Goal: Task Accomplishment & Management: Manage account settings

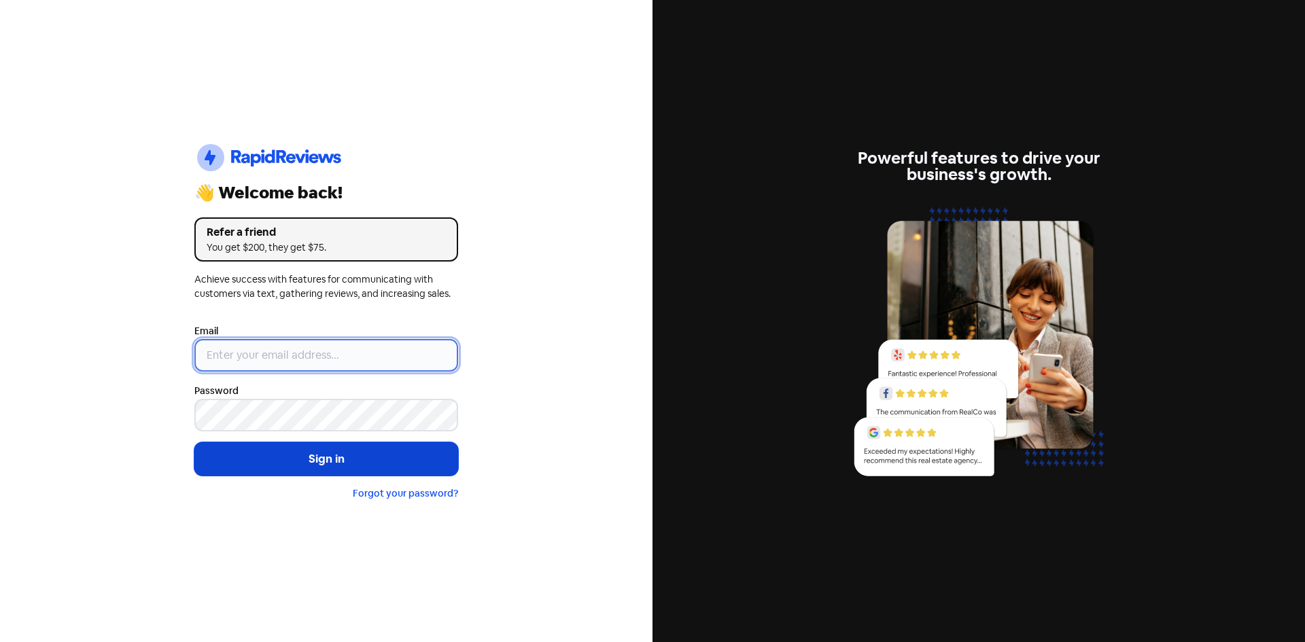
type input "[EMAIL_ADDRESS][DOMAIN_NAME]"
click at [309, 468] on button "Sign in" at bounding box center [326, 459] width 264 height 34
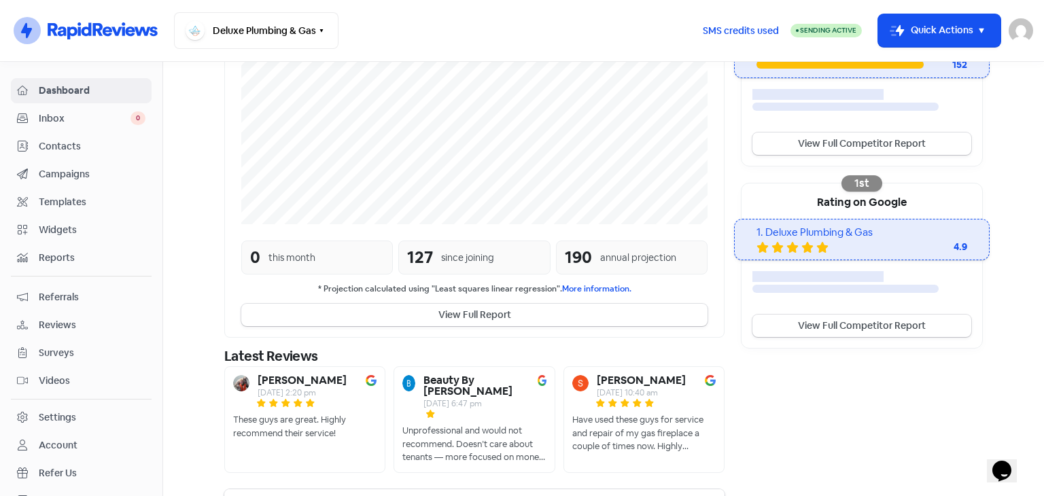
scroll to position [338, 0]
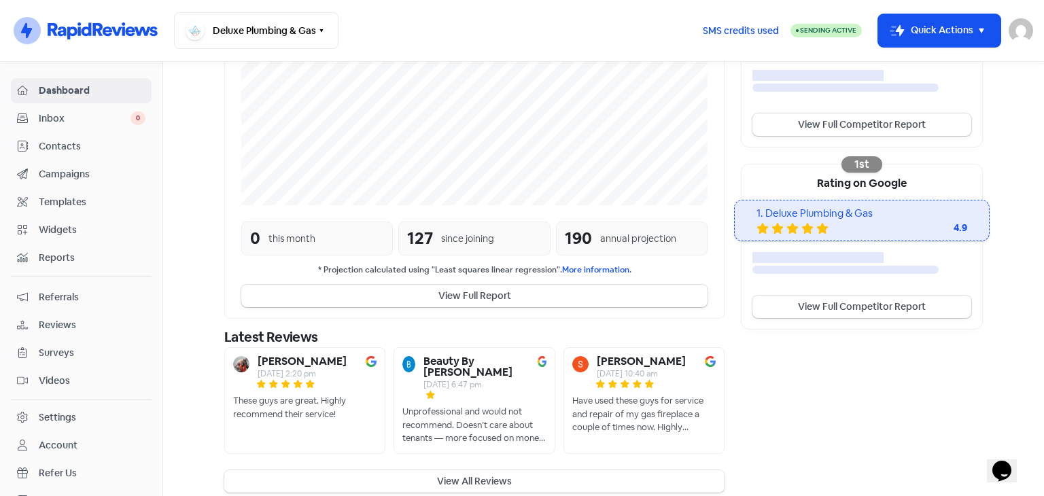
click at [440, 470] on button "View All Reviews" at bounding box center [474, 481] width 500 height 22
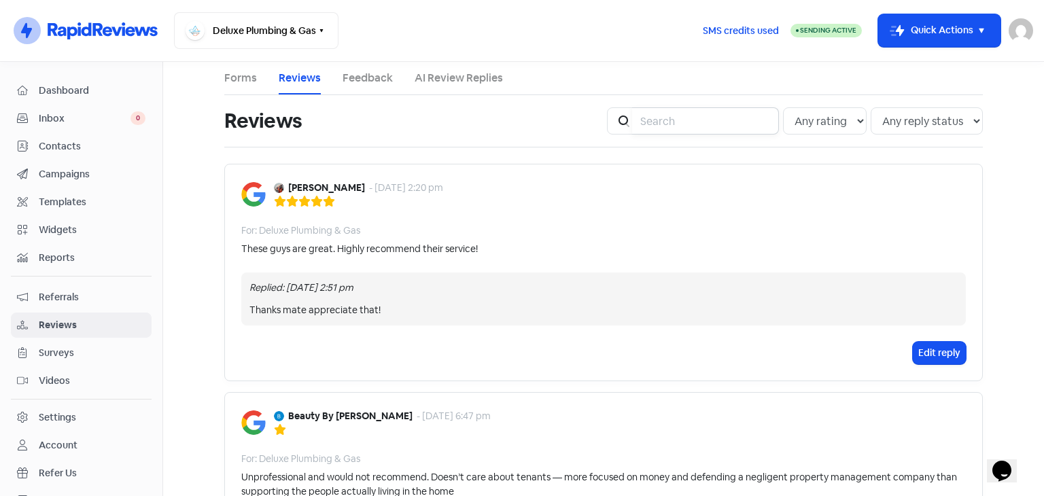
click at [695, 122] on input "search" at bounding box center [705, 120] width 147 height 27
click at [688, 115] on input "search" at bounding box center [705, 120] width 147 height 27
click at [690, 123] on input "search" at bounding box center [705, 120] width 147 height 27
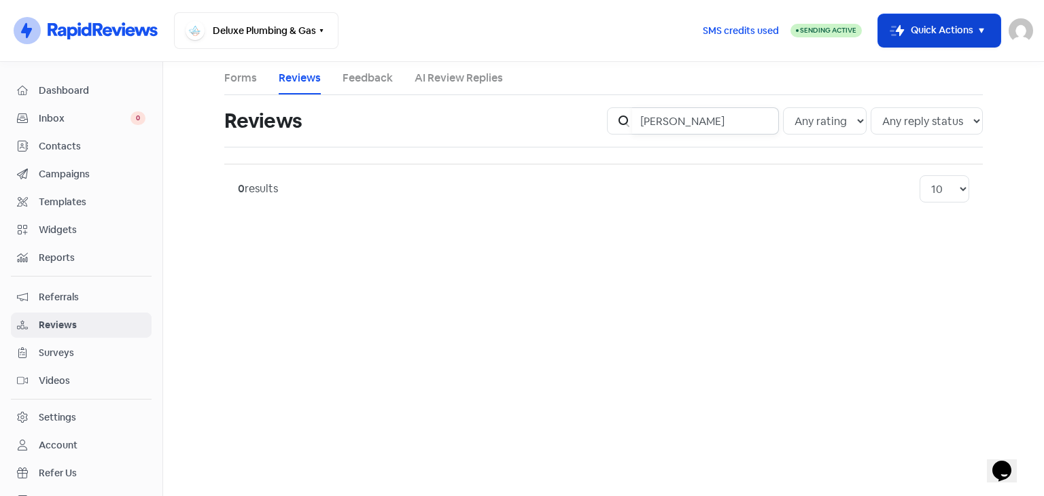
type input "[PERSON_NAME]"
click at [979, 31] on icon "button" at bounding box center [981, 30] width 16 height 16
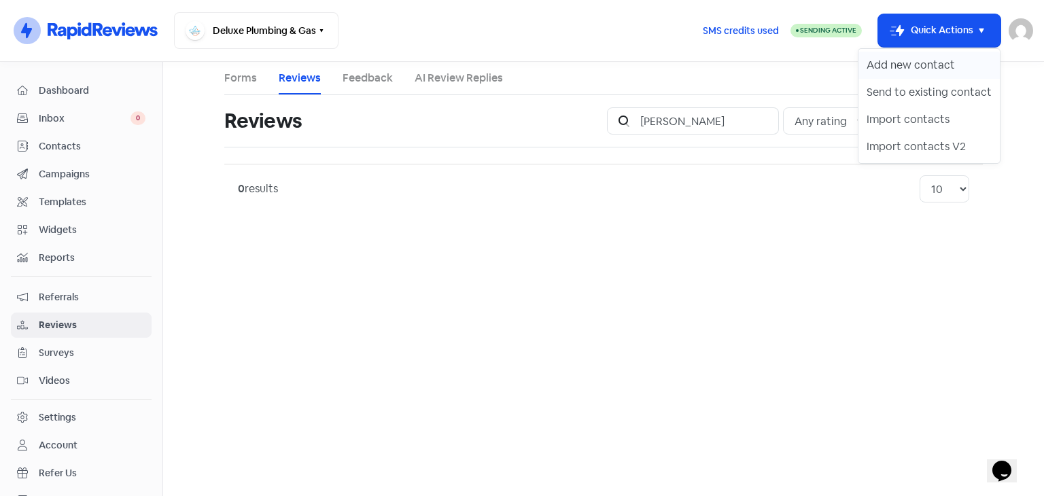
click at [910, 71] on button "Add new contact" at bounding box center [928, 65] width 141 height 27
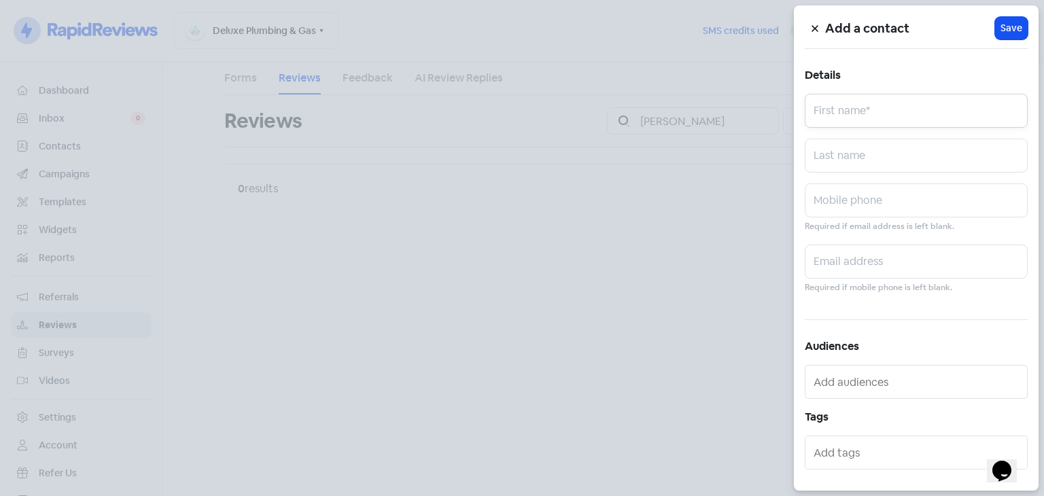
click at [867, 101] on input "text" at bounding box center [916, 111] width 223 height 34
click at [828, 117] on input "[PERSON_NAME]" at bounding box center [916, 111] width 223 height 34
type input "[PERSON_NAME]"
click at [837, 260] on input "text" at bounding box center [916, 262] width 223 height 34
click at [856, 251] on input "text" at bounding box center [916, 262] width 223 height 34
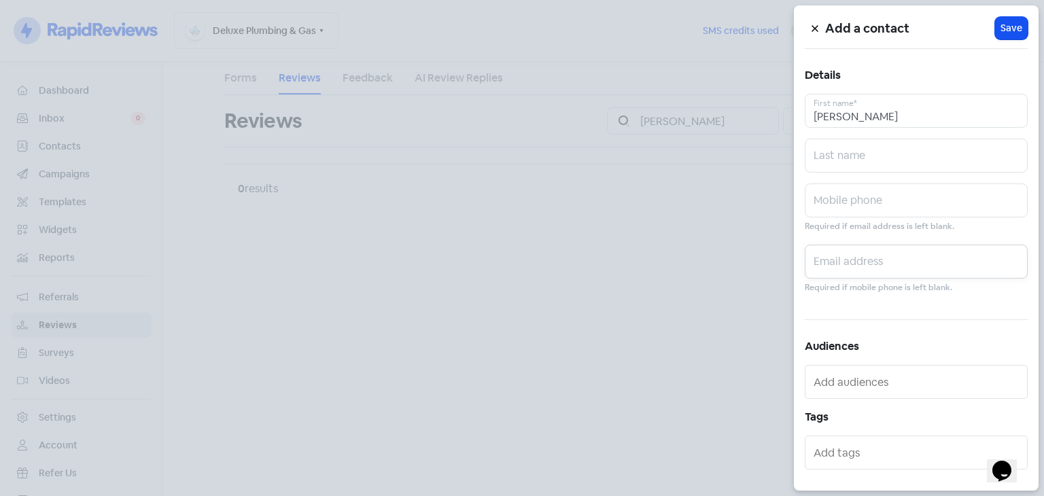
paste input "[PERSON_NAME]@addrainage.co.nz027"
type input "[PERSON_NAME][EMAIL_ADDRESS][DOMAIN_NAME]"
click at [1000, 24] on span "Save" at bounding box center [1011, 28] width 22 height 14
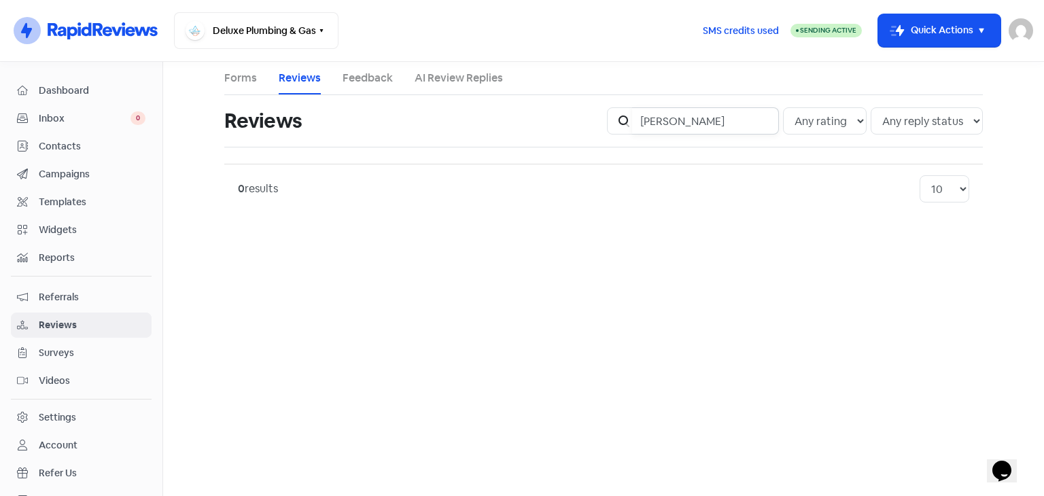
click at [697, 120] on input "[PERSON_NAME]" at bounding box center [705, 120] width 147 height 27
type input "a"
type input "arani"
click at [978, 32] on icon "button" at bounding box center [981, 30] width 16 height 16
click at [945, 65] on button "Add new contact" at bounding box center [928, 65] width 141 height 27
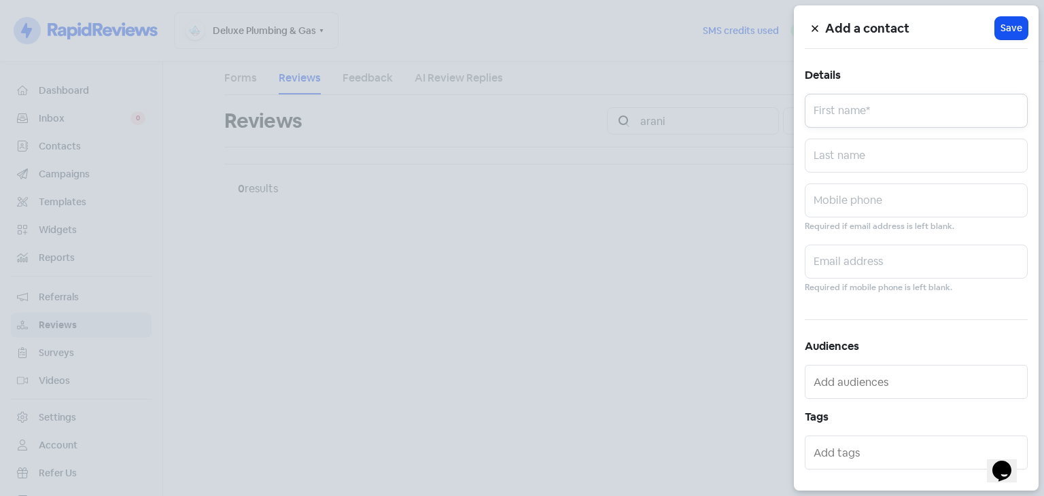
click at [820, 120] on input "text" at bounding box center [916, 111] width 223 height 34
type input "Arani"
paste input "[PERSON_NAME]@addrainage.co.nz027"
type input "a"
paste input "arani@divaproductions.co.nzfelicity@"
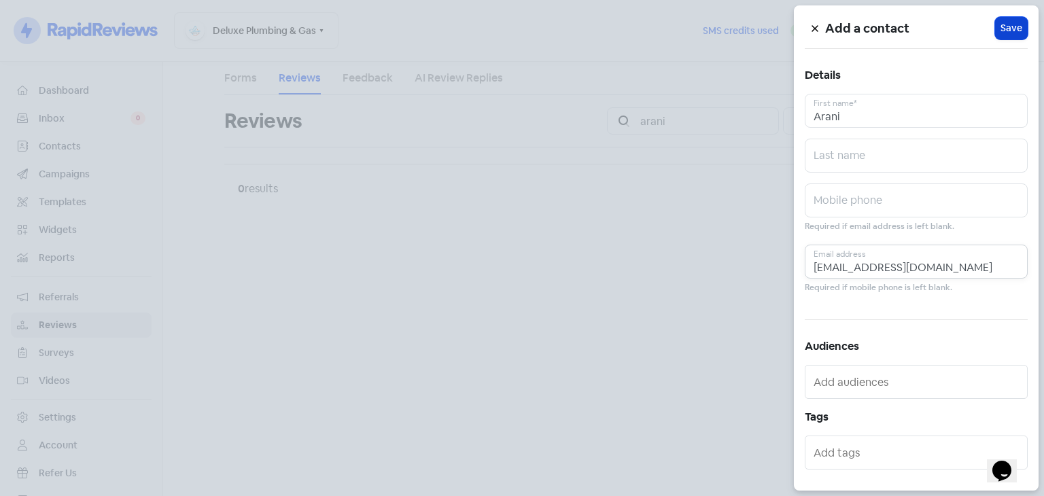
type input "[EMAIL_ADDRESS][DOMAIN_NAME]"
click at [1000, 35] on span "Save" at bounding box center [1011, 28] width 22 height 14
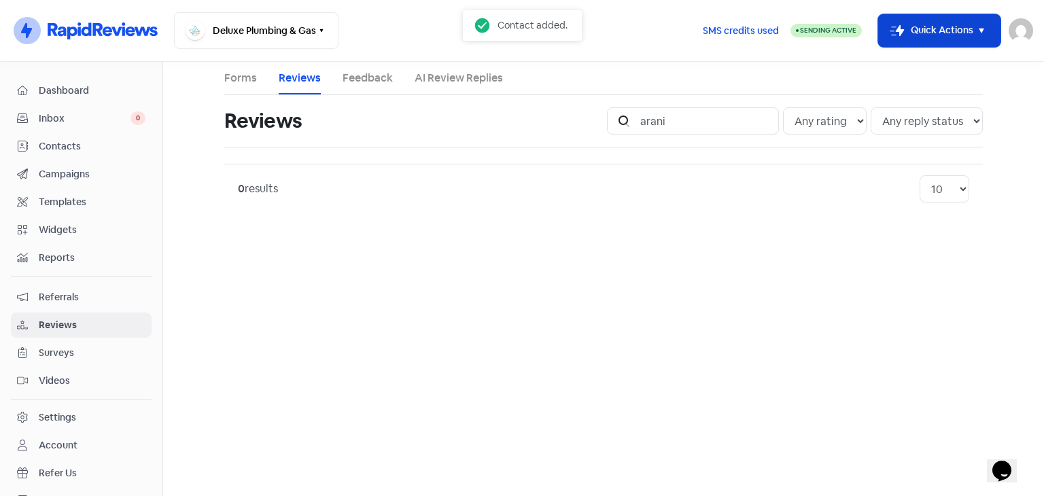
click at [969, 29] on button "Icon For Thunder-move Quick Actions" at bounding box center [939, 30] width 122 height 33
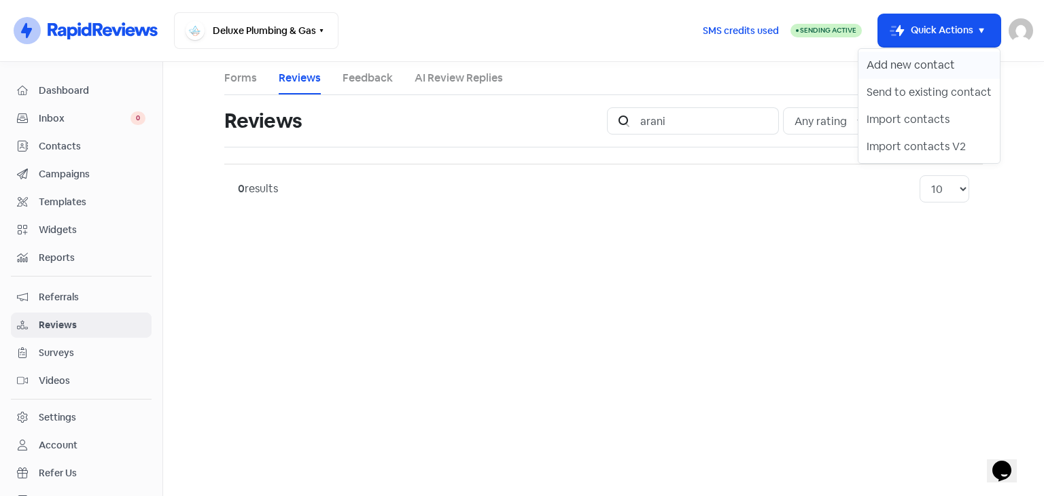
click at [917, 66] on button "Add new contact" at bounding box center [928, 65] width 141 height 27
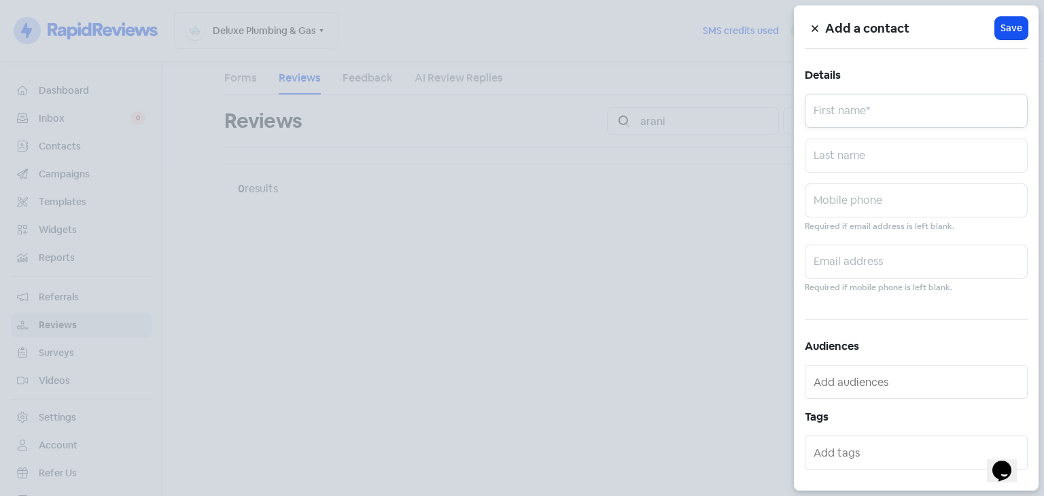
click at [862, 106] on input "text" at bounding box center [916, 111] width 223 height 34
type input "[PERSON_NAME]"
paste input "[EMAIL_ADDRESS][DOMAIN_NAME]"
click at [828, 264] on input "[EMAIL_ADDRESS][DOMAIN_NAME]" at bounding box center [916, 262] width 223 height 34
click at [823, 265] on input "[EMAIL_ADDRESS][DOMAIN_NAME]" at bounding box center [916, 262] width 223 height 34
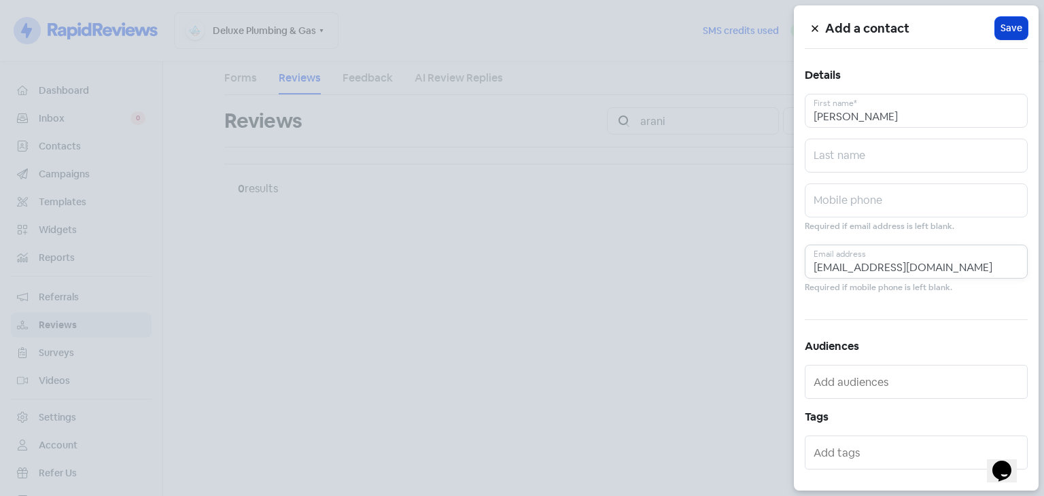
type input "[EMAIL_ADDRESS][DOMAIN_NAME]"
click at [1000, 29] on span "Save" at bounding box center [1011, 28] width 22 height 14
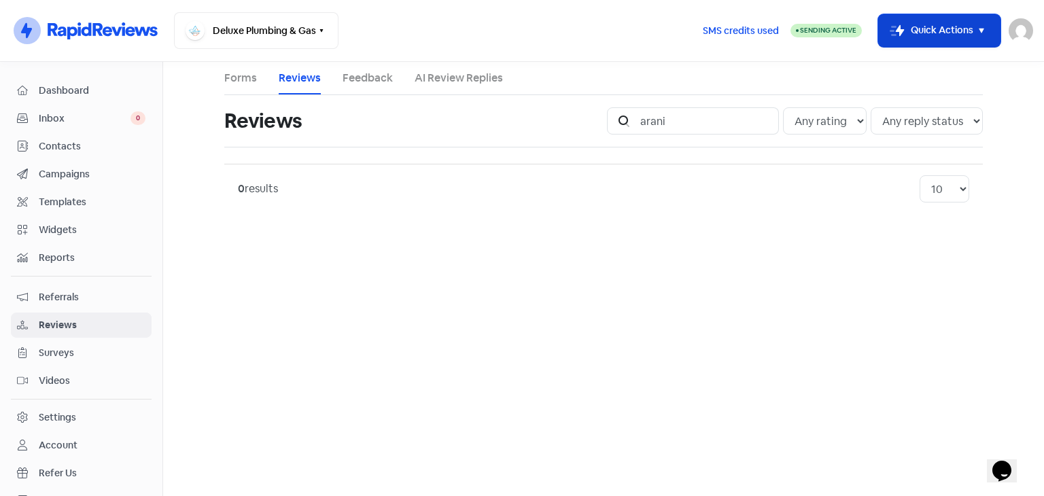
click at [971, 44] on button "Icon For Thunder-move Quick Actions" at bounding box center [939, 30] width 122 height 33
click at [981, 27] on icon "button" at bounding box center [981, 30] width 16 height 16
click at [962, 41] on button "Icon For Thunder-move Quick Actions" at bounding box center [939, 30] width 122 height 33
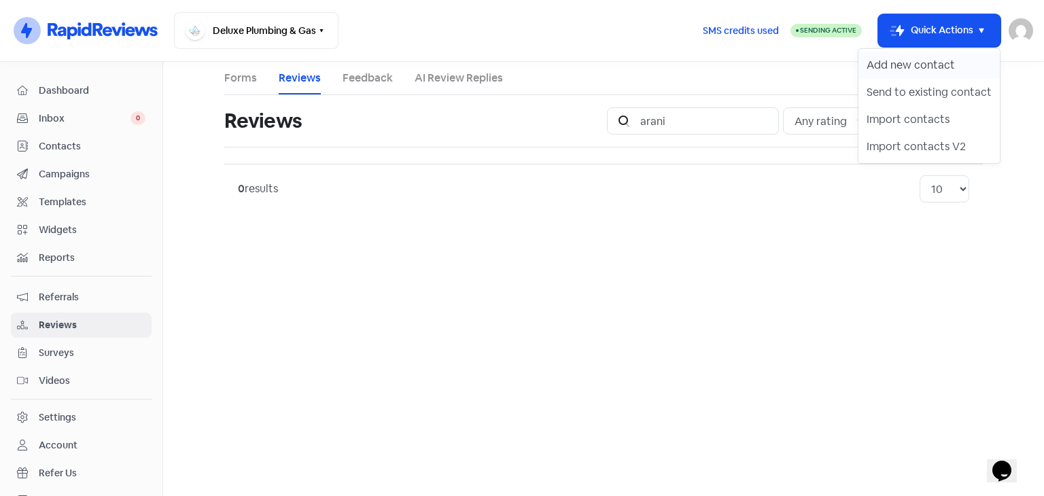
click at [926, 66] on button "Add new contact" at bounding box center [928, 65] width 141 height 27
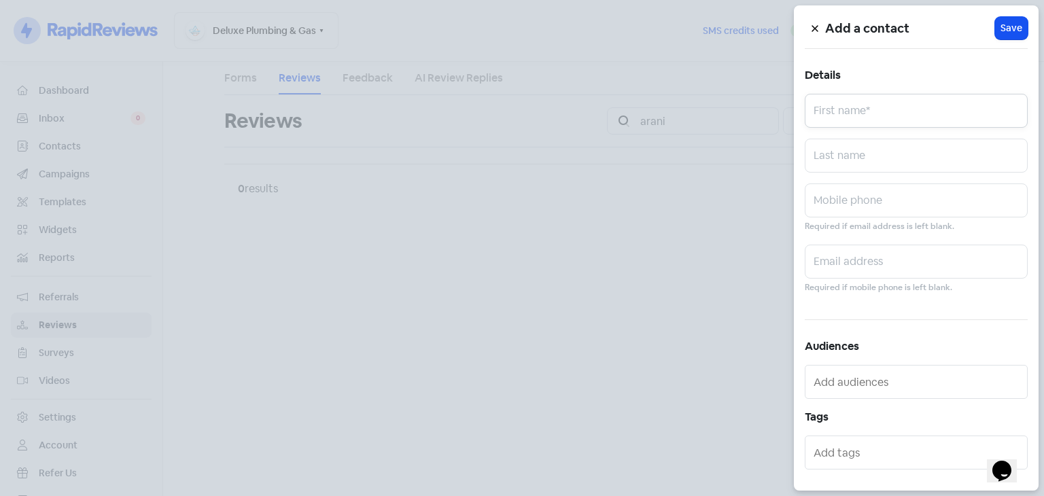
drag, startPoint x: 863, startPoint y: 109, endPoint x: 852, endPoint y: 120, distance: 15.9
click at [863, 110] on input "text" at bounding box center [916, 111] width 223 height 34
type input "[PERSON_NAME]"
paste input "[DOMAIN_NAME][EMAIL_ADDRESS][DOMAIN_NAME]"
click at [821, 266] on input "[DOMAIN_NAME][EMAIL_ADDRESS][DOMAIN_NAME]" at bounding box center [916, 262] width 223 height 34
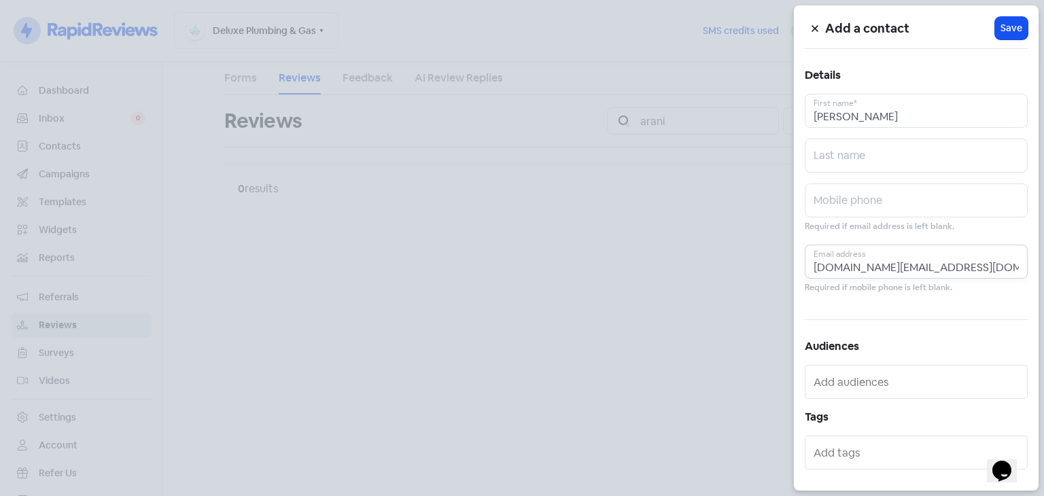
click at [827, 266] on input "[DOMAIN_NAME][EMAIL_ADDRESS][DOMAIN_NAME]" at bounding box center [916, 262] width 223 height 34
type input "[PERSON_NAME][DOMAIN_NAME][EMAIL_ADDRESS][DOMAIN_NAME]"
click at [1009, 28] on span "Save" at bounding box center [1011, 28] width 22 height 14
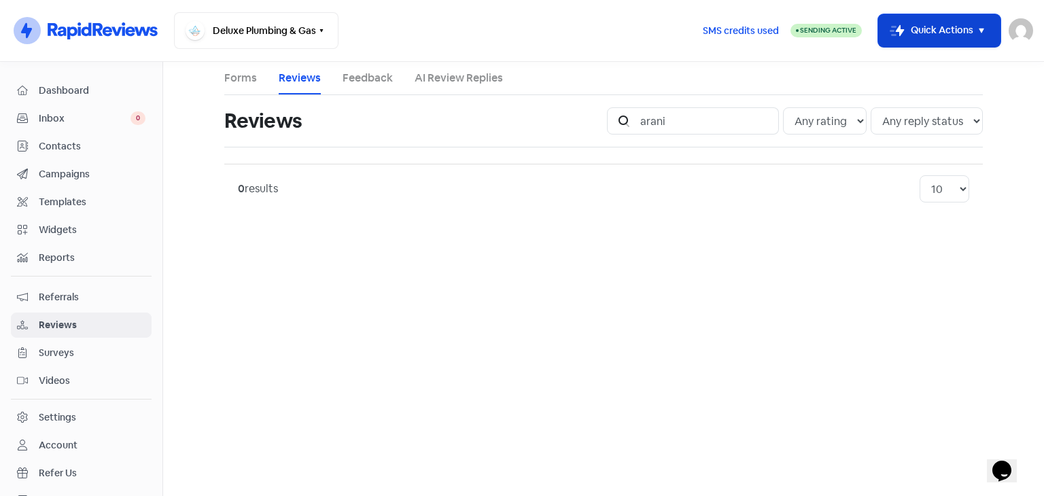
click at [976, 27] on icon "button" at bounding box center [981, 30] width 16 height 16
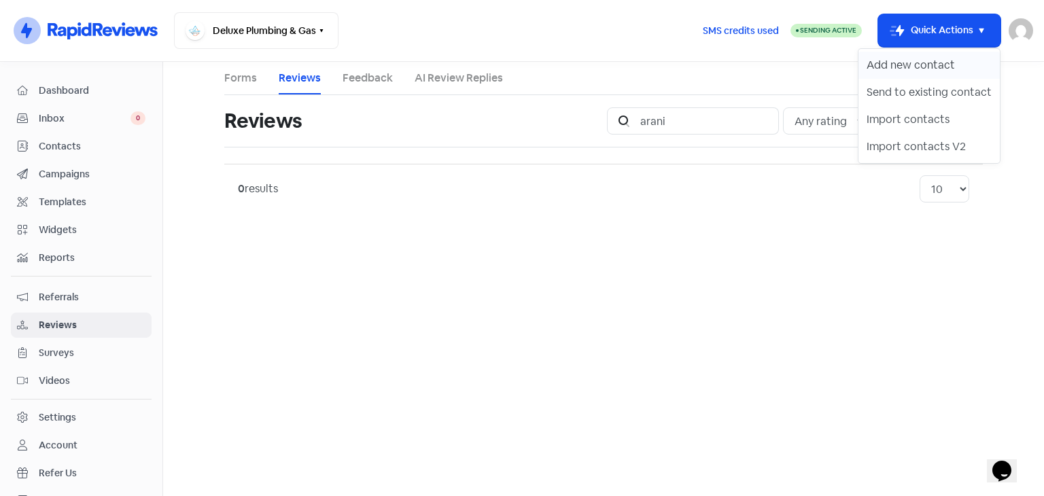
click at [879, 76] on button "Add new contact" at bounding box center [928, 65] width 141 height 27
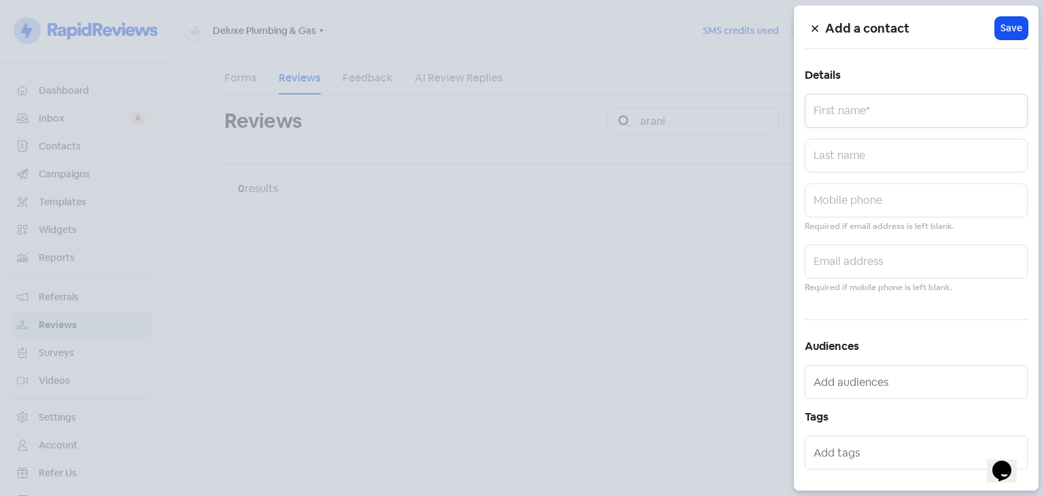
click at [848, 116] on input "text" at bounding box center [916, 111] width 223 height 34
type input "[PERSON_NAME]"
paste input "[EMAIL_ADDRESS][PERSON_NAME][DOMAIN_NAME]"
click at [832, 264] on input "[EMAIL_ADDRESS][PERSON_NAME][DOMAIN_NAME]" at bounding box center [916, 262] width 223 height 34
type input "[PERSON_NAME][EMAIL_ADDRESS][PERSON_NAME][DOMAIN_NAME]"
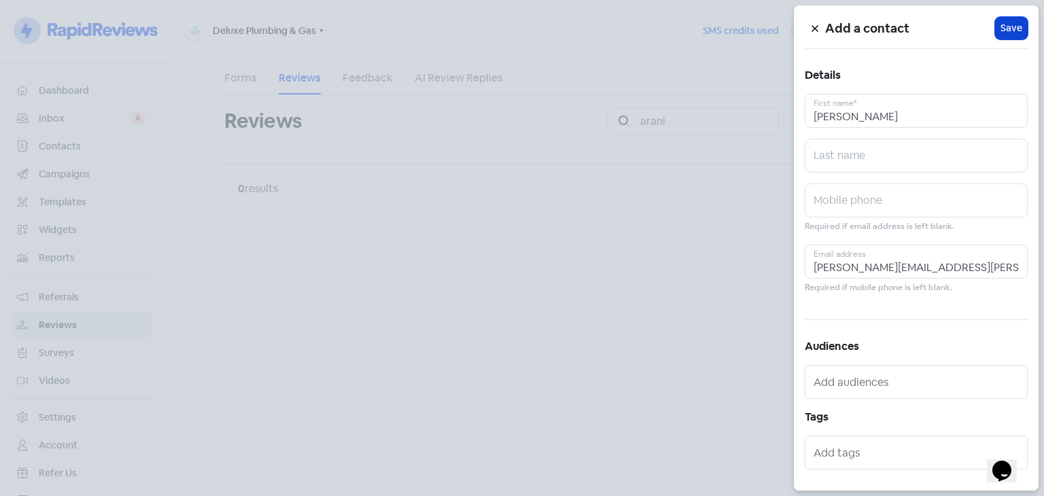
click at [1011, 33] on span "Save" at bounding box center [1011, 28] width 22 height 14
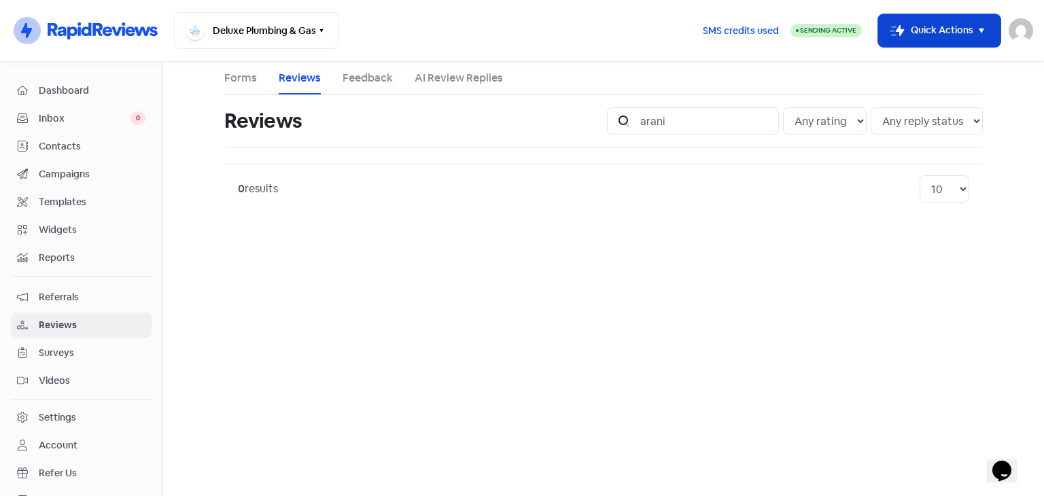
click at [984, 26] on icon "button" at bounding box center [981, 30] width 16 height 16
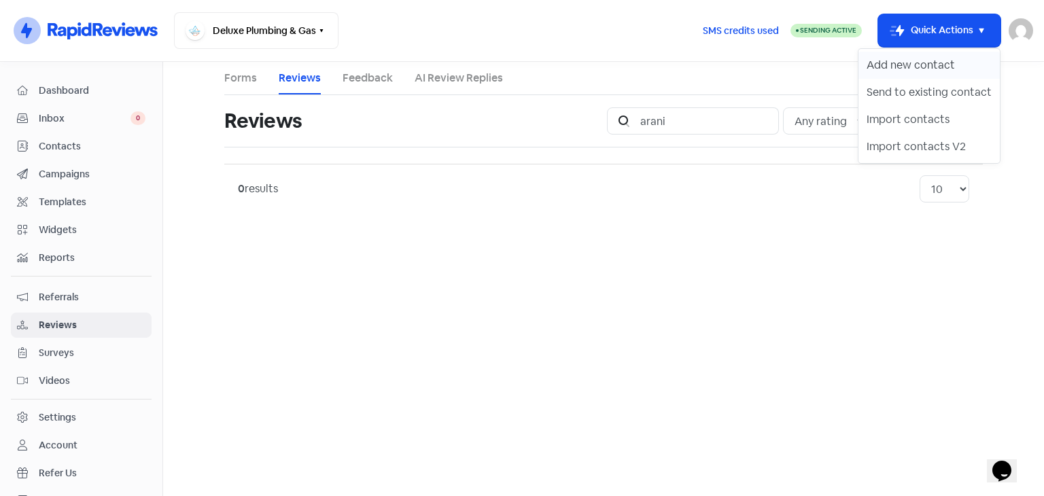
click at [925, 65] on button "Add new contact" at bounding box center [928, 65] width 141 height 27
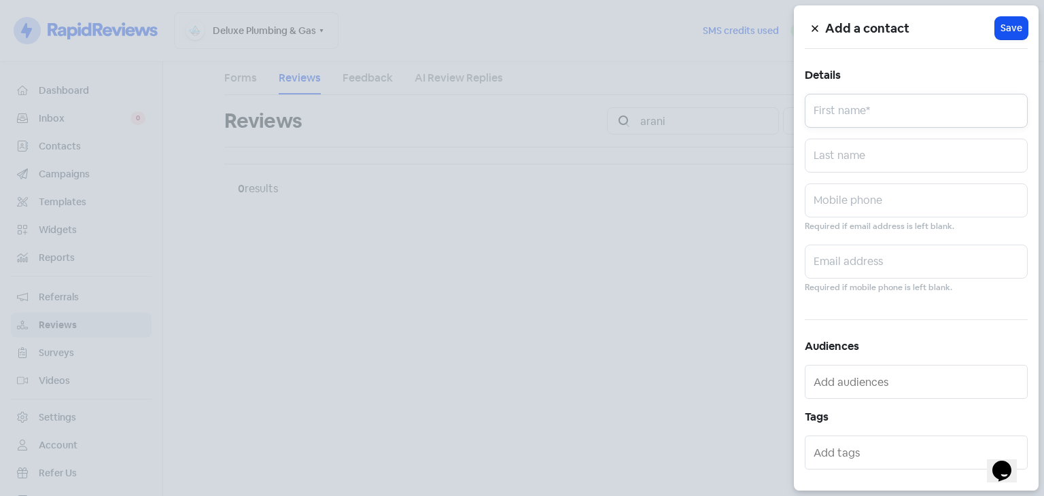
click at [875, 103] on input "text" at bounding box center [916, 111] width 223 height 34
type input "Fraser"
paste input "756accounts@oohfa.co.n"
click at [831, 266] on input "[EMAIL_ADDRESS][DOMAIN_NAME]" at bounding box center [916, 262] width 223 height 34
type input "[EMAIL_ADDRESS][DOMAIN_NAME]"
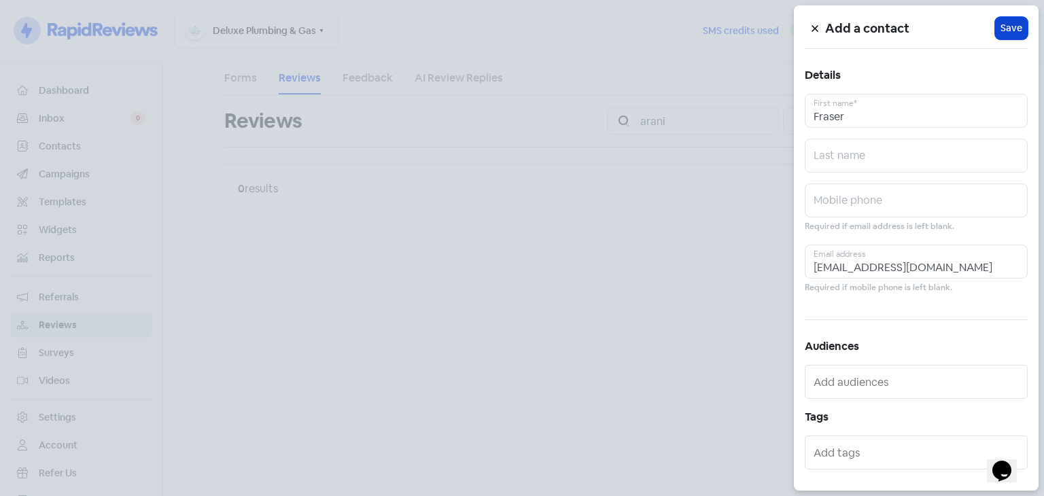
click at [1011, 26] on span "Save" at bounding box center [1011, 28] width 22 height 14
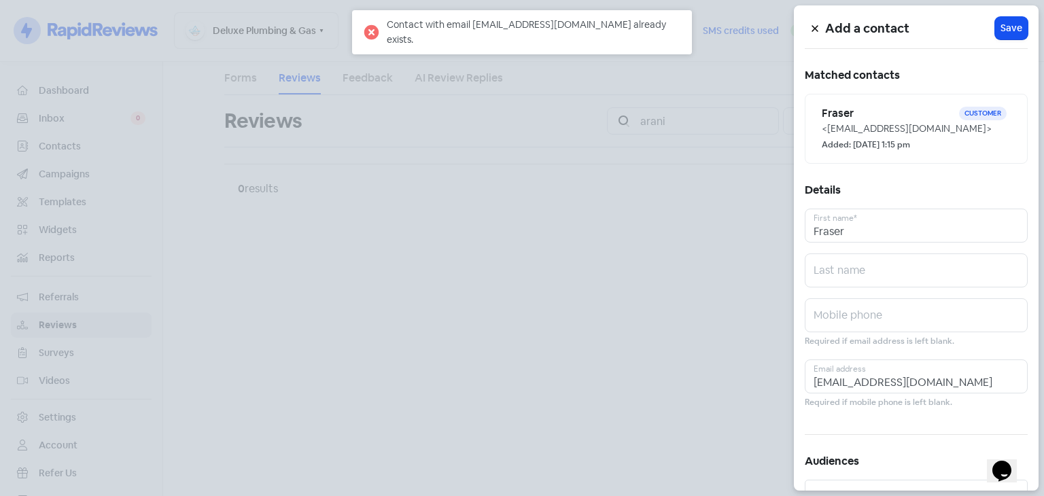
click at [816, 27] on icon at bounding box center [814, 29] width 6 height 6
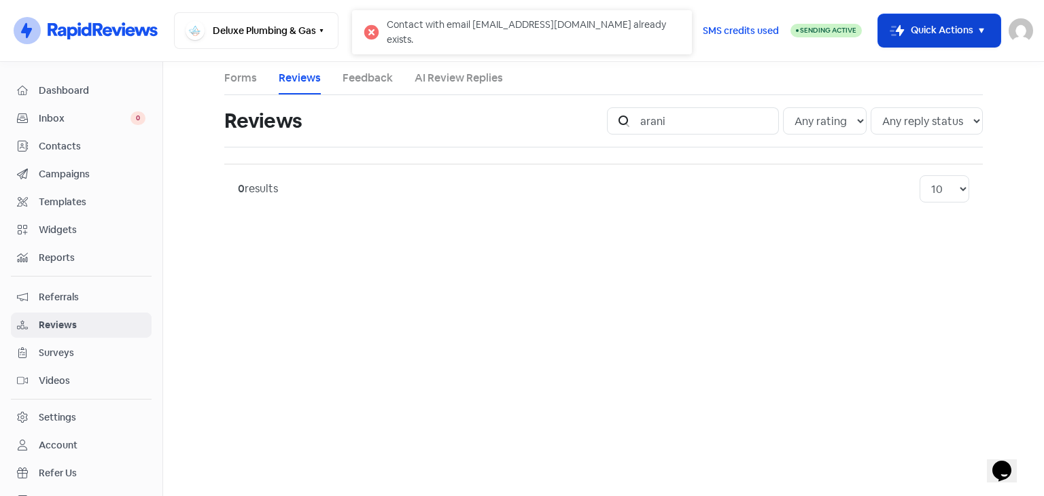
click at [977, 28] on icon "button" at bounding box center [981, 30] width 16 height 16
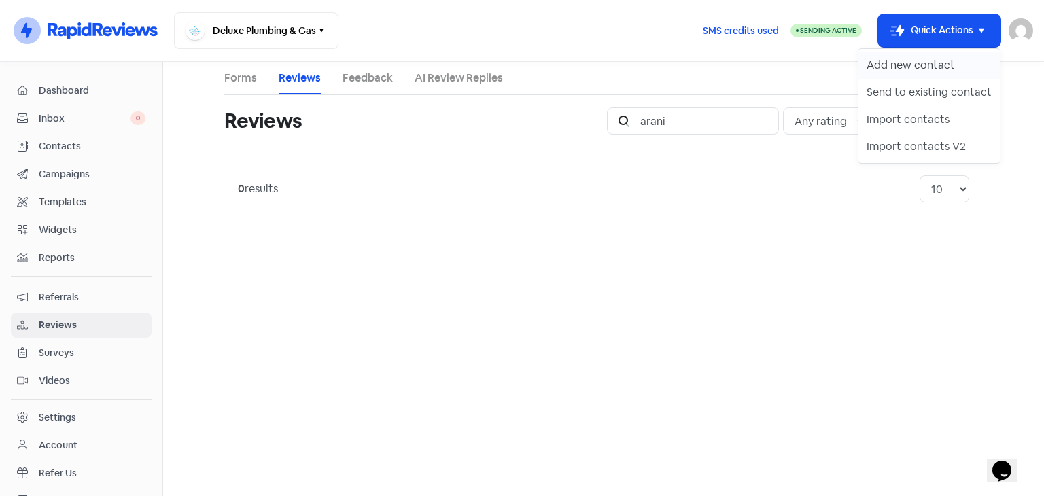
click at [913, 72] on button "Add new contact" at bounding box center [928, 65] width 141 height 27
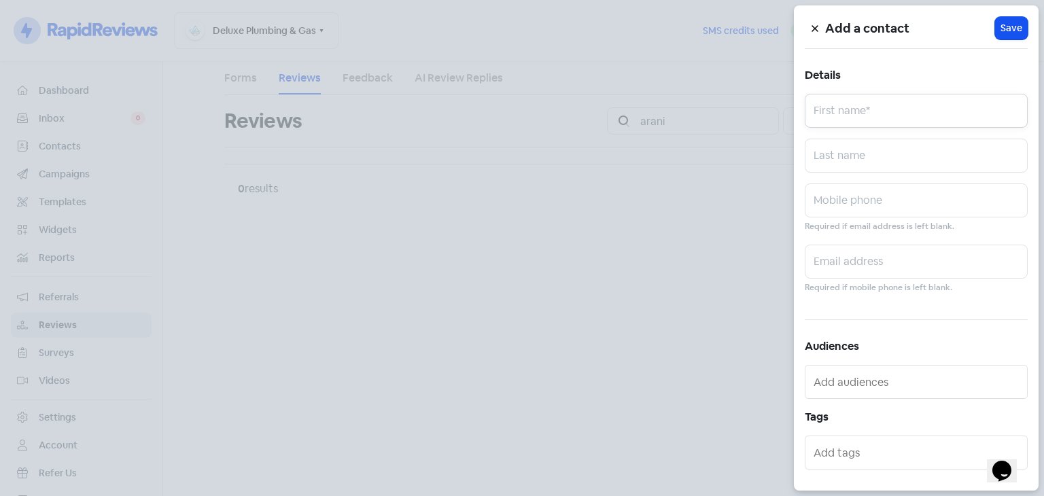
drag, startPoint x: 870, startPoint y: 111, endPoint x: 887, endPoint y: 116, distance: 17.6
click at [869, 113] on input "text" at bounding box center [916, 111] width 223 height 34
type input "[PERSON_NAME]"
paste input "[EMAIL_ADDRESS][DOMAIN_NAME]"
click at [828, 263] on input "[EMAIL_ADDRESS][DOMAIN_NAME]" at bounding box center [916, 262] width 223 height 34
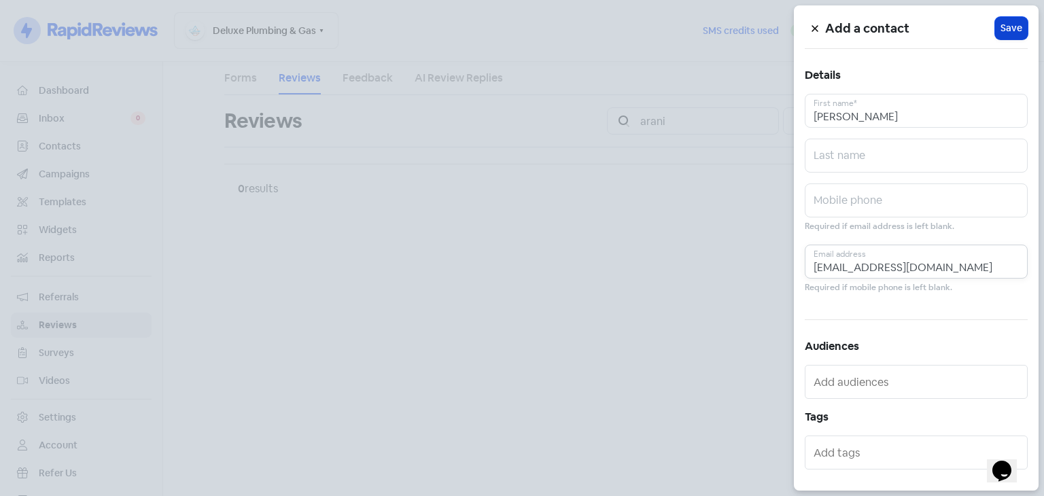
type input "[EMAIL_ADDRESS][DOMAIN_NAME]"
click at [1009, 25] on span "Save" at bounding box center [1011, 28] width 22 height 14
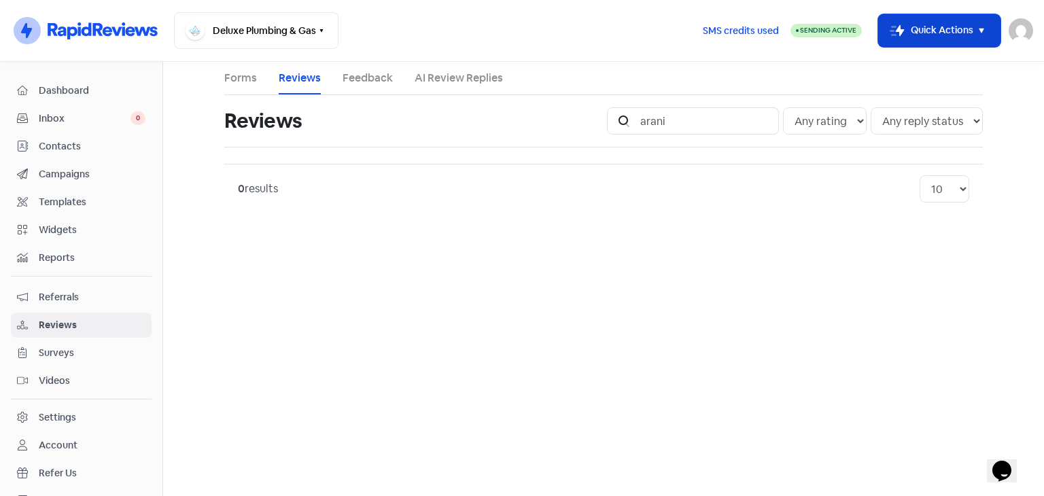
click at [937, 29] on button "Icon For Thunder-move Quick Actions" at bounding box center [939, 30] width 122 height 33
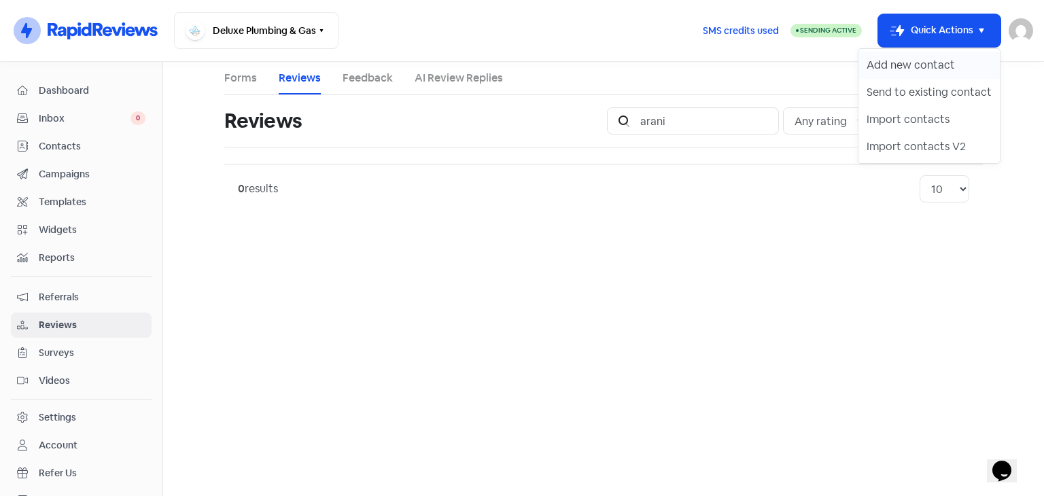
click at [918, 60] on button "Add new contact" at bounding box center [928, 65] width 141 height 27
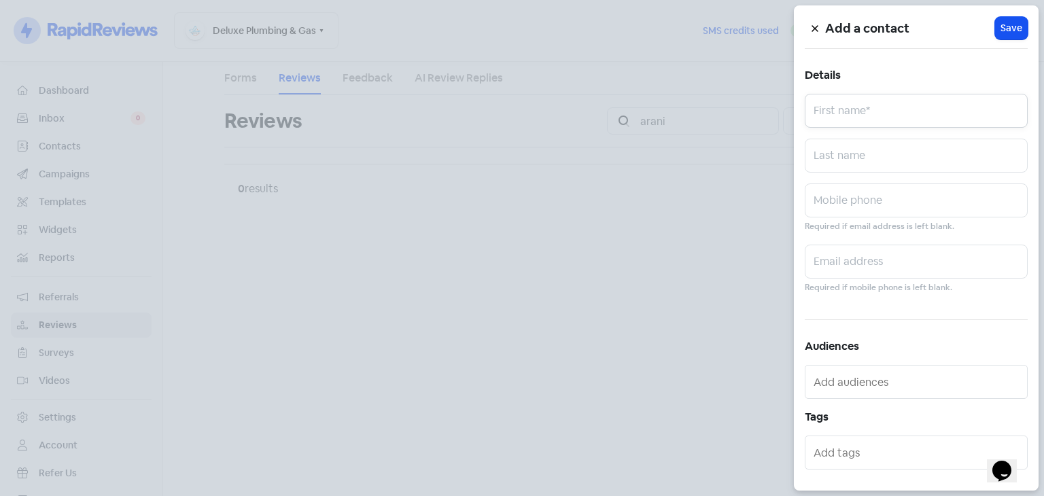
drag, startPoint x: 860, startPoint y: 115, endPoint x: 861, endPoint y: 101, distance: 13.6
click at [860, 115] on input "text" at bounding box center [916, 111] width 223 height 34
type input "Heath"
click at [850, 267] on input "text" at bounding box center [916, 262] width 223 height 34
paste input "[EMAIL_ADDRESS][DOMAIN_NAME]"
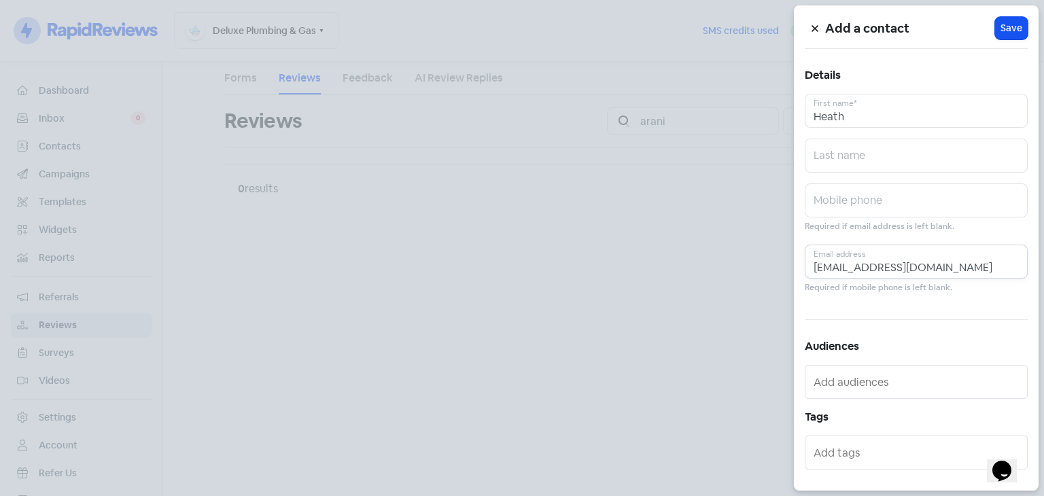
click at [818, 266] on input "[EMAIL_ADDRESS][DOMAIN_NAME]" at bounding box center [916, 262] width 223 height 34
type input "[EMAIL_ADDRESS][DOMAIN_NAME]"
click at [1009, 34] on span "Save" at bounding box center [1011, 28] width 22 height 14
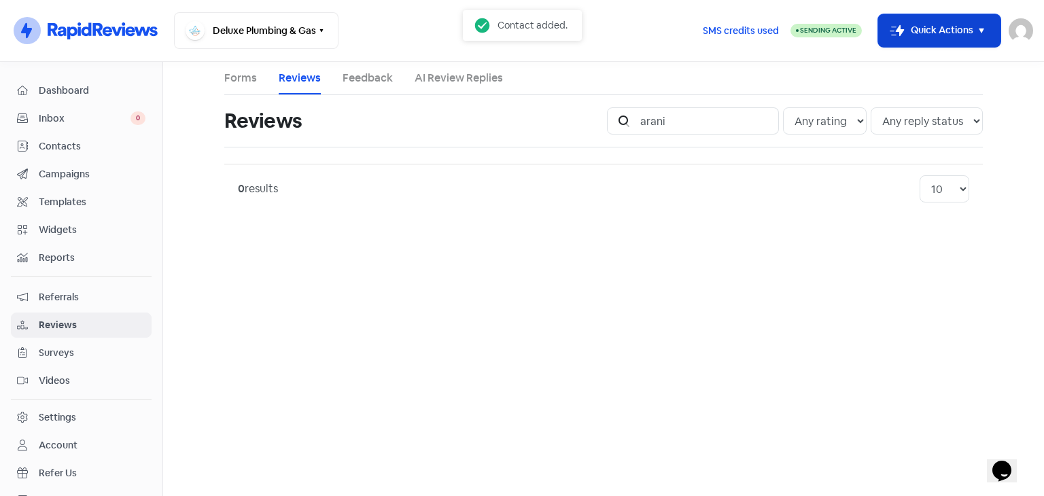
click at [987, 27] on icon "button" at bounding box center [981, 30] width 16 height 16
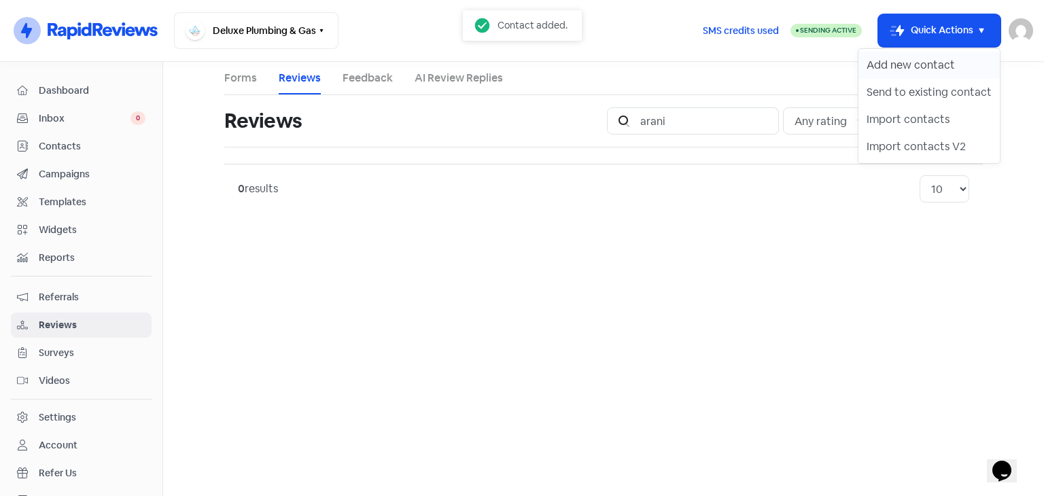
click at [905, 69] on button "Add new contact" at bounding box center [928, 65] width 141 height 27
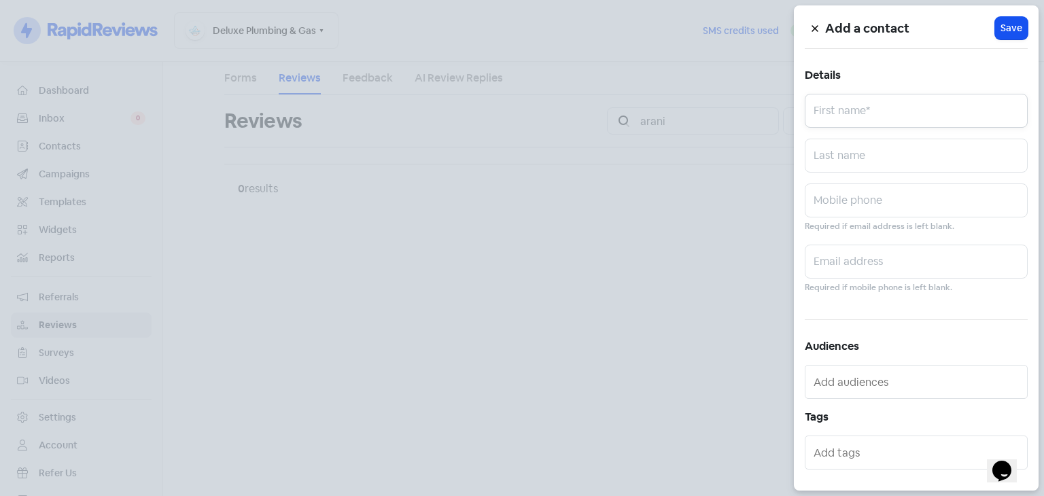
click at [894, 109] on input "text" at bounding box center [916, 111] width 223 height 34
type input "[PERSON_NAME]"
paste input "[EMAIL_ADDRESS][PERSON_NAME][DOMAIN_NAME]"
click at [822, 265] on input "[EMAIL_ADDRESS][PERSON_NAME][DOMAIN_NAME]" at bounding box center [916, 262] width 223 height 34
type input "[PERSON_NAME][EMAIL_ADDRESS][PERSON_NAME][DOMAIN_NAME]"
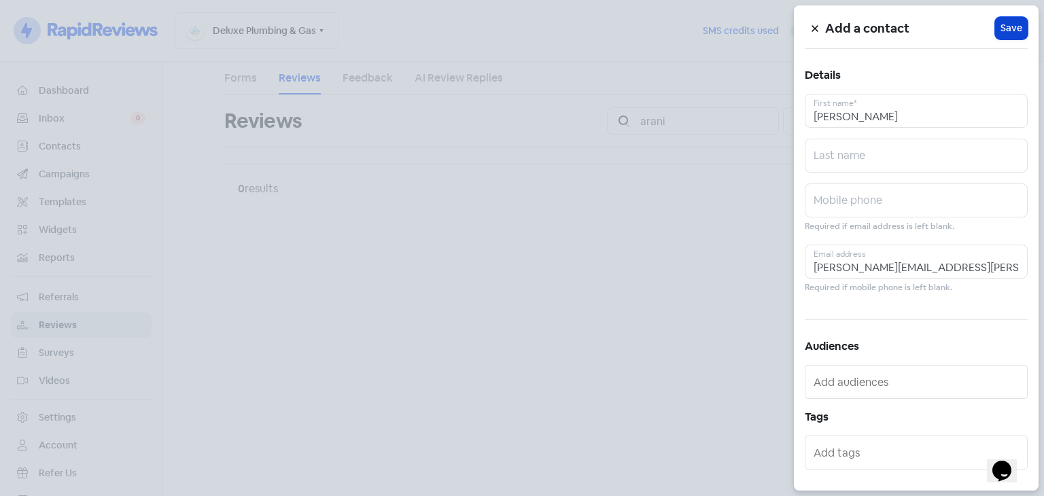
click at [1013, 32] on span "Save" at bounding box center [1011, 28] width 22 height 14
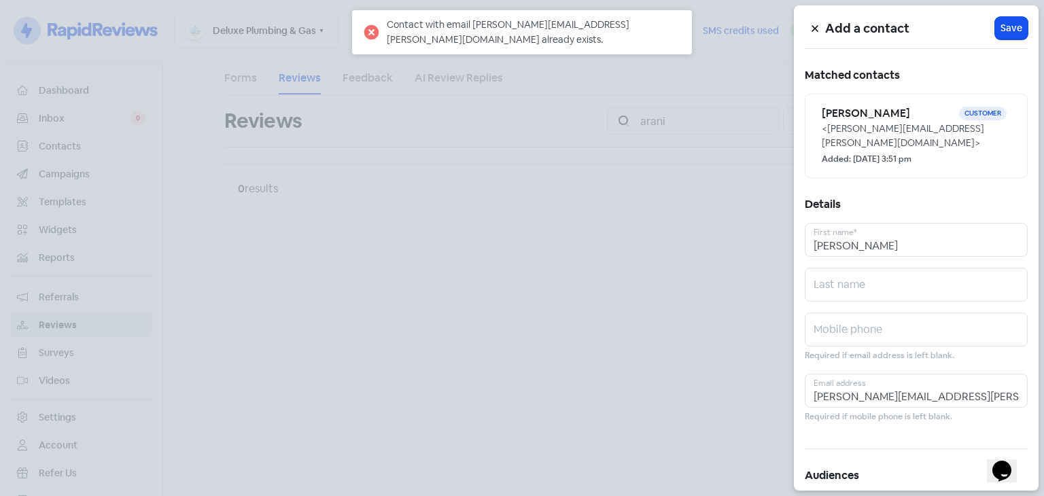
click at [811, 33] on button at bounding box center [815, 28] width 20 height 24
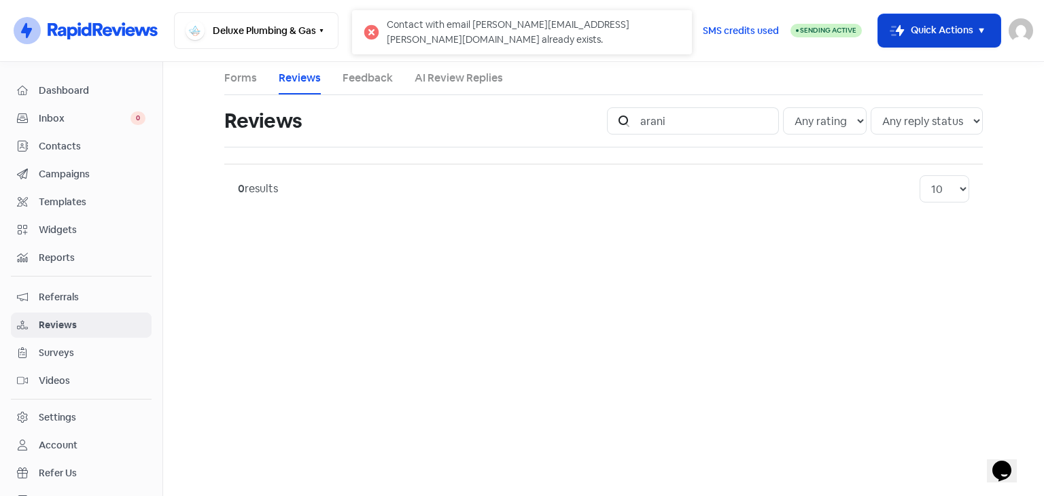
click at [987, 24] on icon "button" at bounding box center [981, 30] width 16 height 16
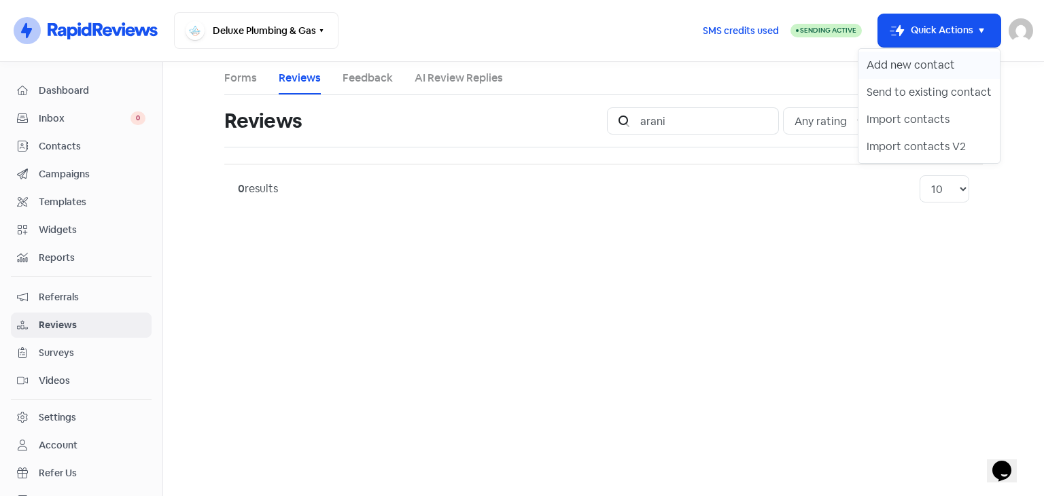
click at [912, 63] on button "Add new contact" at bounding box center [928, 65] width 141 height 27
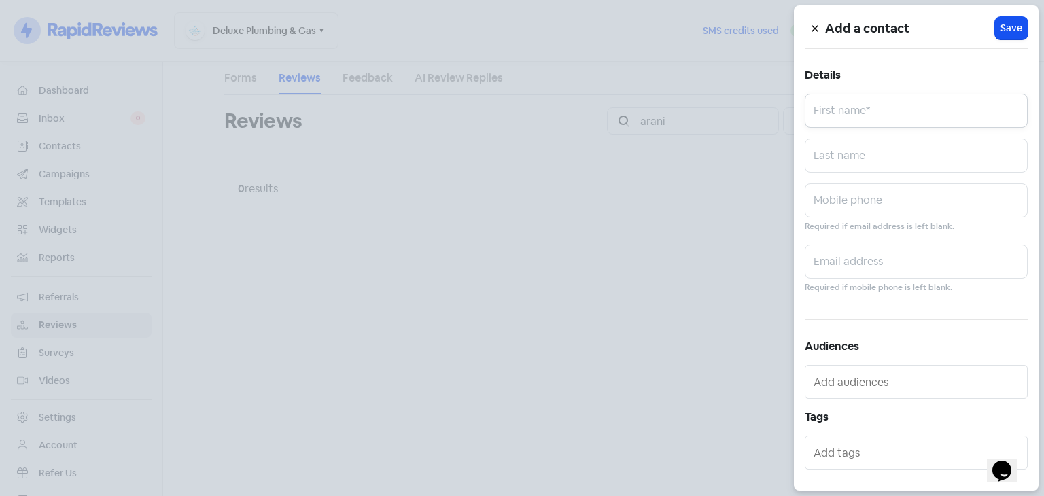
click at [930, 111] on input "text" at bounding box center [916, 111] width 223 height 34
type input "[PERSON_NAME]"
paste input "[EMAIL_ADDRESS][DOMAIN_NAME] Customer Tier Default tier"
click at [835, 262] on input "[EMAIL_ADDRESS][DOMAIN_NAME]" at bounding box center [916, 262] width 223 height 34
type input "[EMAIL_ADDRESS][DOMAIN_NAME]"
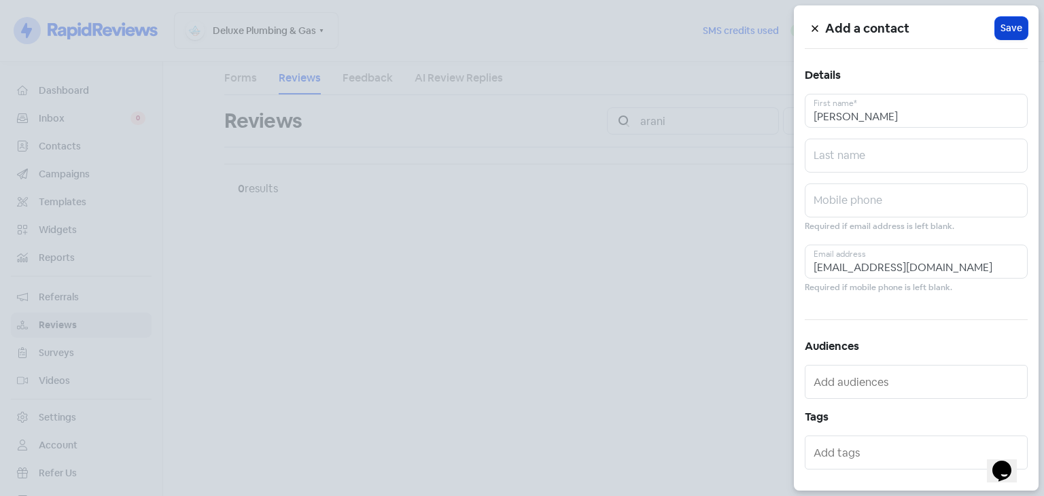
click at [995, 31] on button "Icon For Loading Save" at bounding box center [1011, 28] width 33 height 22
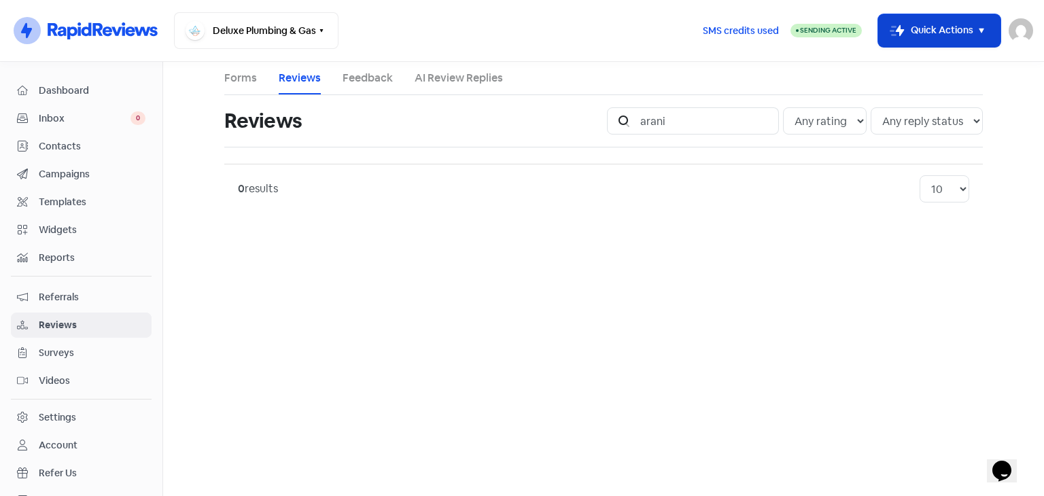
click at [949, 20] on button "Icon For Thunder-move Quick Actions" at bounding box center [939, 30] width 122 height 33
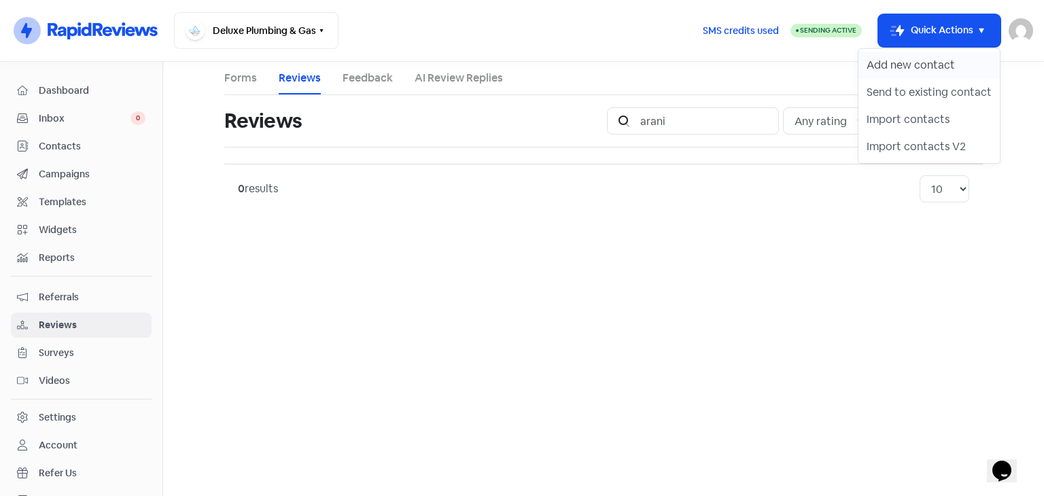
click at [911, 67] on button "Add new contact" at bounding box center [928, 65] width 141 height 27
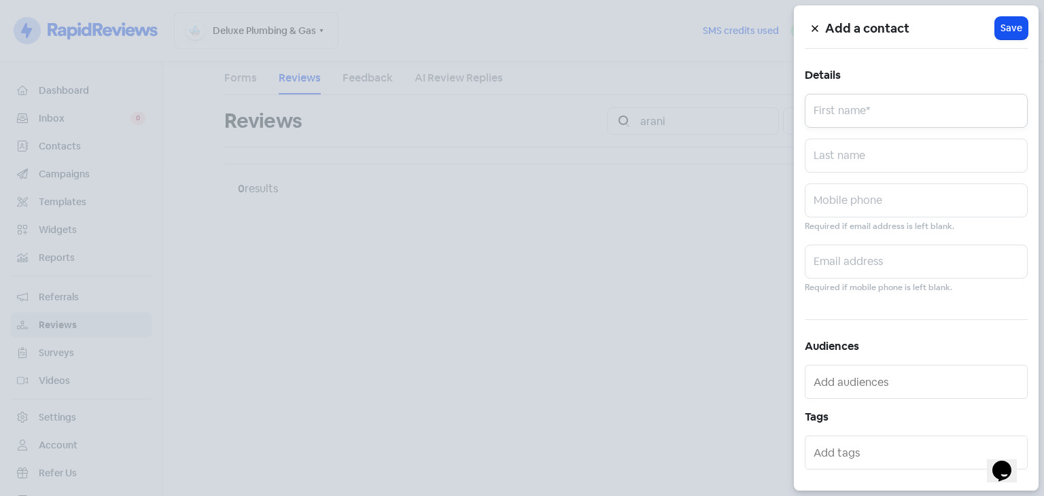
click at [875, 110] on input "text" at bounding box center [916, 111] width 223 height 34
type input "[PERSON_NAME]"
drag, startPoint x: 847, startPoint y: 256, endPoint x: 813, endPoint y: 26, distance: 232.3
click at [813, 26] on icon at bounding box center [815, 28] width 8 height 8
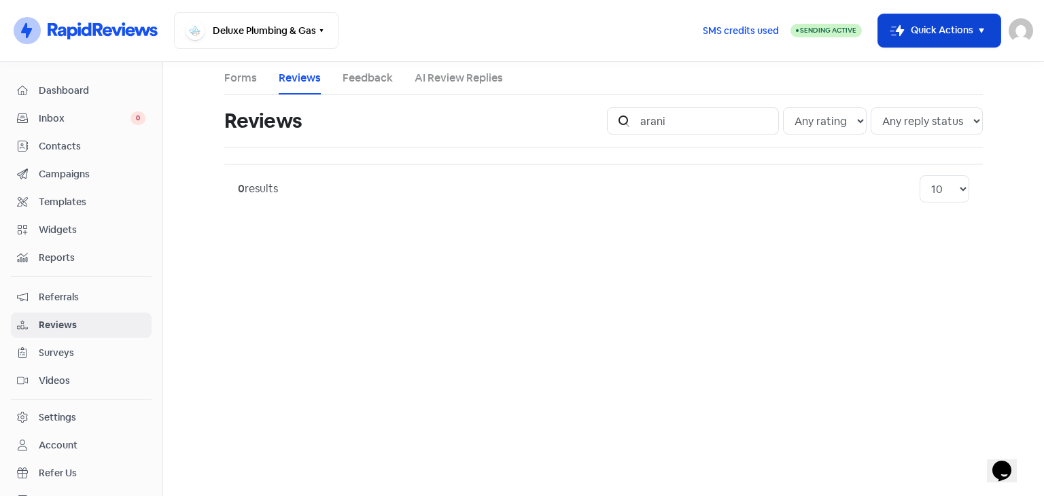
click at [960, 43] on button "Icon For Thunder-move Quick Actions" at bounding box center [939, 30] width 122 height 33
click at [960, 36] on button "Icon For Thunder-move Quick Actions" at bounding box center [939, 30] width 122 height 33
click at [938, 32] on button "Icon For Thunder-move Quick Actions" at bounding box center [939, 30] width 122 height 33
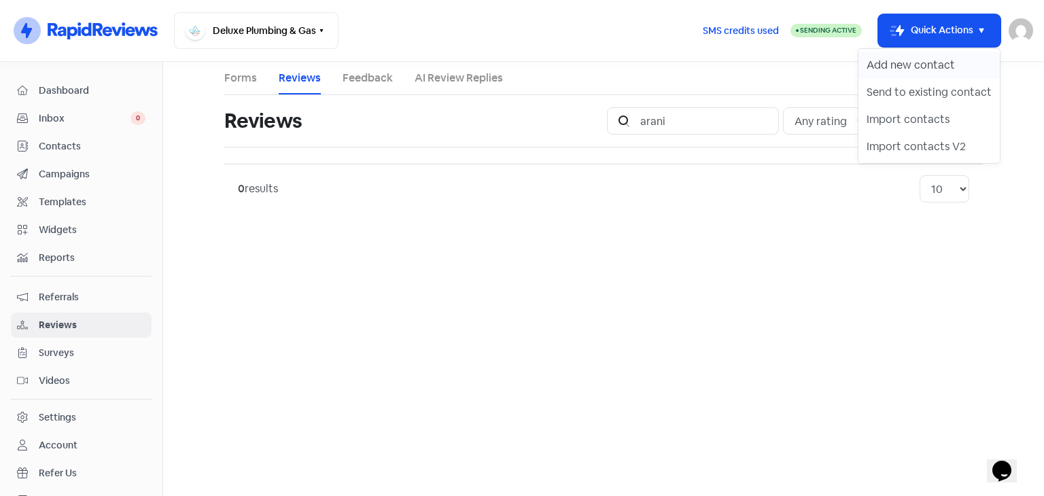
click at [917, 63] on button "Add new contact" at bounding box center [928, 65] width 141 height 27
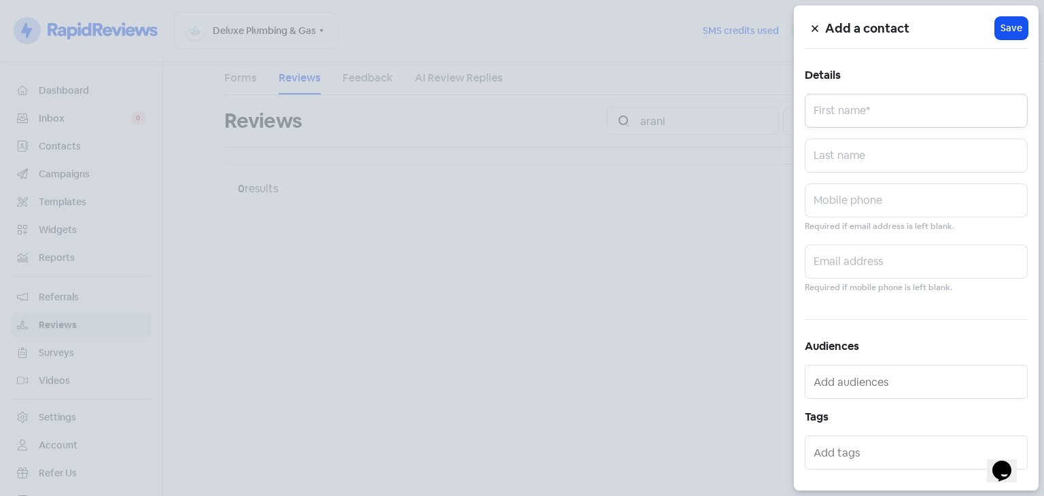
click at [858, 118] on input "text" at bounding box center [916, 111] width 223 height 34
type input "Kayla"
paste input "[EMAIL_ADDRESS][DOMAIN_NAME]"
click at [822, 262] on input "[EMAIL_ADDRESS][DOMAIN_NAME]" at bounding box center [916, 262] width 223 height 34
type input "[EMAIL_ADDRESS][DOMAIN_NAME]"
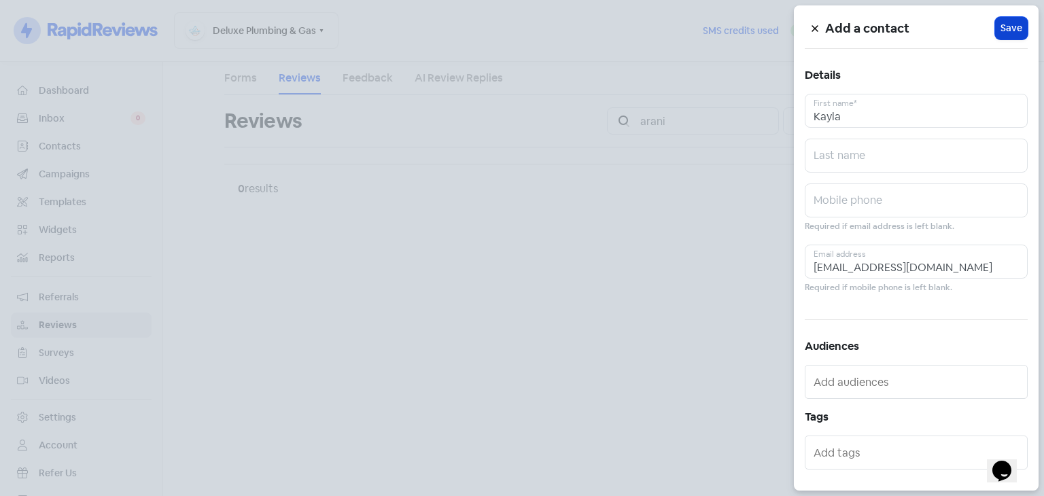
click at [1007, 27] on span "Save" at bounding box center [1011, 28] width 22 height 14
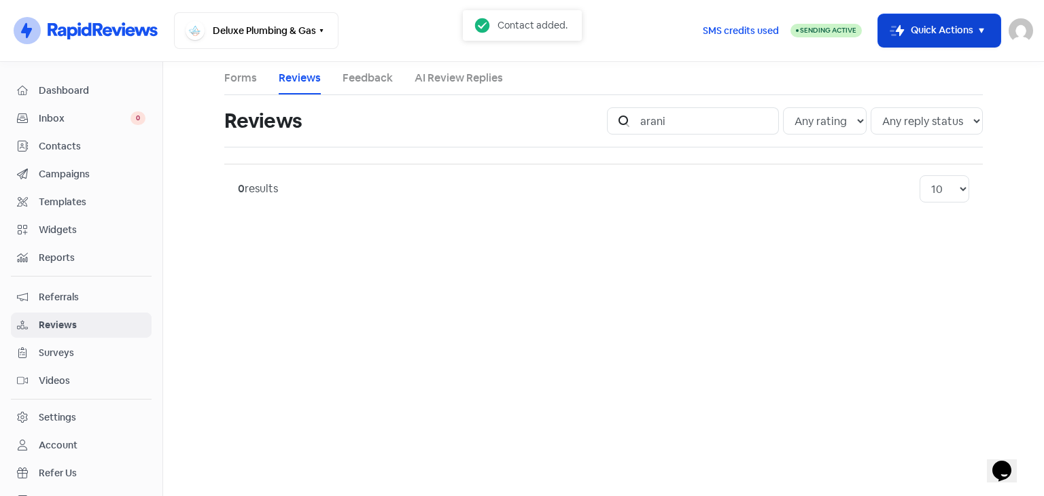
click at [973, 26] on icon "button" at bounding box center [981, 30] width 16 height 16
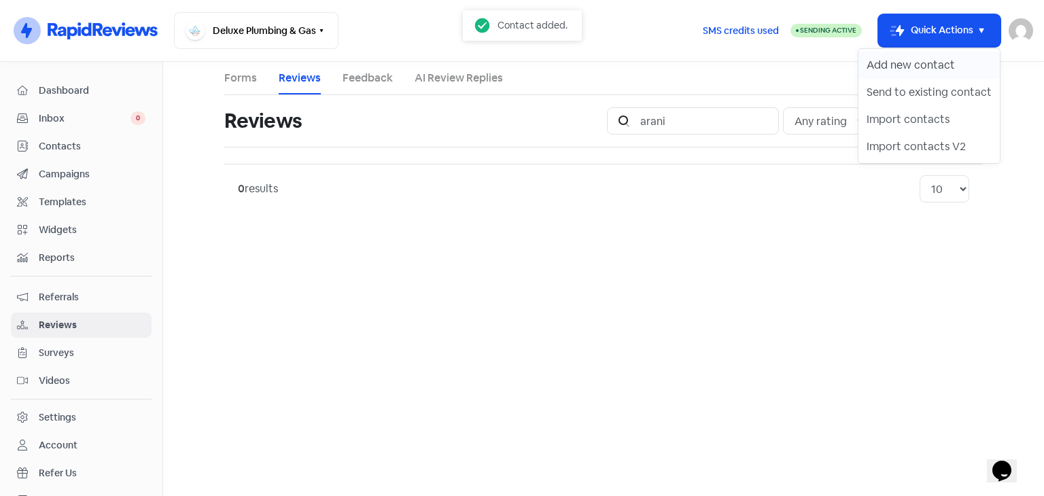
click at [915, 63] on button "Add new contact" at bounding box center [928, 65] width 141 height 27
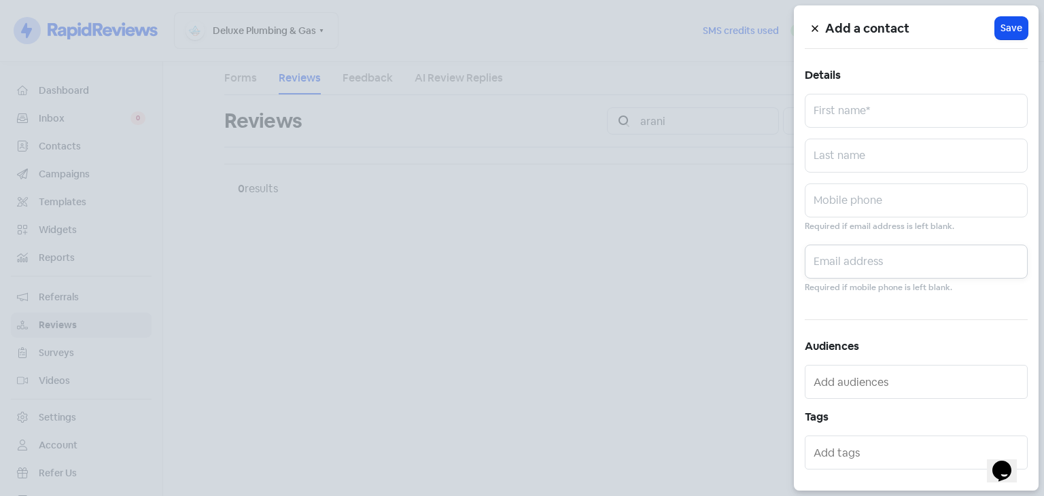
paste input "[EMAIL_ADDRESS][DOMAIN_NAME]"
click at [825, 267] on input "[EMAIL_ADDRESS][DOMAIN_NAME]" at bounding box center [916, 262] width 223 height 34
type input "[EMAIL_ADDRESS][DOMAIN_NAME]"
click at [843, 108] on input "text" at bounding box center [916, 111] width 223 height 34
type input "[PERSON_NAME]"
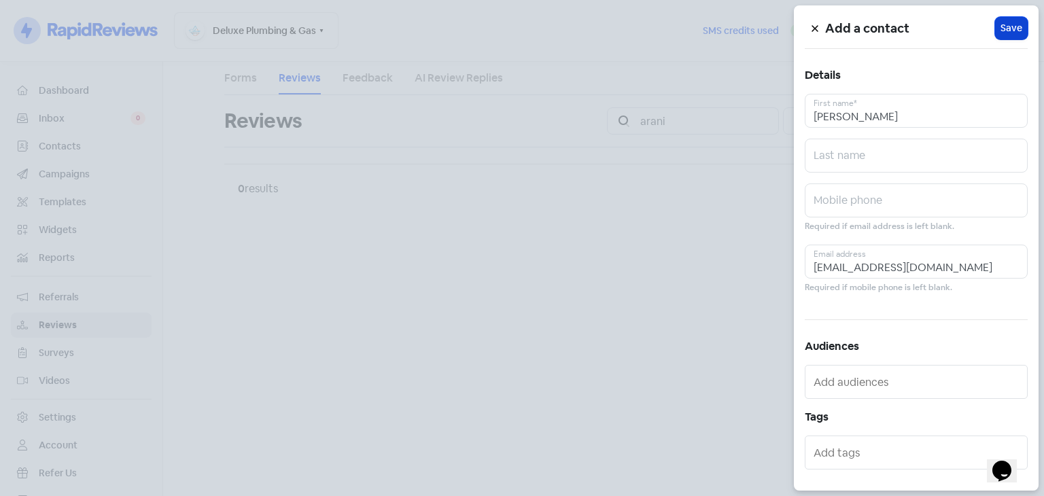
click at [1000, 29] on span "Save" at bounding box center [1011, 28] width 22 height 14
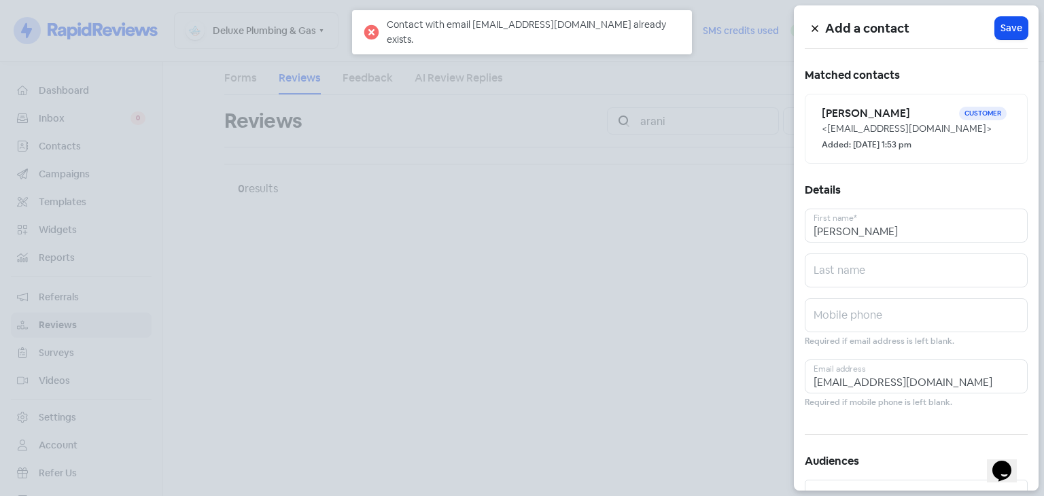
click at [811, 27] on icon at bounding box center [815, 28] width 8 height 8
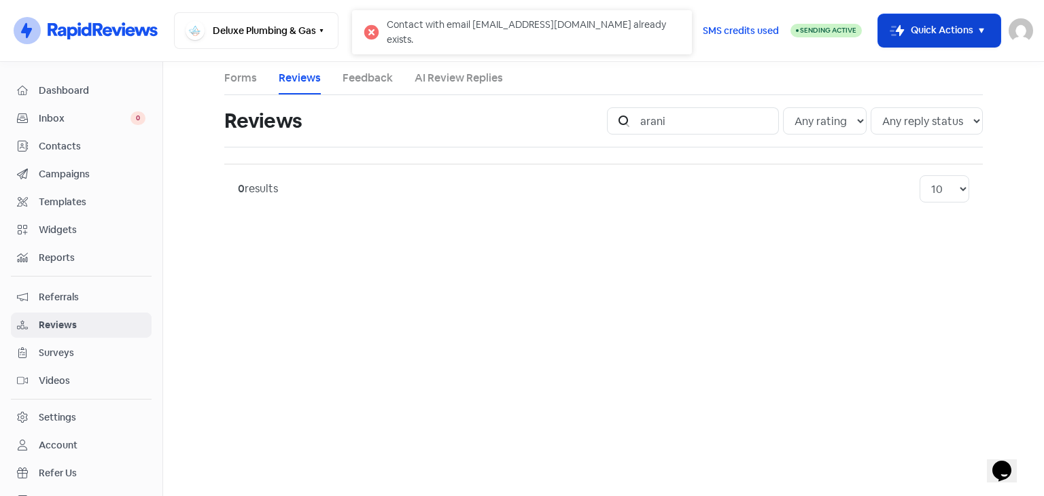
click at [981, 29] on icon "button" at bounding box center [981, 31] width 5 height 5
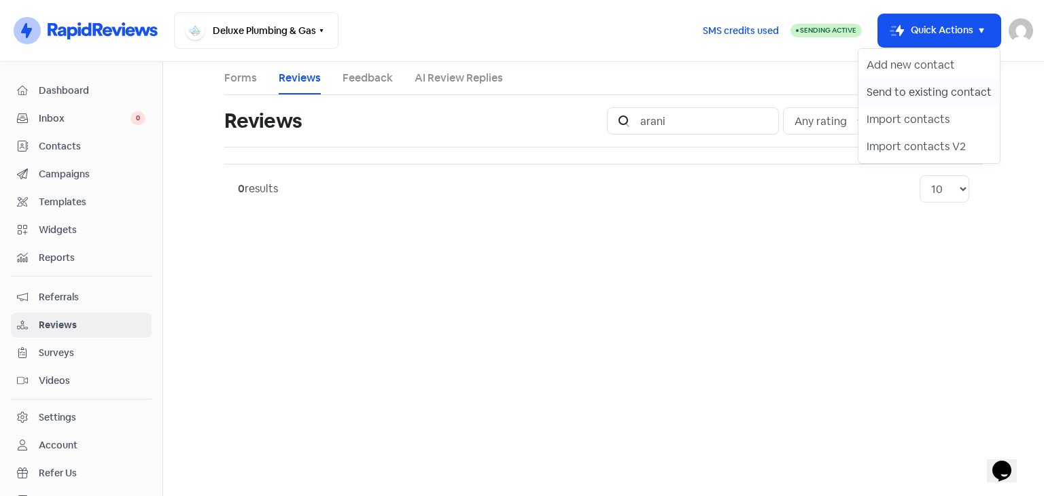
click at [920, 93] on button "Send to existing contact" at bounding box center [928, 92] width 141 height 27
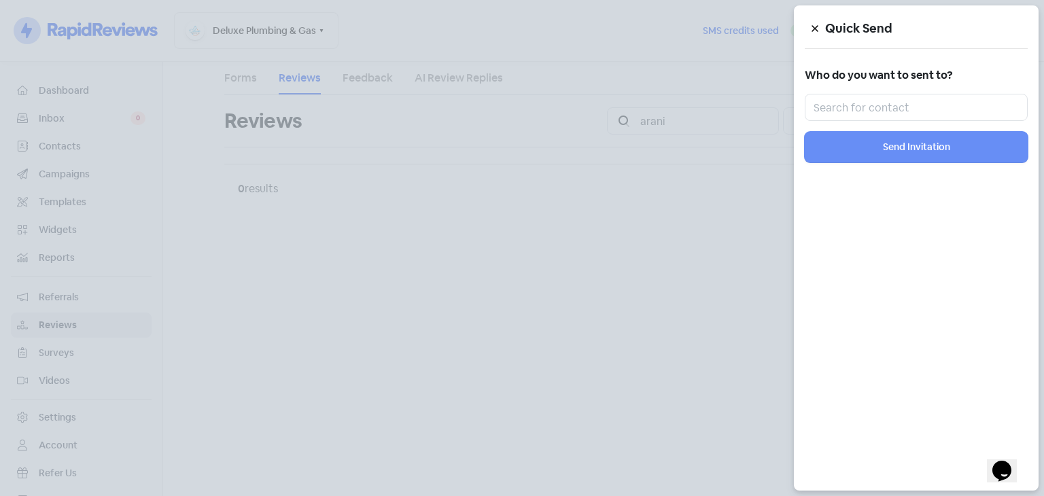
click at [815, 29] on icon at bounding box center [814, 29] width 6 height 6
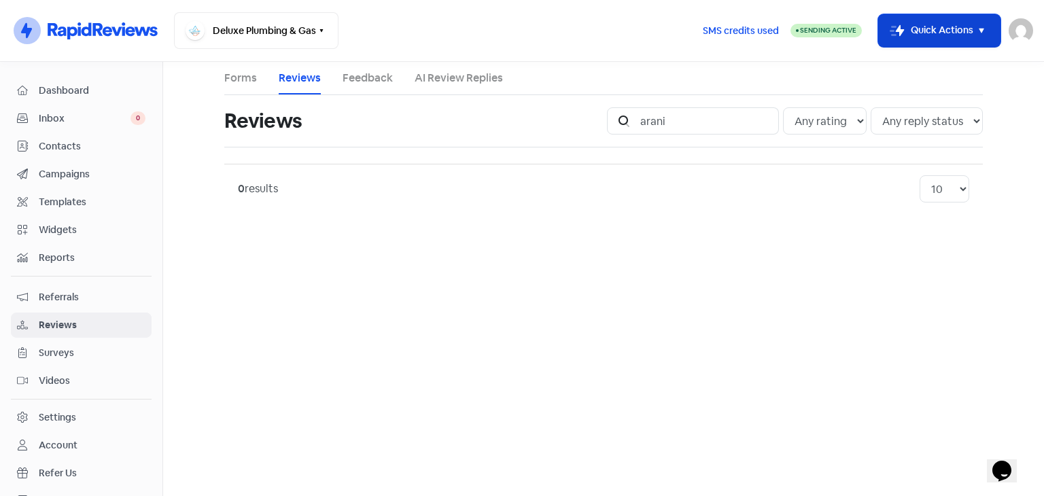
click at [985, 24] on icon "button" at bounding box center [981, 30] width 16 height 16
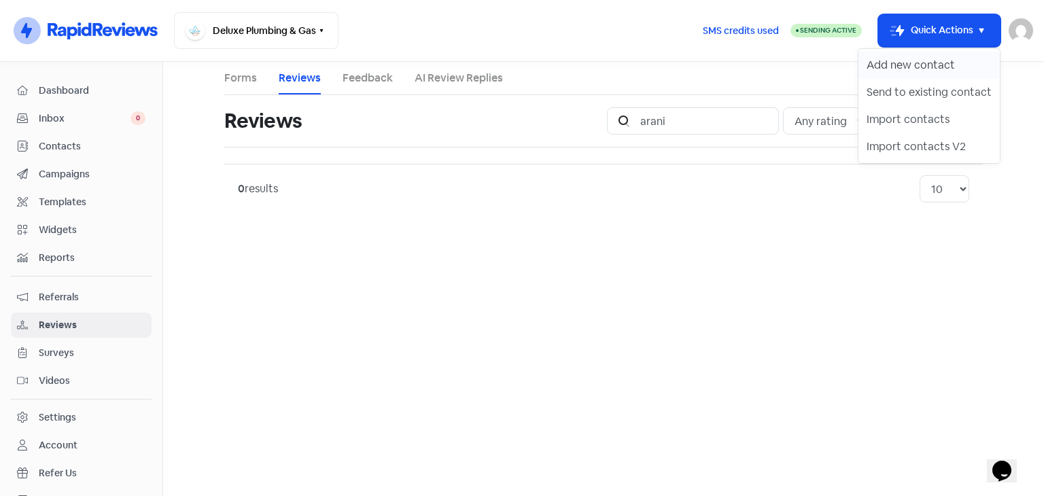
click at [918, 69] on button "Add new contact" at bounding box center [928, 65] width 141 height 27
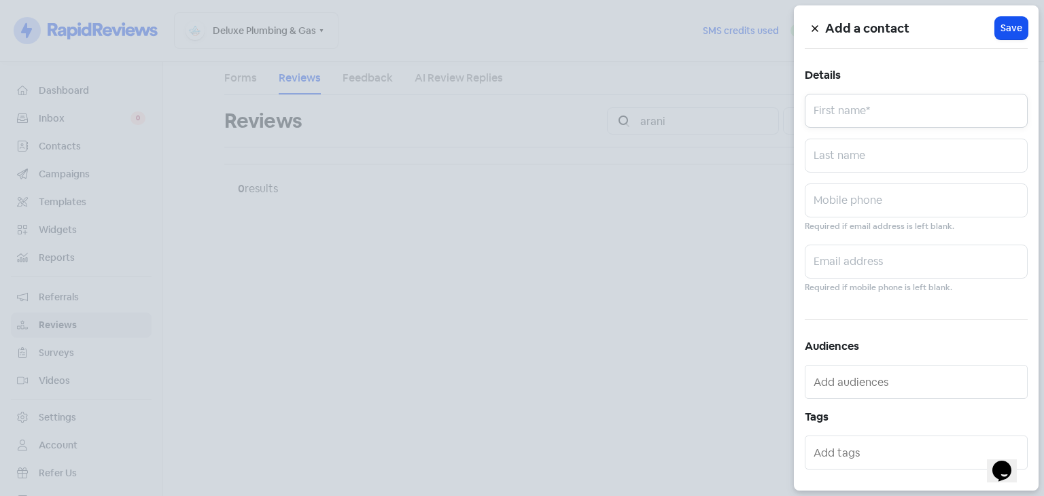
click at [915, 107] on input "text" at bounding box center [916, 111] width 223 height 34
type input "[PERSON_NAME]"
paste input "[EMAIL_ADDRESS][DOMAIN_NAME]"
click at [821, 260] on input "[EMAIL_ADDRESS][DOMAIN_NAME]" at bounding box center [916, 262] width 223 height 34
type input "[EMAIL_ADDRESS][DOMAIN_NAME]"
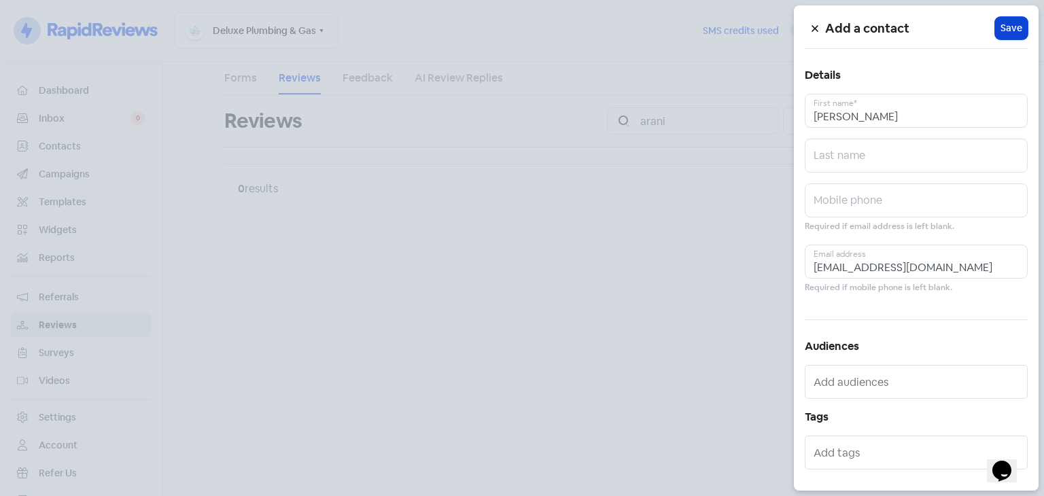
click at [995, 31] on button "Icon For Loading Save" at bounding box center [1011, 28] width 33 height 22
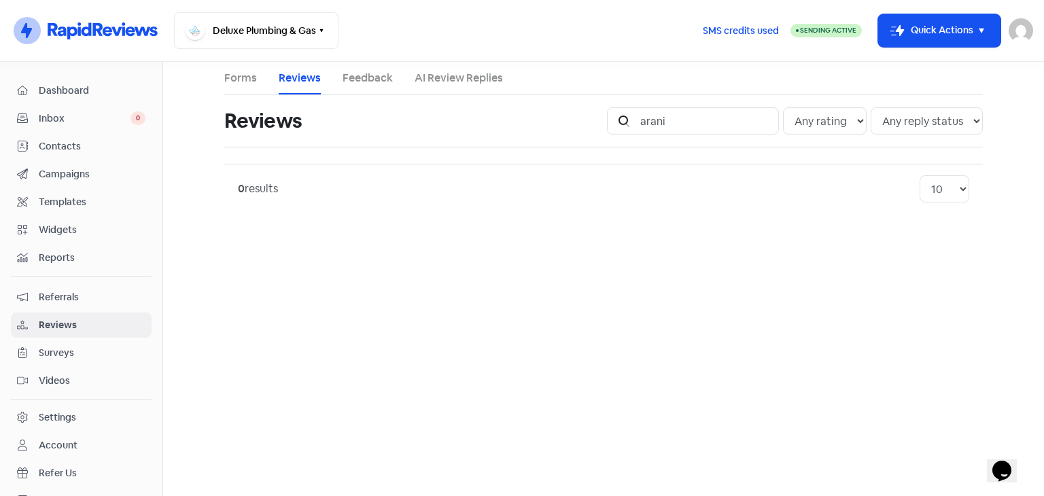
click at [981, 12] on nav "Icon For Thunder-circle Deluxe Plumbing & Gas Switch Business All businesses No…" at bounding box center [522, 31] width 1044 height 62
click at [981, 22] on icon "button" at bounding box center [981, 30] width 16 height 16
click at [874, 77] on button "Add new contact" at bounding box center [928, 65] width 141 height 27
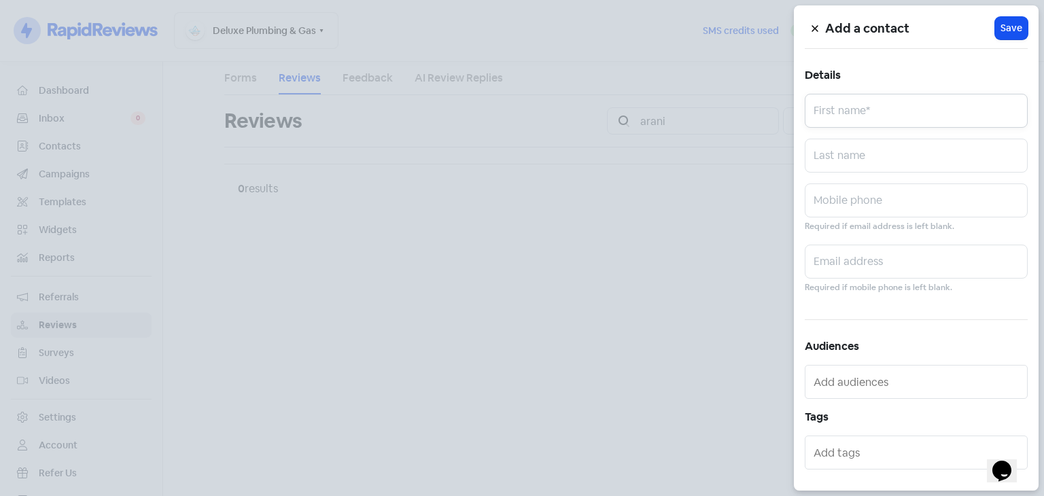
click at [843, 122] on input "text" at bounding box center [916, 111] width 223 height 34
type input "[PERSON_NAME]"
paste input "[EMAIL_ADDRESS]"
type input "[EMAIL_ADDRESS][DOMAIN_NAME]"
click at [1006, 30] on span "Save" at bounding box center [1011, 28] width 22 height 14
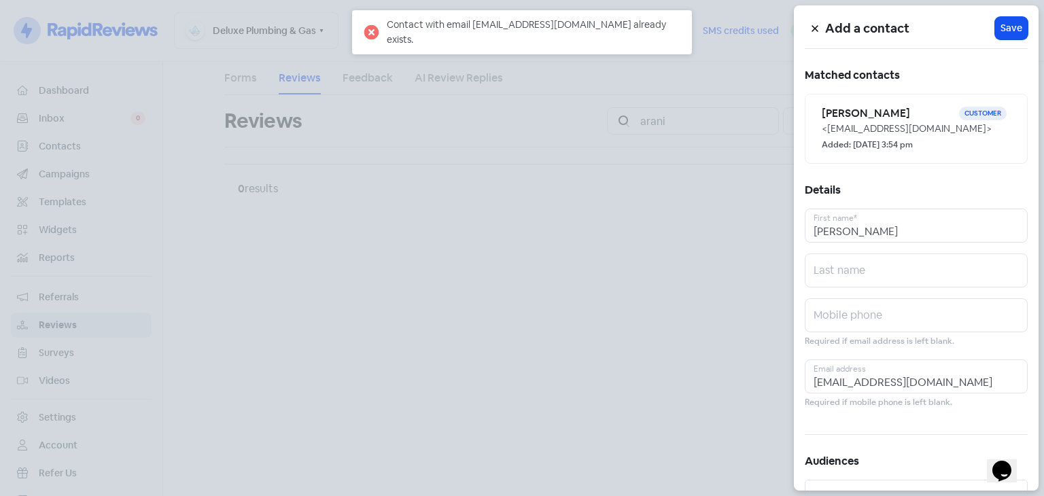
click at [809, 28] on button at bounding box center [815, 28] width 20 height 24
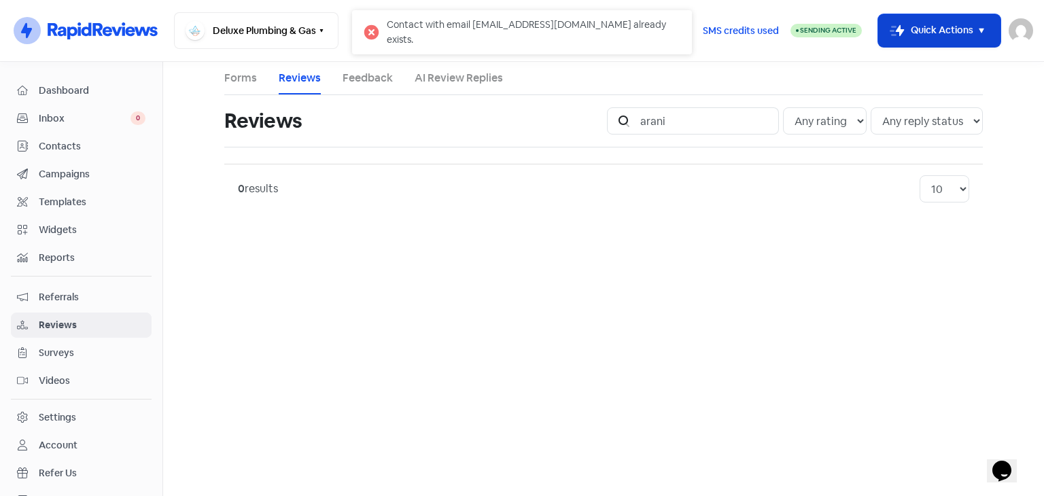
click at [983, 28] on icon "button" at bounding box center [981, 30] width 16 height 16
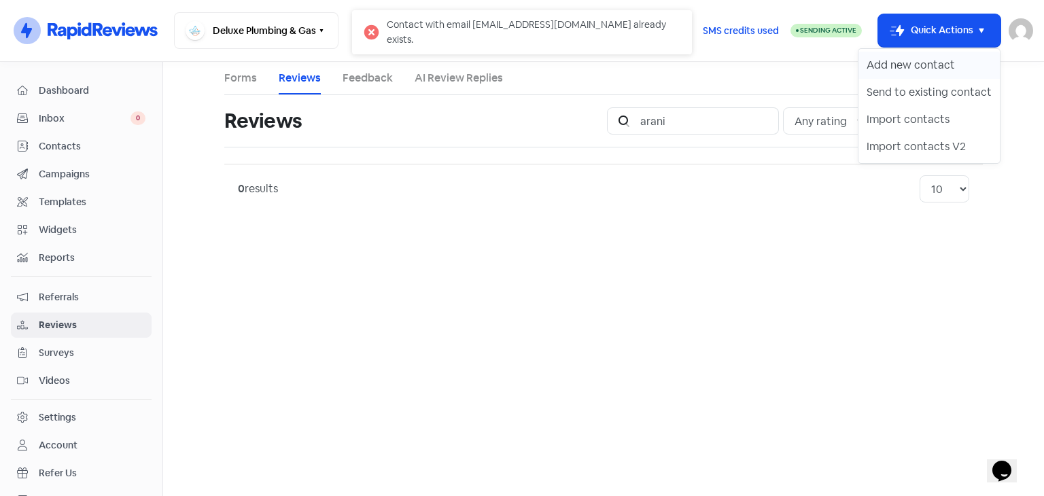
click at [916, 67] on button "Add new contact" at bounding box center [928, 65] width 141 height 27
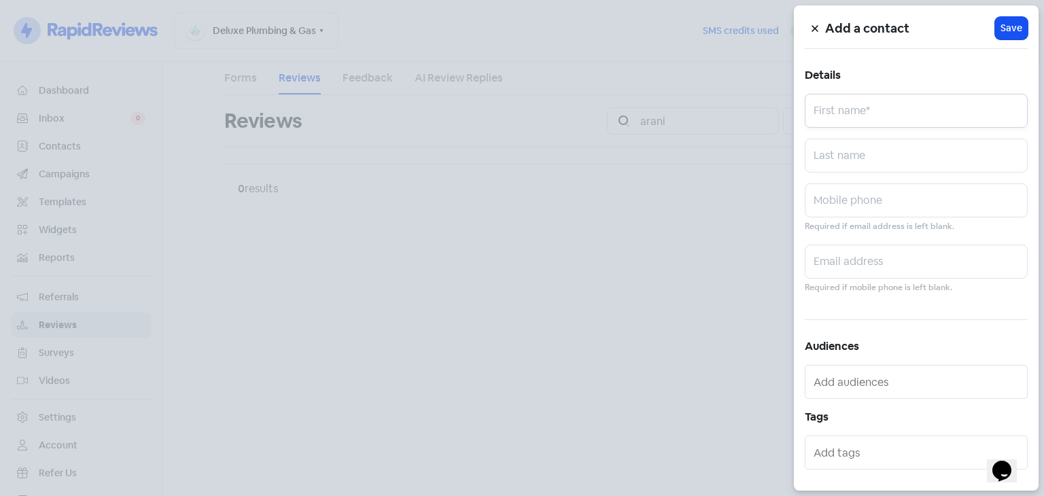
click at [878, 109] on input "text" at bounding box center [916, 111] width 223 height 34
type input "Marg"
click at [811, 28] on icon at bounding box center [815, 28] width 8 height 8
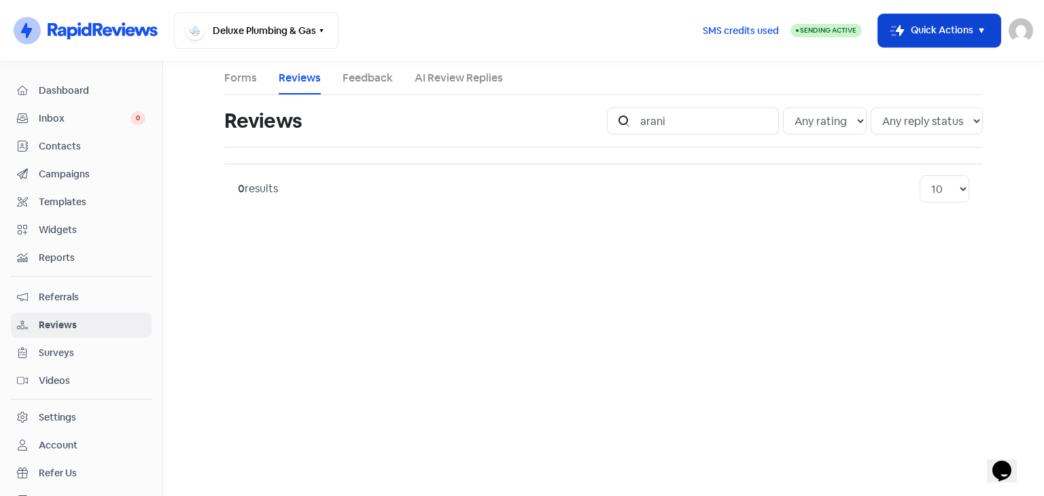
drag, startPoint x: 982, startPoint y: 25, endPoint x: 950, endPoint y: 39, distance: 34.7
click at [982, 25] on icon "button" at bounding box center [981, 30] width 16 height 16
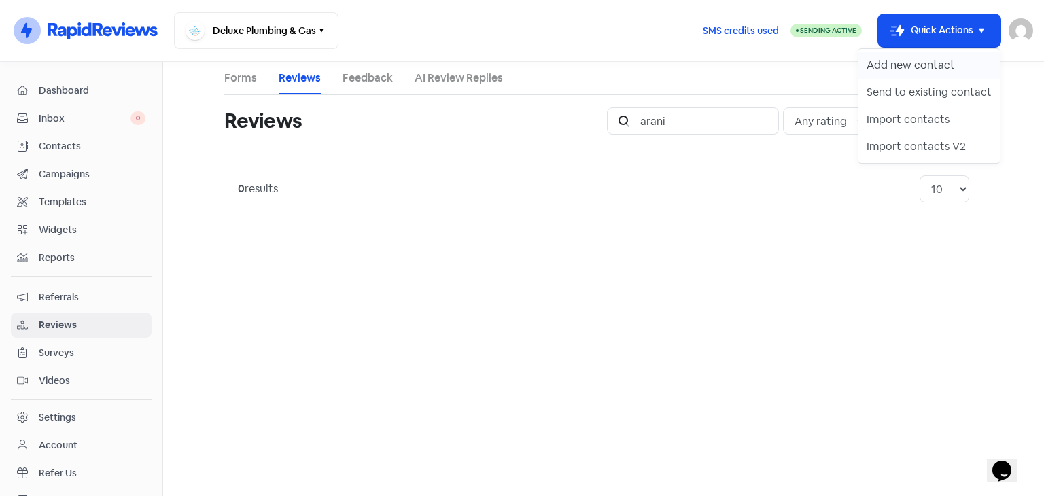
click at [913, 69] on button "Add new contact" at bounding box center [928, 65] width 141 height 27
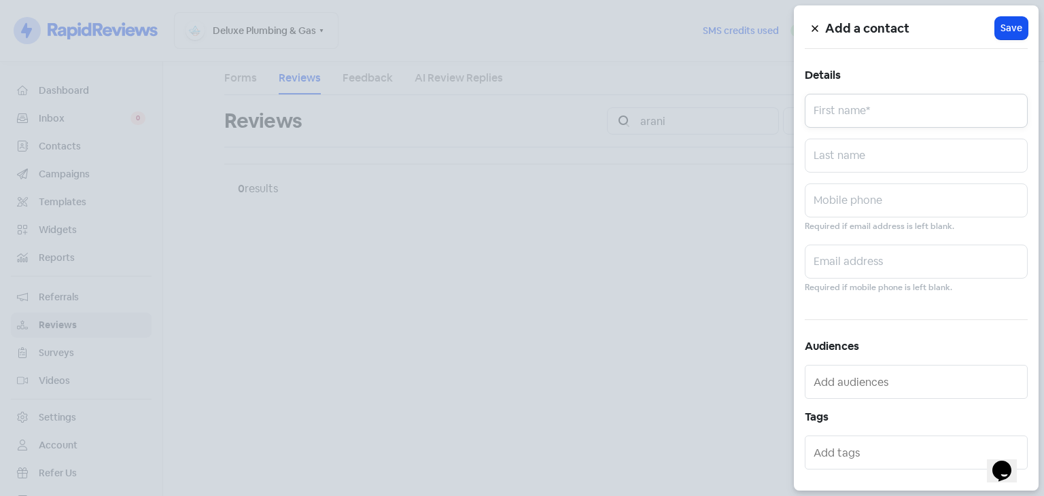
click at [886, 106] on input "text" at bounding box center [916, 111] width 223 height 34
type input "Mark"
paste input "[EMAIL_ADDRESS]"
type input "l"
drag, startPoint x: 835, startPoint y: 244, endPoint x: 837, endPoint y: 253, distance: 9.9
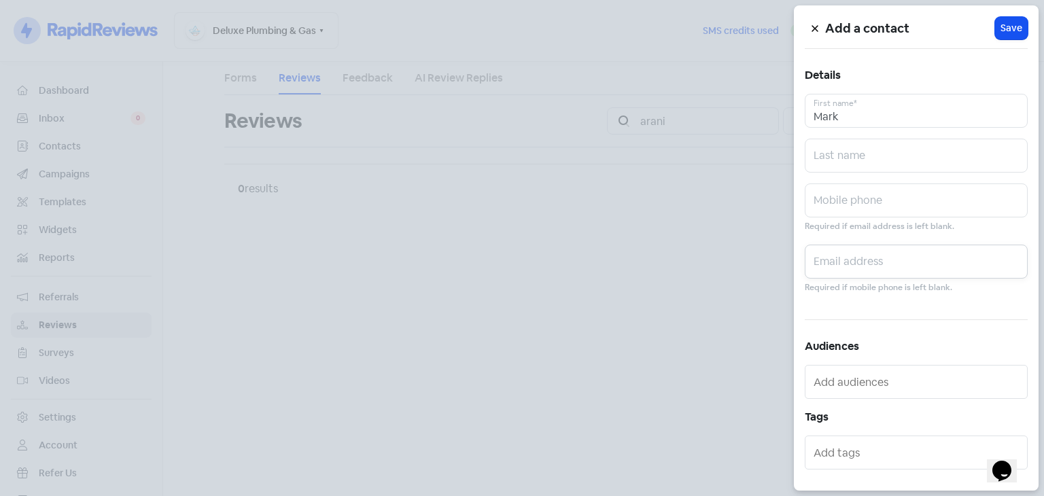
paste input "13 markduxfield67@gmail.c"
click at [824, 261] on input "13 markduxfield67@gmail.c" at bounding box center [916, 262] width 223 height 34
click at [970, 263] on input "markduxfield67@gmail.c" at bounding box center [916, 262] width 223 height 34
type input "[EMAIL_ADDRESS][DOMAIN_NAME]"
click at [1007, 22] on span "Save" at bounding box center [1011, 28] width 22 height 14
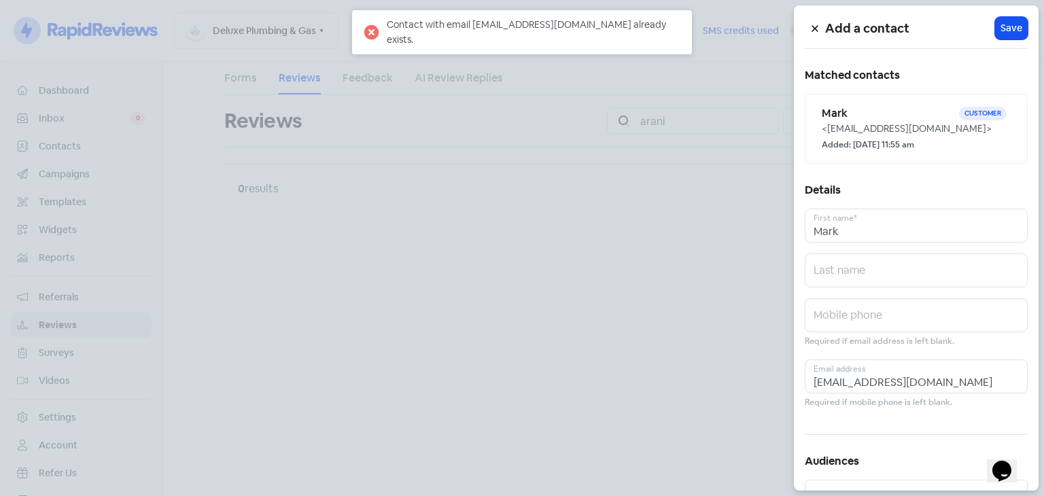
click at [816, 24] on button at bounding box center [815, 28] width 20 height 24
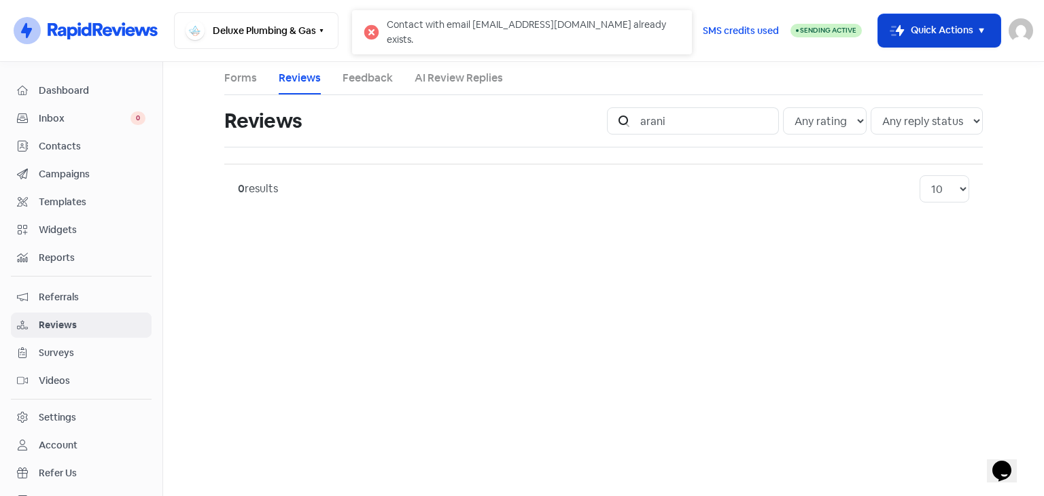
click at [973, 36] on icon "button" at bounding box center [981, 30] width 16 height 16
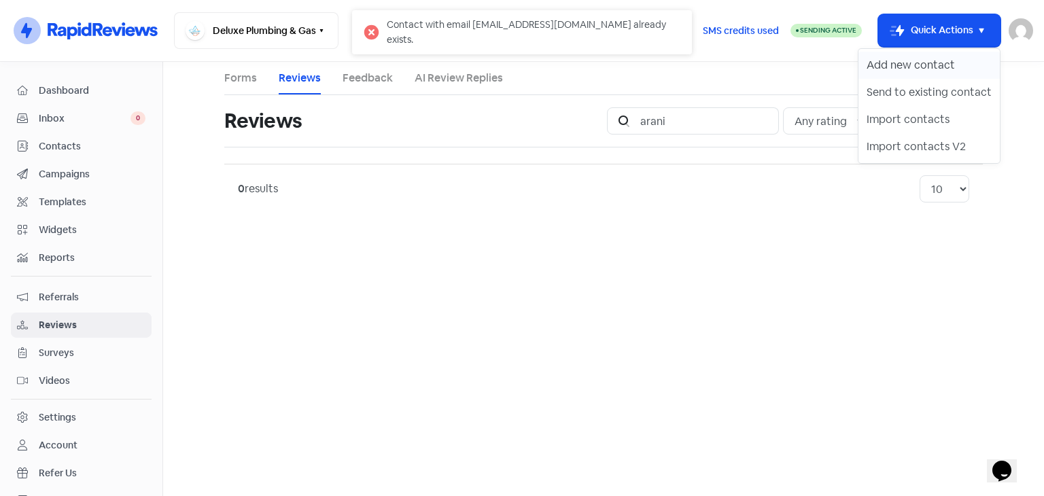
click at [930, 59] on button "Add new contact" at bounding box center [928, 65] width 141 height 27
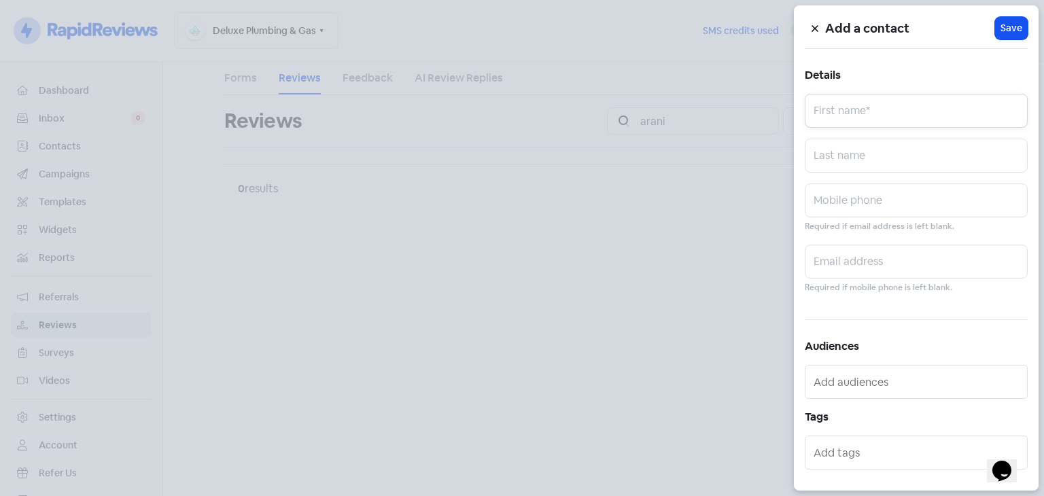
click at [872, 115] on input "text" at bounding box center [916, 111] width 223 height 34
type input "[PERSON_NAME]"
paste input "[PERSON_NAME][EMAIL_ADDRESS]"
type input "[PERSON_NAME][EMAIL_ADDRESS][DOMAIN_NAME]"
click at [1009, 20] on button "Icon For Loading Save" at bounding box center [1011, 28] width 33 height 22
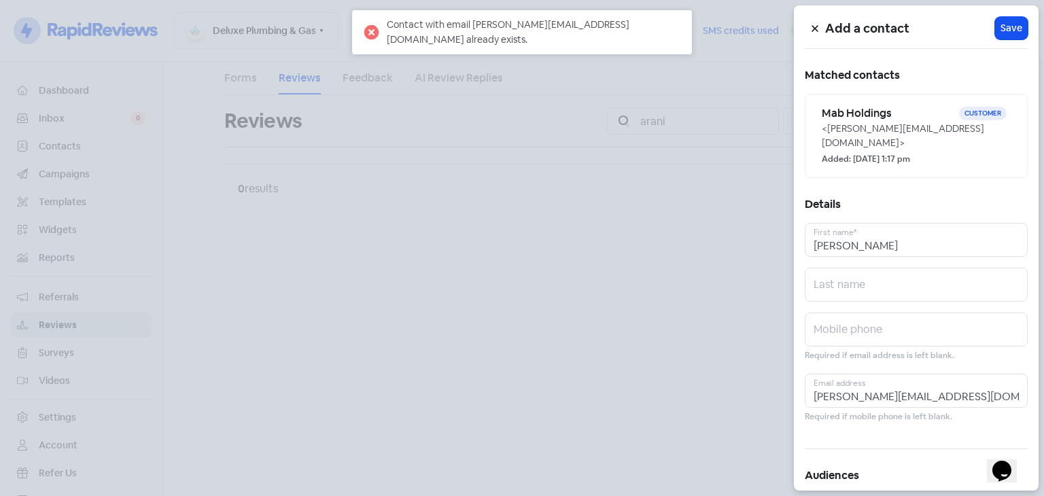
click at [817, 28] on icon at bounding box center [815, 28] width 8 height 8
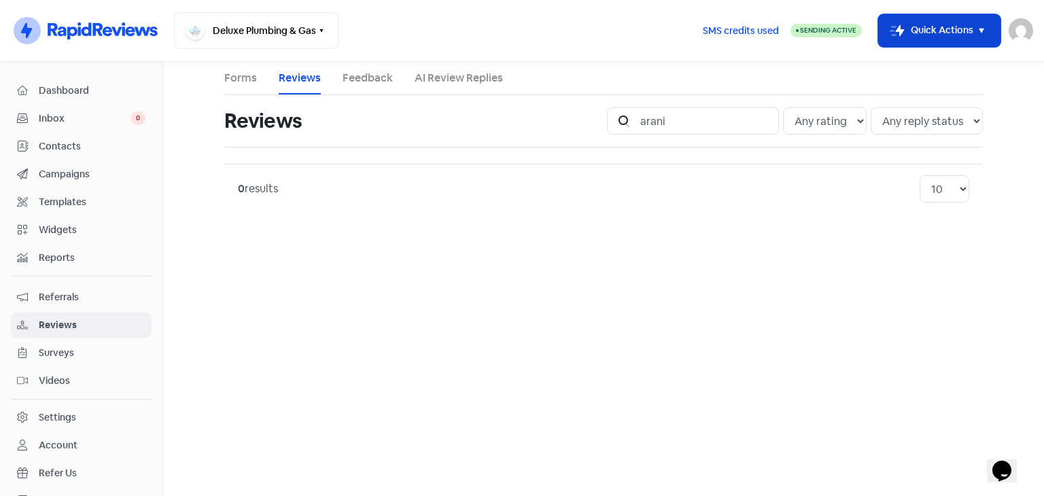
click at [949, 25] on button "Icon For Thunder-move Quick Actions" at bounding box center [939, 30] width 122 height 33
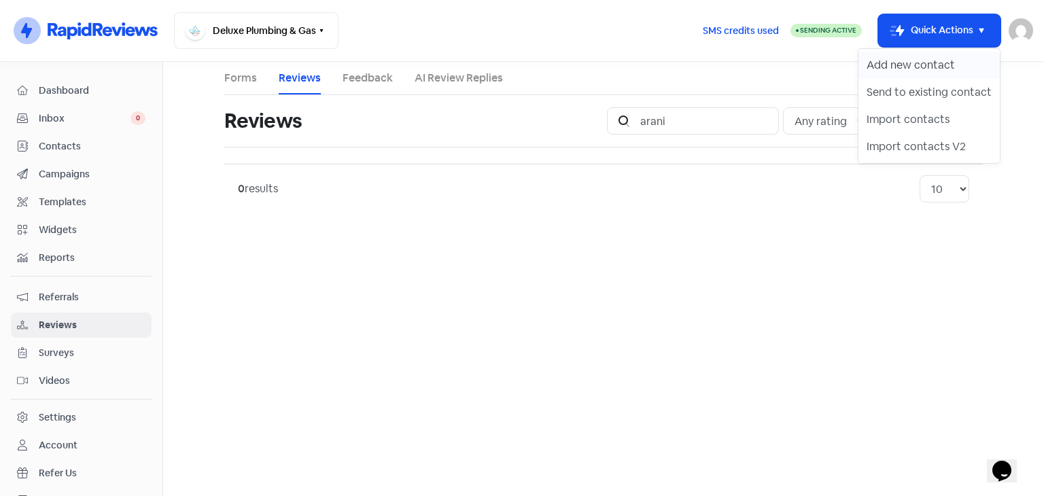
click at [895, 63] on button "Add new contact" at bounding box center [928, 65] width 141 height 27
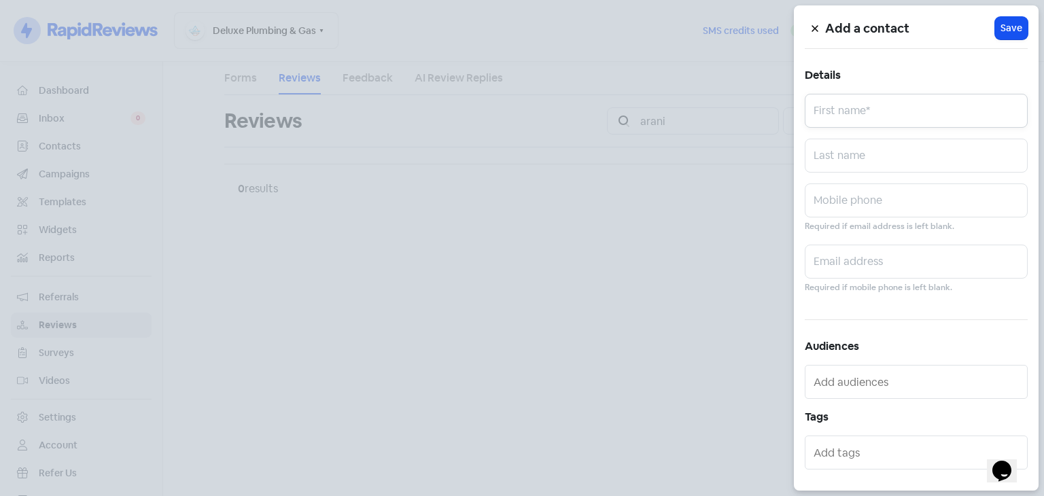
drag, startPoint x: 889, startPoint y: 102, endPoint x: 903, endPoint y: 90, distance: 17.8
click at [888, 102] on input "text" at bounding box center [916, 111] width 223 height 34
type input "[PERSON_NAME]"
paste input "[EMAIL_ADDRESS][DOMAIN_NAME]"
click at [832, 260] on input "[EMAIL_ADDRESS][DOMAIN_NAME]" at bounding box center [916, 262] width 223 height 34
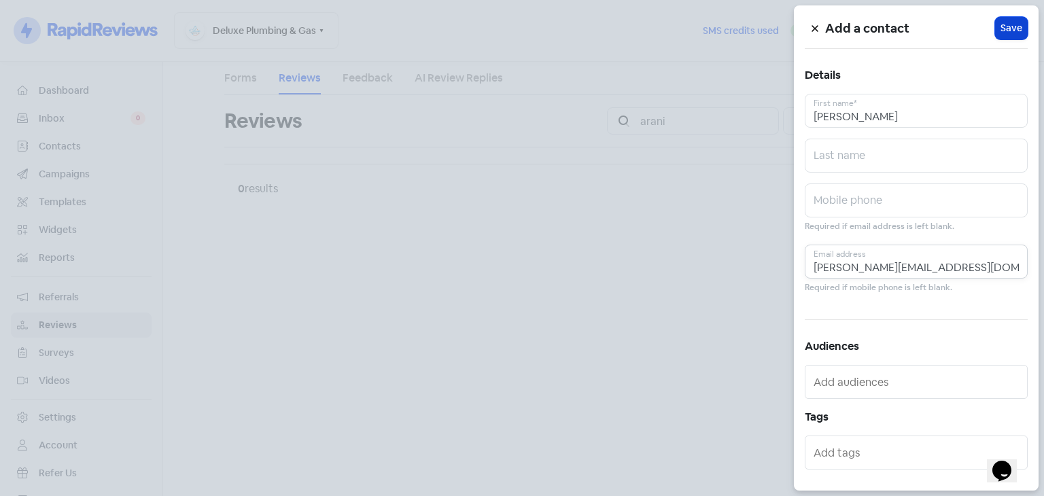
type input "[PERSON_NAME][EMAIL_ADDRESS][DOMAIN_NAME]"
click at [1011, 26] on span "Save" at bounding box center [1011, 28] width 22 height 14
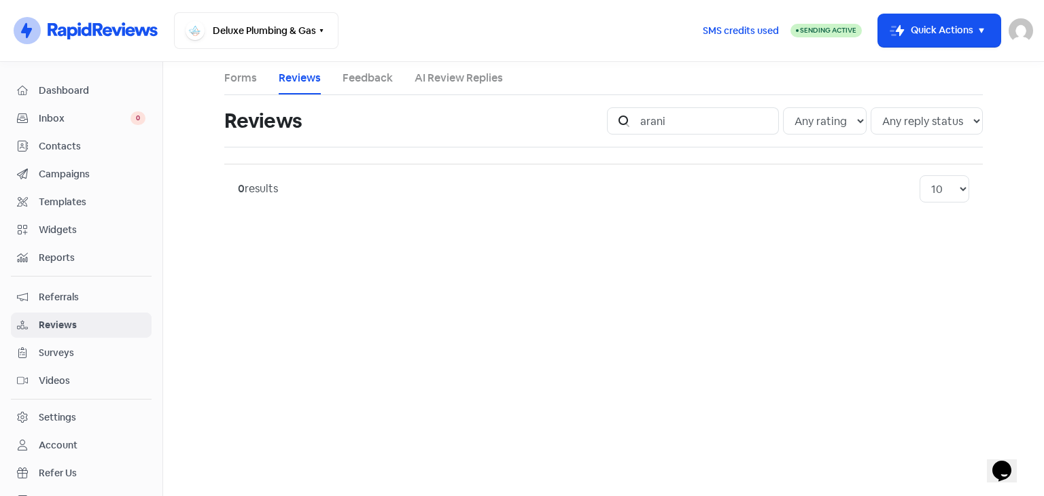
drag, startPoint x: 975, startPoint y: 35, endPoint x: 979, endPoint y: 53, distance: 18.8
click at [976, 34] on icon "button" at bounding box center [981, 30] width 16 height 16
click at [922, 73] on button "Add new contact" at bounding box center [928, 65] width 141 height 27
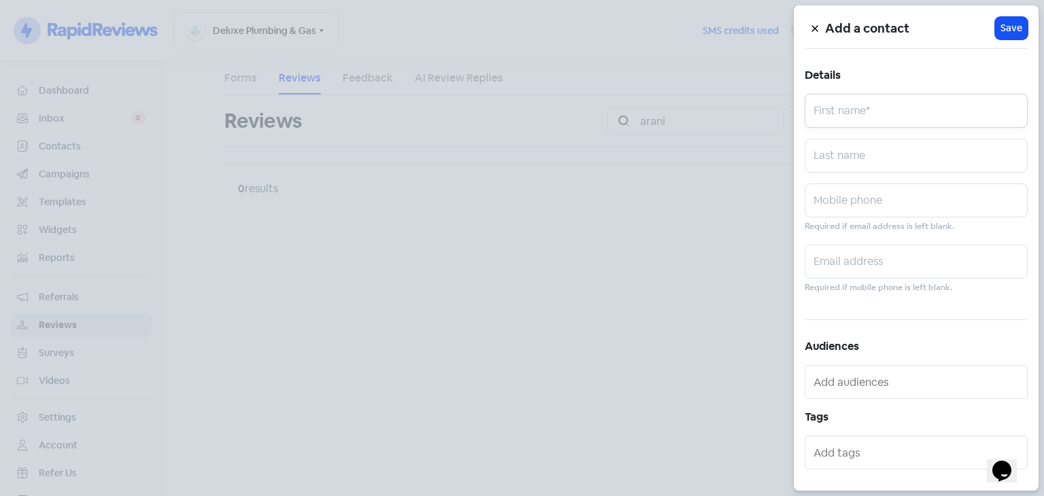
click at [872, 117] on input "text" at bounding box center [916, 111] width 223 height 34
type input "[PERSON_NAME]"
paste input "[EMAIL_ADDRESS][DOMAIN_NAME]"
click at [837, 265] on input "[EMAIL_ADDRESS][DOMAIN_NAME]" at bounding box center [916, 262] width 223 height 34
type input "[EMAIL_ADDRESS][DOMAIN_NAME]"
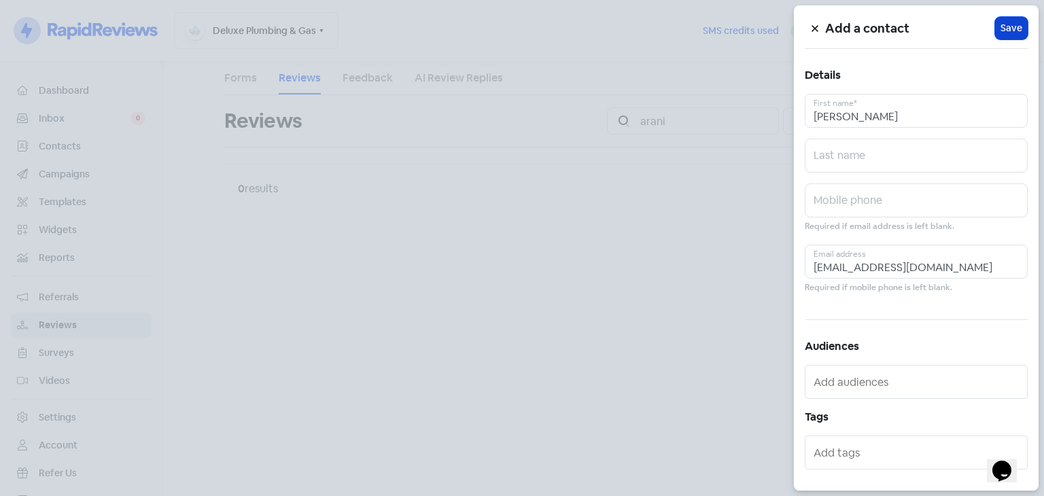
click at [1014, 24] on span "Save" at bounding box center [1011, 28] width 22 height 14
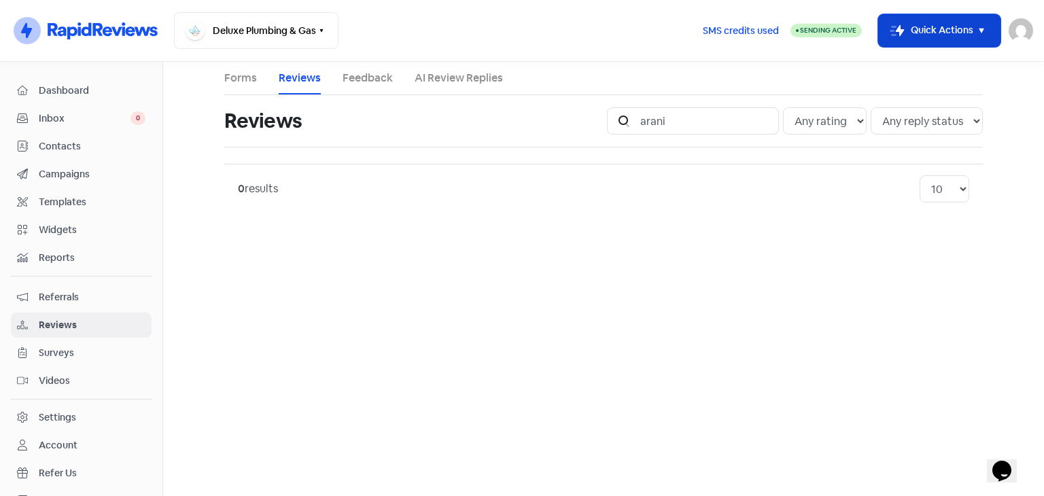
click at [970, 31] on button "Icon For Thunder-move Quick Actions" at bounding box center [939, 30] width 122 height 33
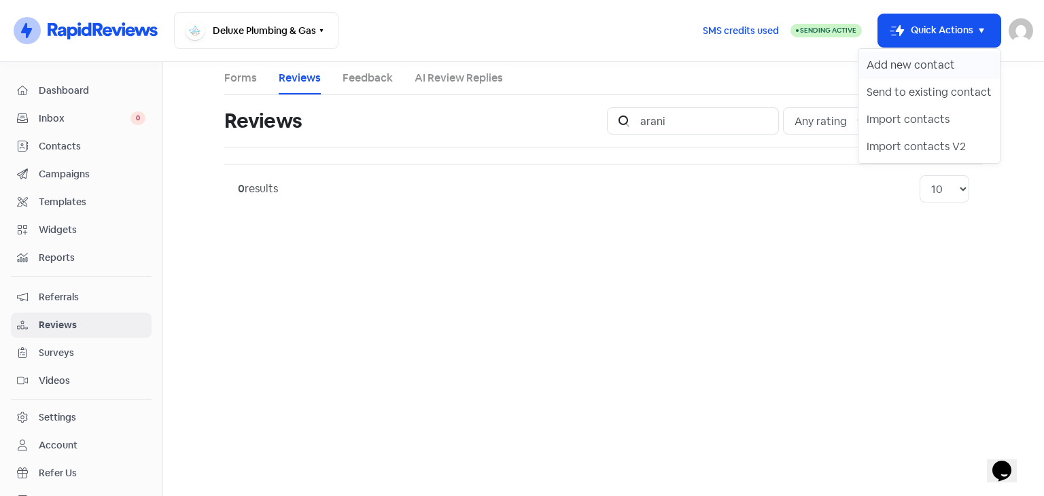
click at [907, 76] on button "Add new contact" at bounding box center [928, 65] width 141 height 27
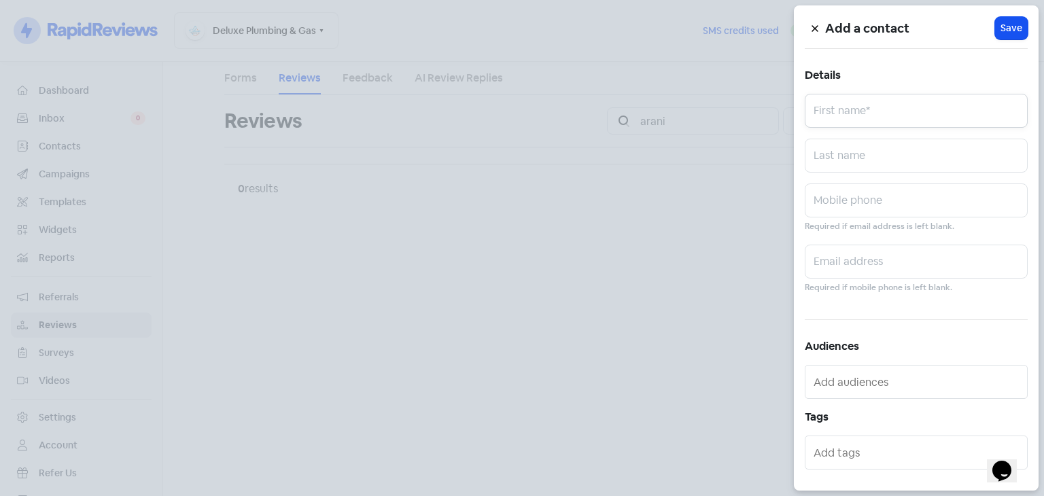
click at [867, 113] on input "text" at bounding box center [916, 111] width 223 height 34
type input "[PERSON_NAME]"
paste input "[EMAIL_ADDRESS][PERSON_NAME][PERSON_NAME][DOMAIN_NAME]"
click at [821, 262] on input "[EMAIL_ADDRESS][PERSON_NAME][PERSON_NAME][DOMAIN_NAME]" at bounding box center [916, 262] width 223 height 34
type input "[PERSON_NAME][EMAIL_ADDRESS][PERSON_NAME][DOMAIN_NAME]"
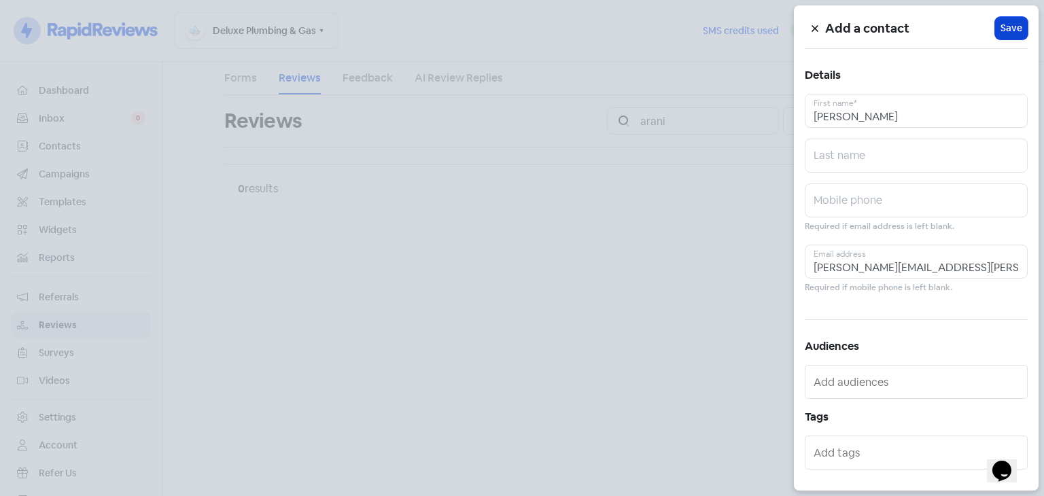
click at [1007, 25] on span "Save" at bounding box center [1011, 28] width 22 height 14
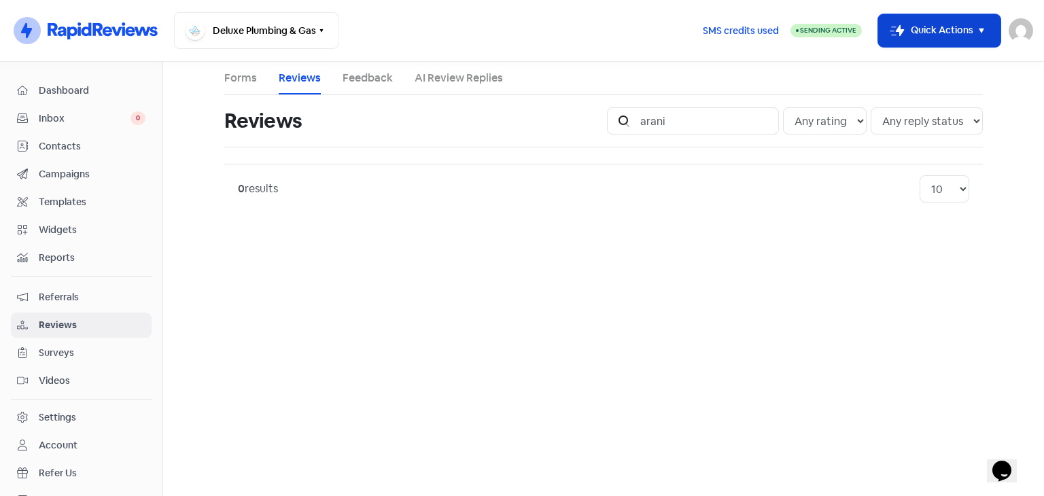
click at [965, 31] on button "Icon For Thunder-move Quick Actions" at bounding box center [939, 30] width 122 height 33
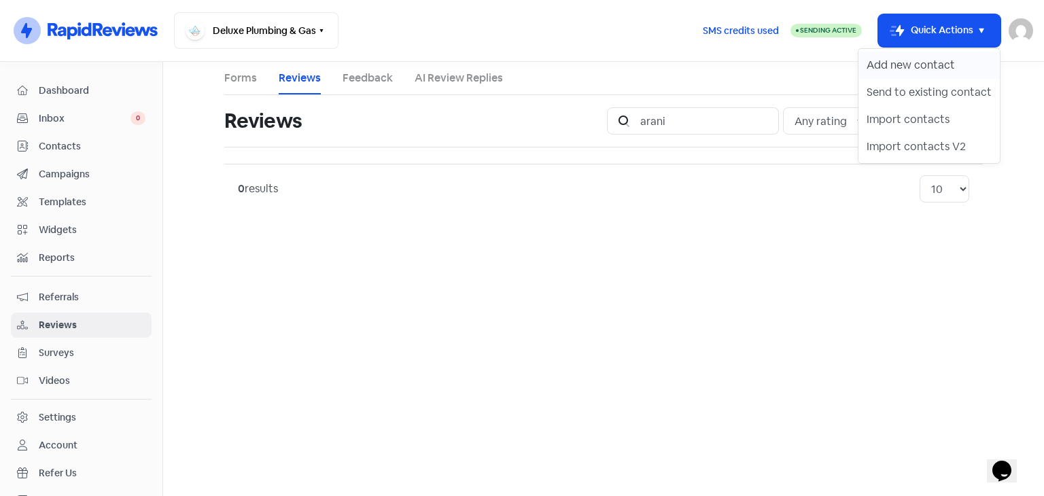
click at [919, 66] on button "Add new contact" at bounding box center [928, 65] width 141 height 27
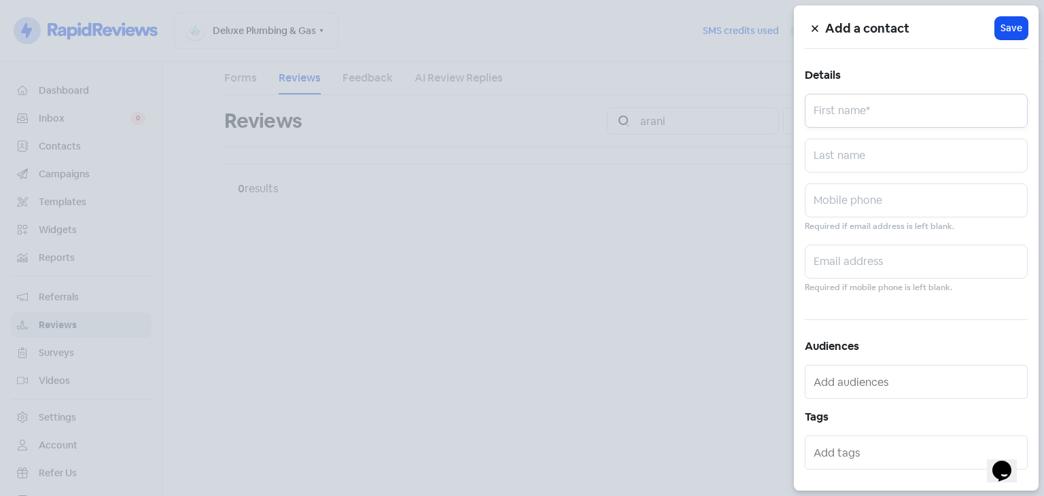
drag, startPoint x: 865, startPoint y: 115, endPoint x: 860, endPoint y: 110, distance: 7.2
click at [862, 112] on input "text" at bounding box center [916, 111] width 223 height 34
type input "[PERSON_NAME]"
paste input "[EMAIL_ADDRESS][DOMAIN_NAME]"
click at [820, 263] on input "[EMAIL_ADDRESS][DOMAIN_NAME]" at bounding box center [916, 262] width 223 height 34
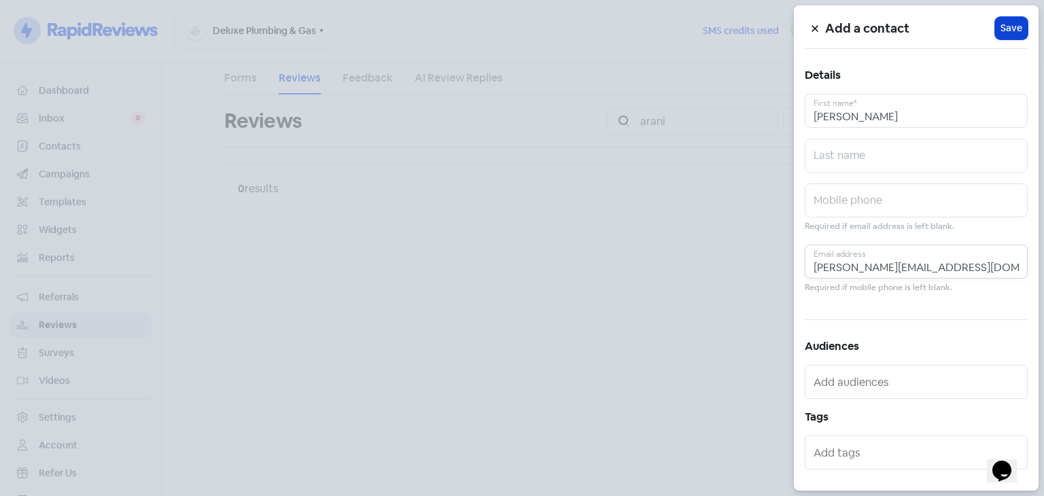
type input "[PERSON_NAME][EMAIL_ADDRESS][DOMAIN_NAME]"
click at [1000, 21] on span "Save" at bounding box center [1011, 28] width 22 height 14
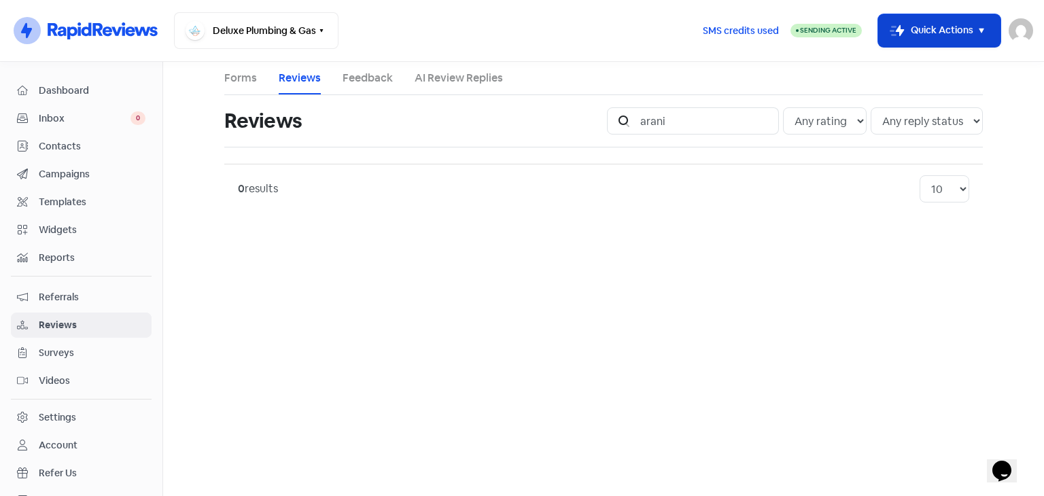
click at [986, 23] on icon "button" at bounding box center [981, 30] width 16 height 16
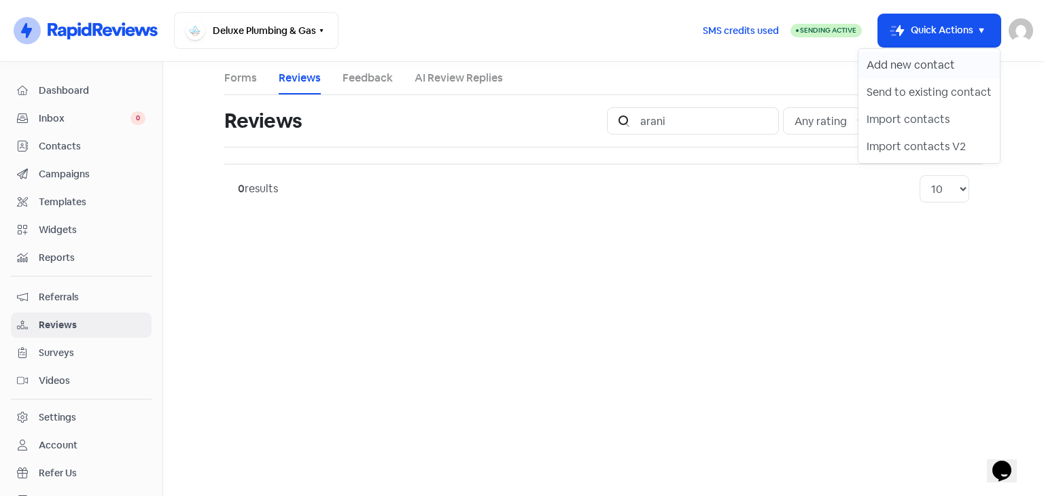
click at [908, 68] on button "Add new contact" at bounding box center [928, 65] width 141 height 27
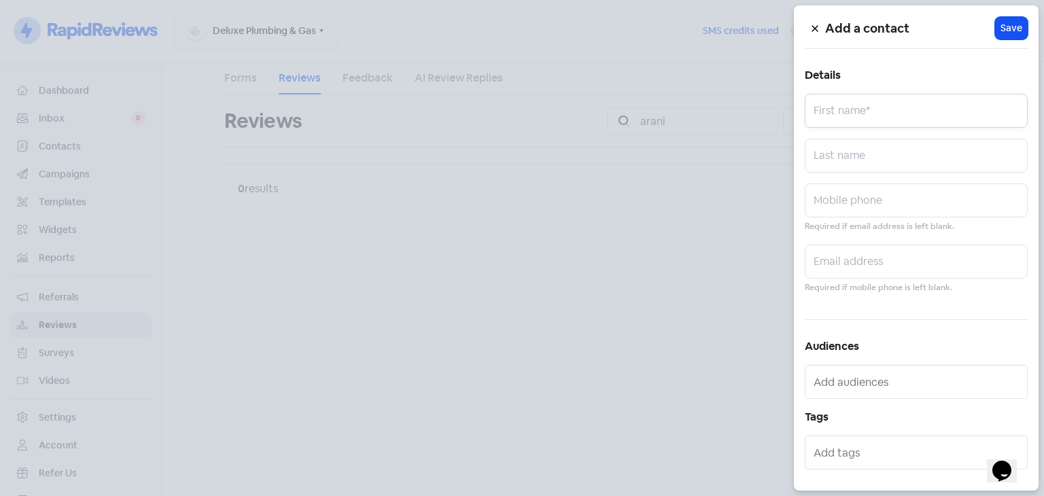
click at [857, 109] on input "text" at bounding box center [916, 111] width 223 height 34
type input "Kathir"
drag, startPoint x: 978, startPoint y: 275, endPoint x: 929, endPoint y: 264, distance: 50.1
paste input "[EMAIL_ADDRESS][DOMAIN_NAME]"
click at [826, 264] on input "[EMAIL_ADDRESS][DOMAIN_NAME]" at bounding box center [916, 262] width 223 height 34
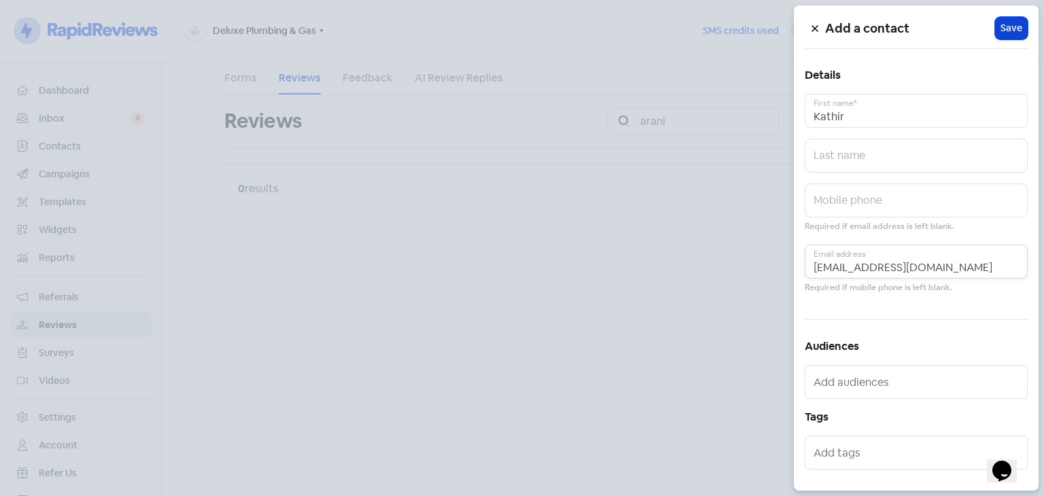
type input "[EMAIL_ADDRESS][DOMAIN_NAME]"
click at [1005, 29] on span "Save" at bounding box center [1011, 28] width 22 height 14
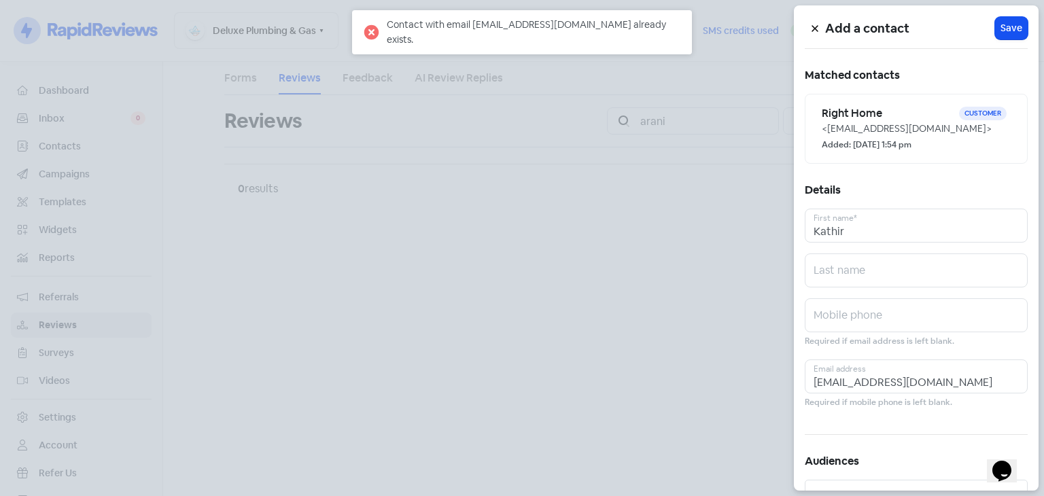
click at [812, 26] on icon at bounding box center [814, 29] width 6 height 6
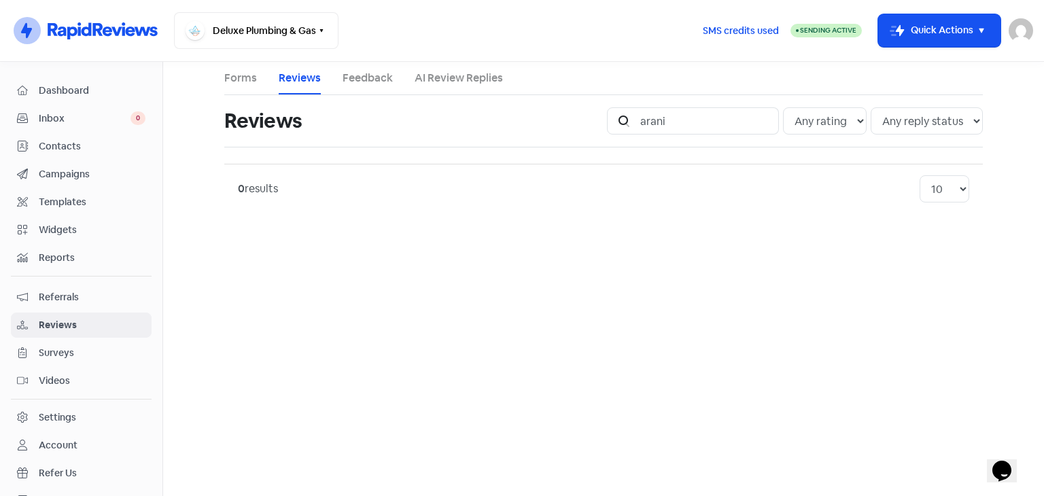
drag, startPoint x: 978, startPoint y: 29, endPoint x: 938, endPoint y: 47, distance: 44.1
click at [978, 28] on icon "button" at bounding box center [981, 30] width 16 height 16
click at [912, 65] on button "Add new contact" at bounding box center [928, 65] width 141 height 27
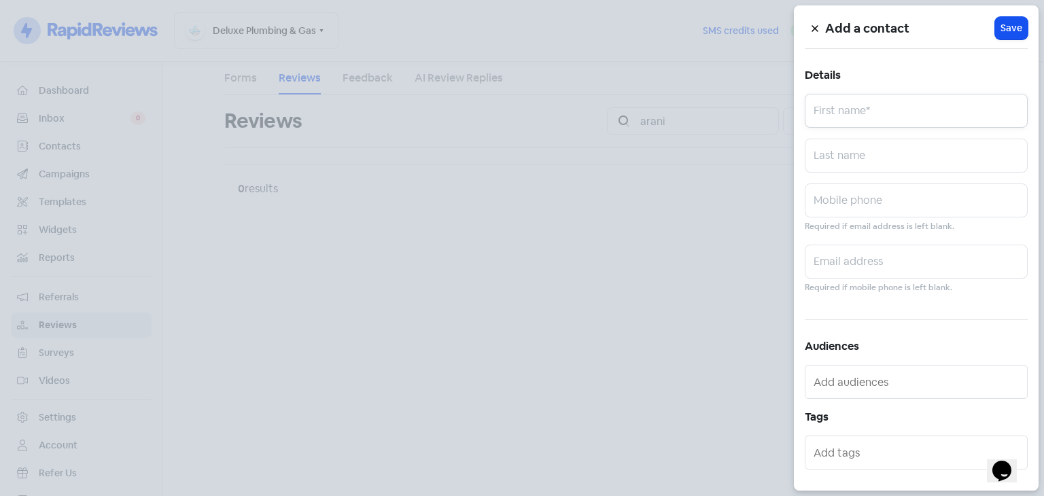
drag, startPoint x: 826, startPoint y: 127, endPoint x: 822, endPoint y: 120, distance: 8.2
click at [826, 126] on div "Add a contact Icon For Loading Save Details First name* Last name Mobile phone …" at bounding box center [916, 247] width 245 height 485
click at [842, 97] on input "text" at bounding box center [916, 111] width 223 height 34
type input "[PERSON_NAME]"
paste input "[EMAIL_ADDRESS]"
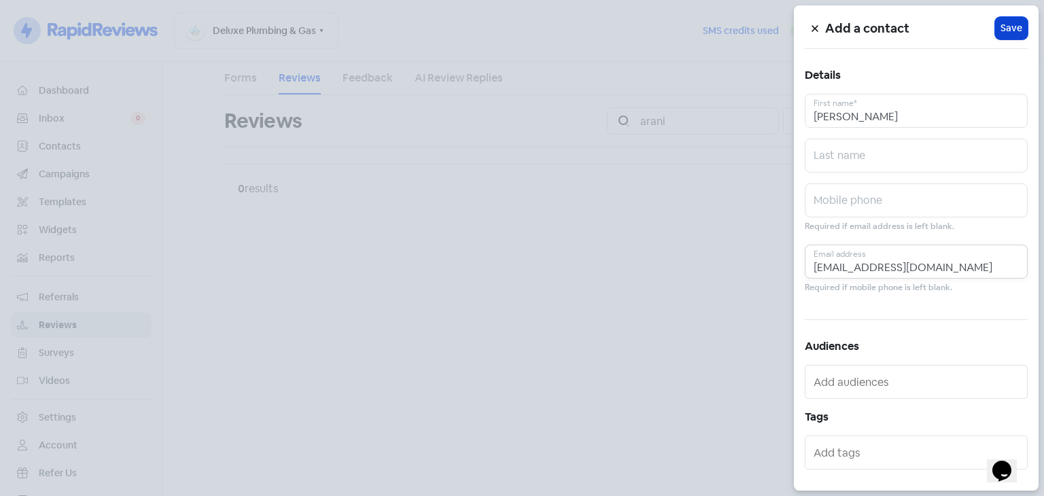
type input "[EMAIL_ADDRESS][DOMAIN_NAME]"
click at [1000, 28] on span "Save" at bounding box center [1011, 28] width 22 height 14
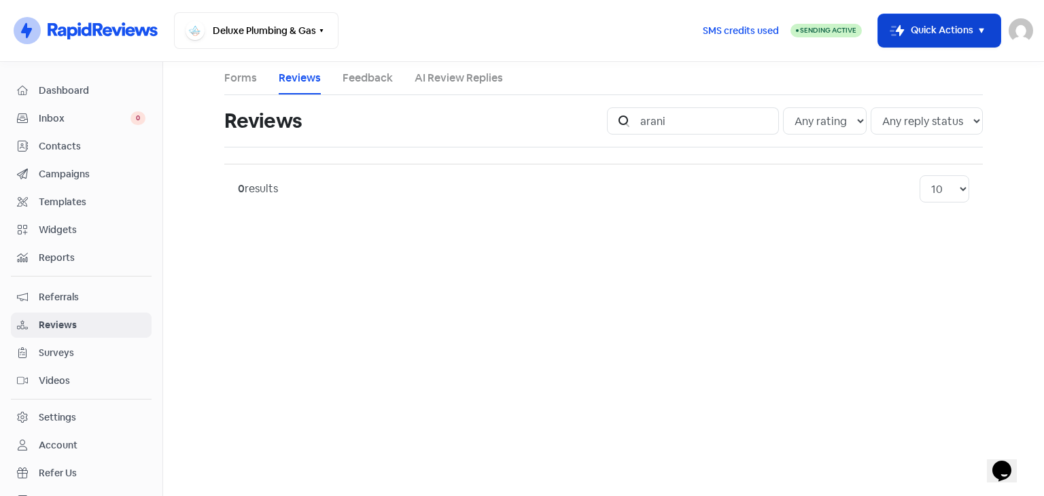
drag, startPoint x: 987, startPoint y: 28, endPoint x: 973, endPoint y: 39, distance: 17.4
click at [986, 28] on icon "button" at bounding box center [981, 30] width 16 height 16
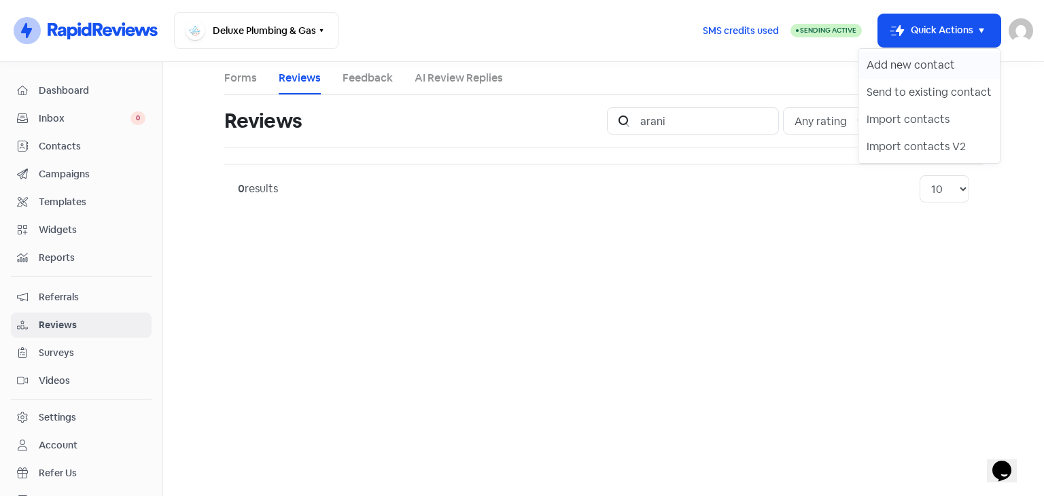
click at [926, 65] on button "Add new contact" at bounding box center [928, 65] width 141 height 27
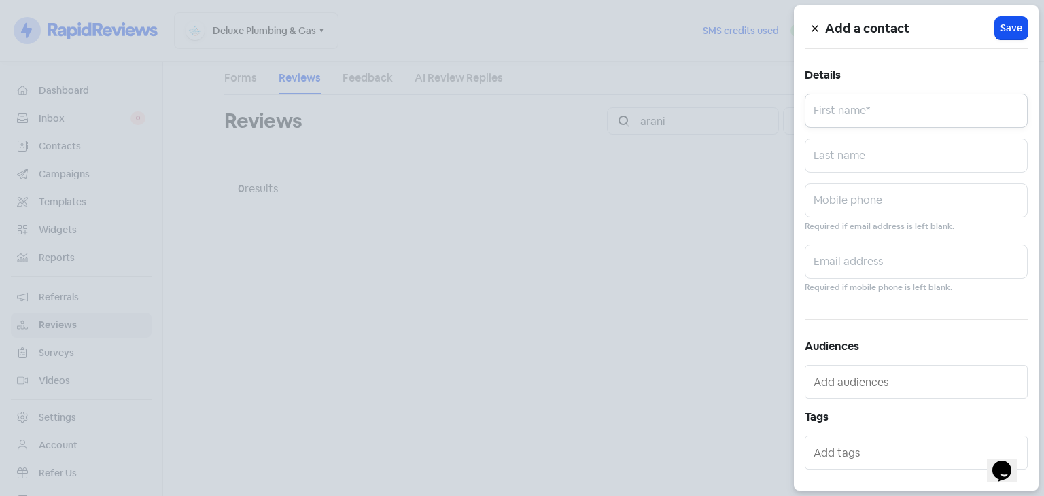
drag, startPoint x: 873, startPoint y: 104, endPoint x: 864, endPoint y: 97, distance: 11.1
click at [870, 105] on input "text" at bounding box center [916, 111] width 223 height 34
type input "Sslly"
paste input "[EMAIL_ADDRESS]"
type input "[EMAIL_ADDRESS][DOMAIN_NAME]"
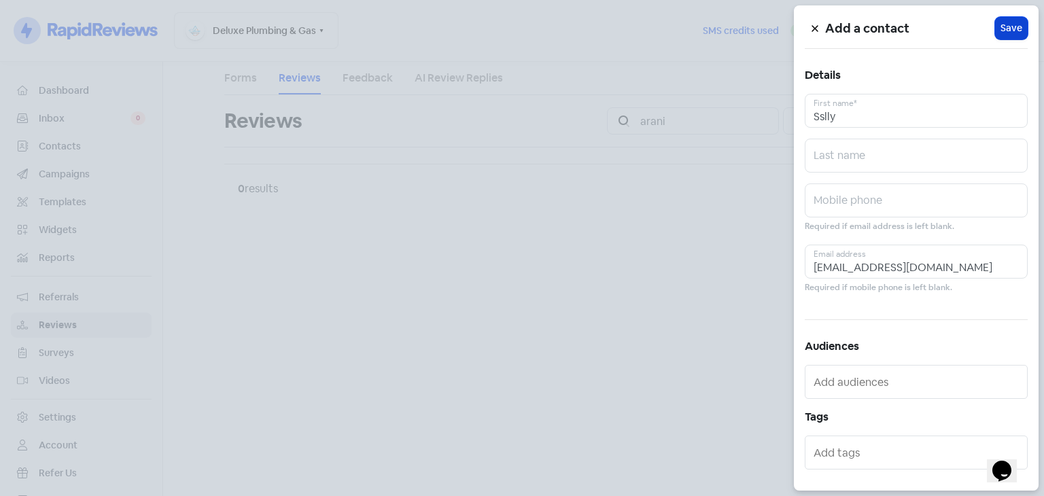
click at [1000, 25] on span "Save" at bounding box center [1011, 28] width 22 height 14
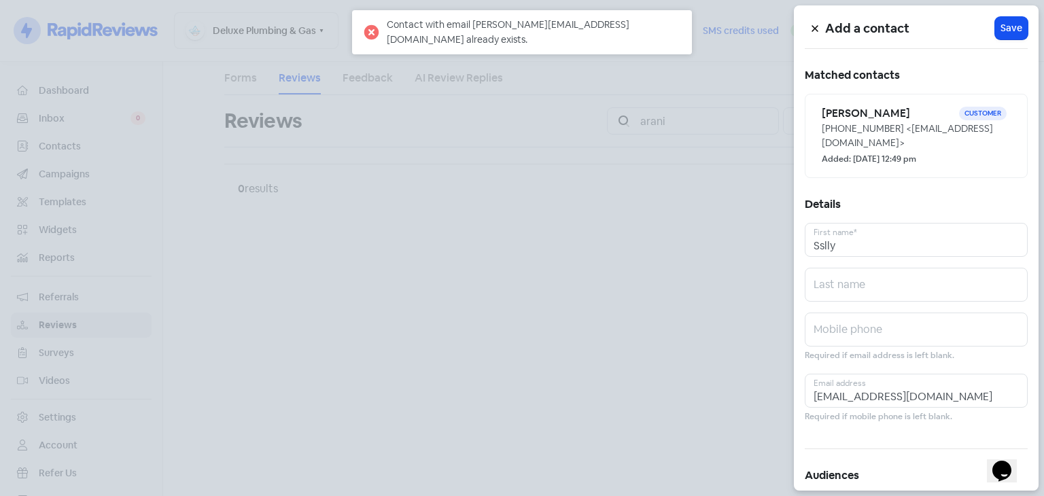
click at [816, 24] on button at bounding box center [815, 28] width 20 height 24
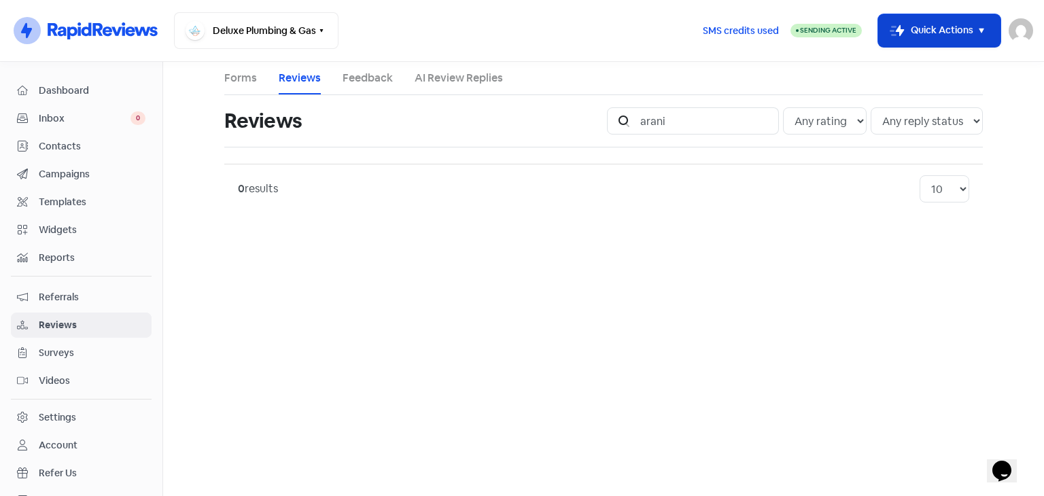
click at [979, 26] on icon "button" at bounding box center [981, 30] width 16 height 16
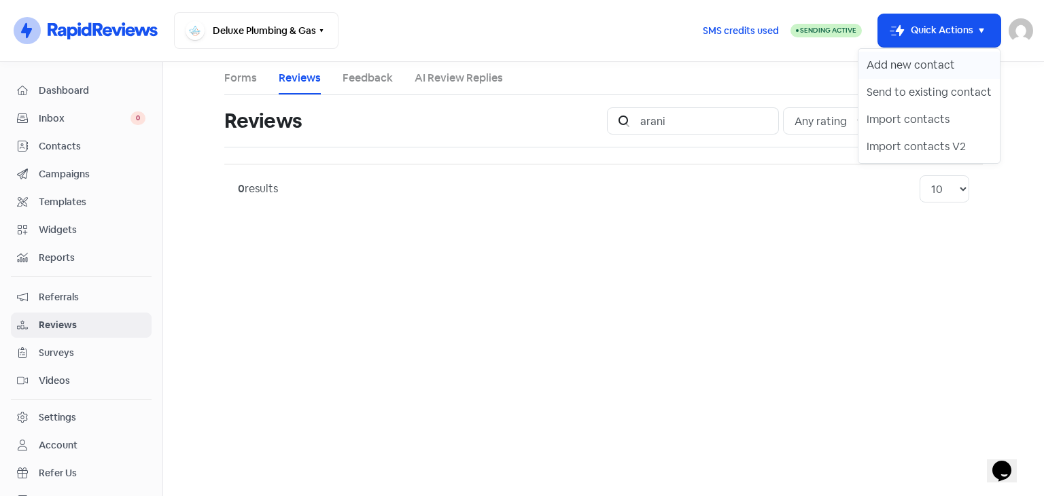
click at [913, 67] on button "Add new contact" at bounding box center [928, 65] width 141 height 27
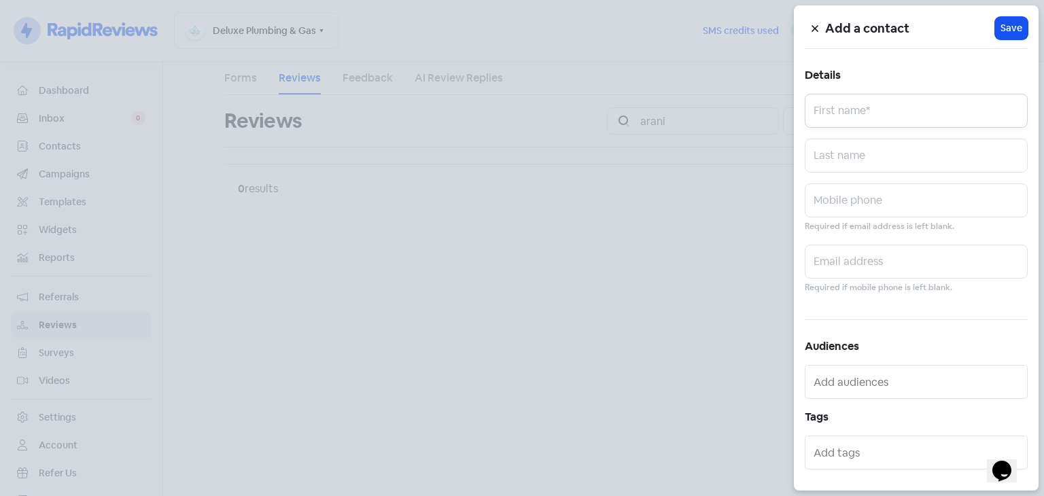
click at [851, 104] on input "text" at bounding box center [916, 111] width 223 height 34
type input "[PERSON_NAME]"
paste input "[PERSON_NAME][EMAIL_ADDRESS][PERSON_NAME]"
type input "[PERSON_NAME][EMAIL_ADDRESS][PERSON_NAME][DOMAIN_NAME]"
click at [1000, 31] on span "Save" at bounding box center [1011, 28] width 22 height 14
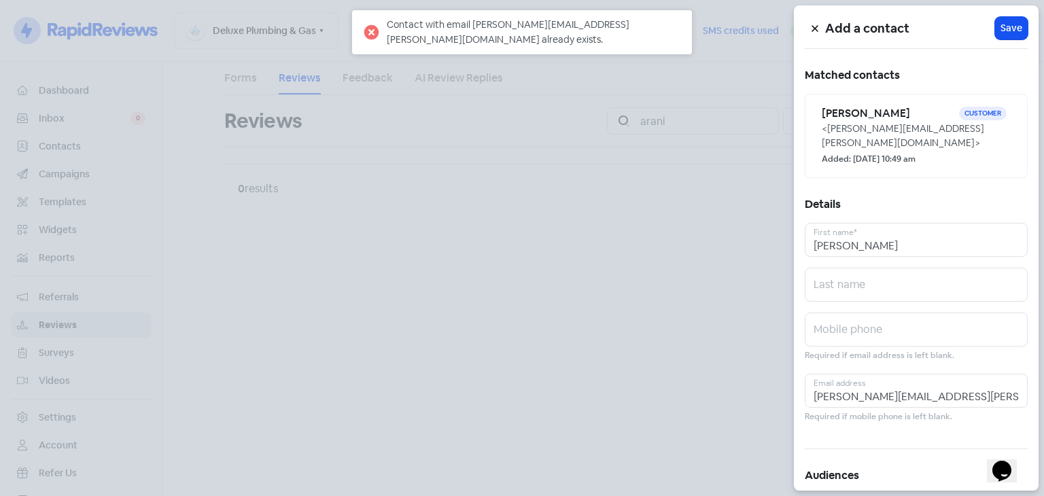
click at [816, 28] on icon at bounding box center [814, 29] width 6 height 6
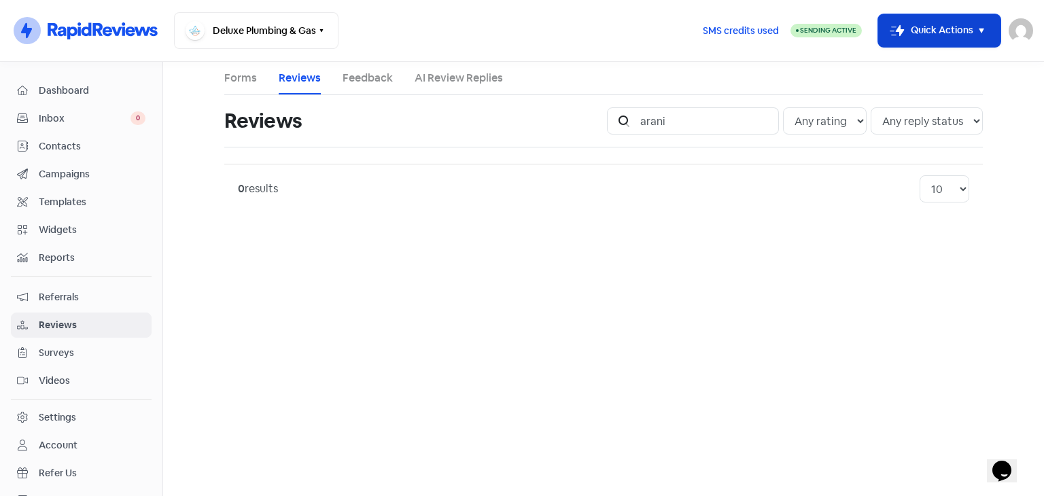
click at [990, 33] on button "Icon For Thunder-move Quick Actions" at bounding box center [939, 30] width 122 height 33
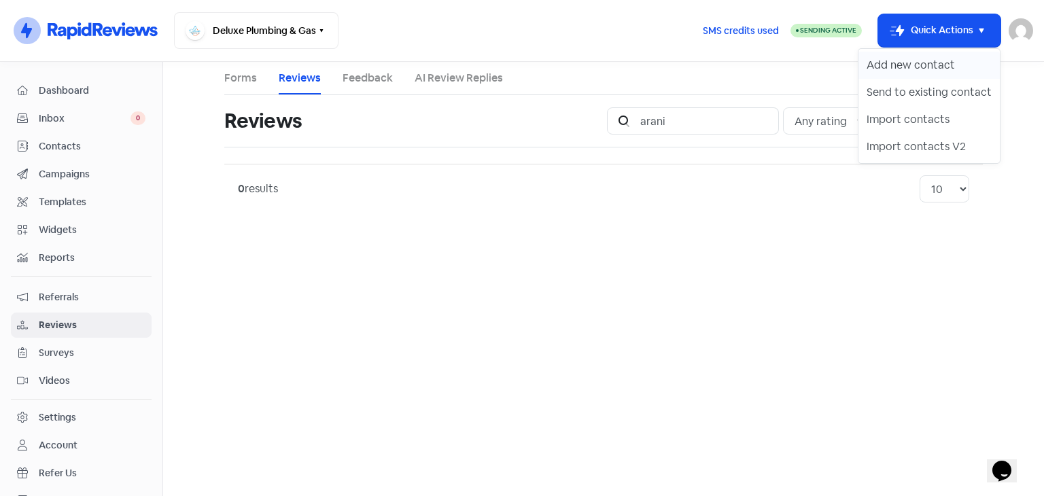
click at [909, 71] on button "Add new contact" at bounding box center [928, 65] width 141 height 27
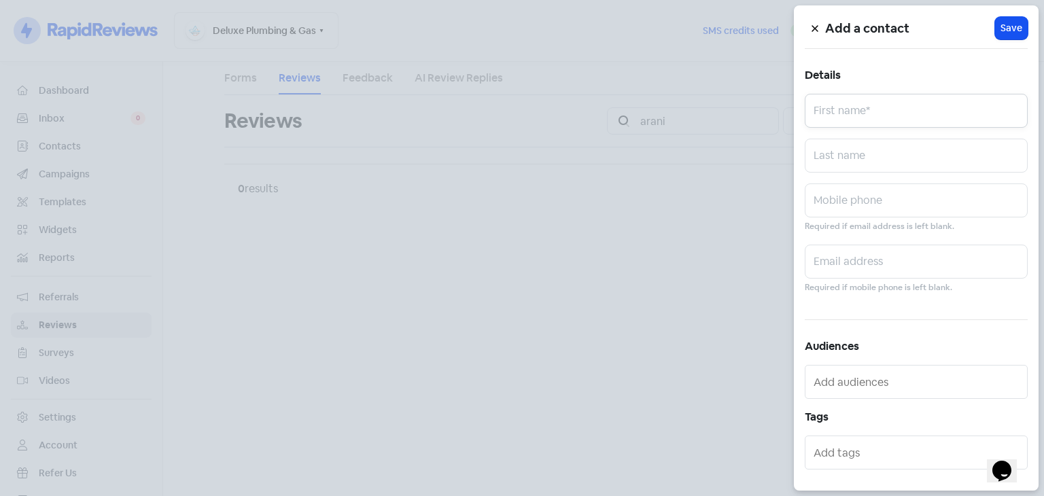
drag, startPoint x: 908, startPoint y: 102, endPoint x: 917, endPoint y: 105, distance: 9.5
click at [908, 102] on input "text" at bounding box center [916, 111] width 223 height 34
type input "[PERSON_NAME]"
paste input "[EMAIL_ADDRESS][DOMAIN_NAME]"
click at [820, 263] on input "[EMAIL_ADDRESS][DOMAIN_NAME]" at bounding box center [916, 262] width 223 height 34
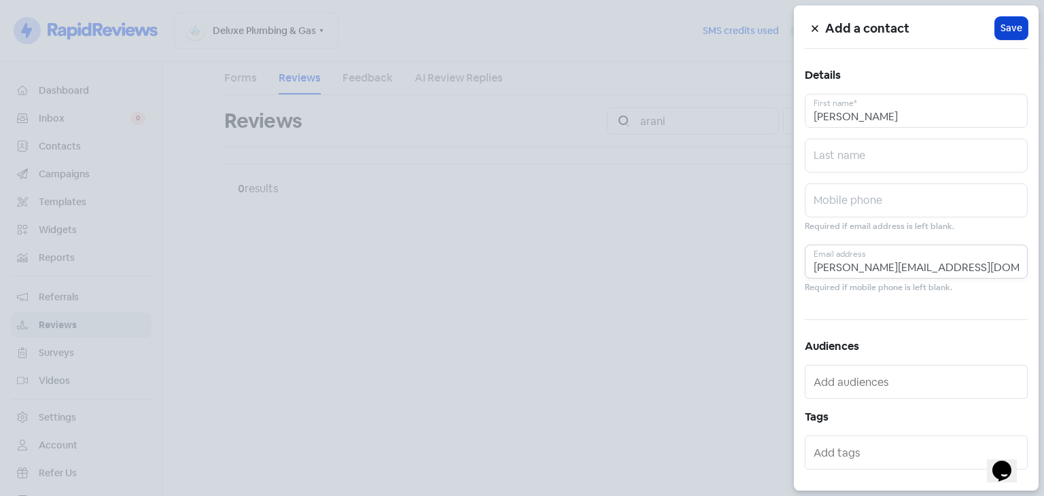
type input "[PERSON_NAME][EMAIL_ADDRESS][DOMAIN_NAME]"
click at [1010, 21] on span "Save" at bounding box center [1011, 28] width 22 height 14
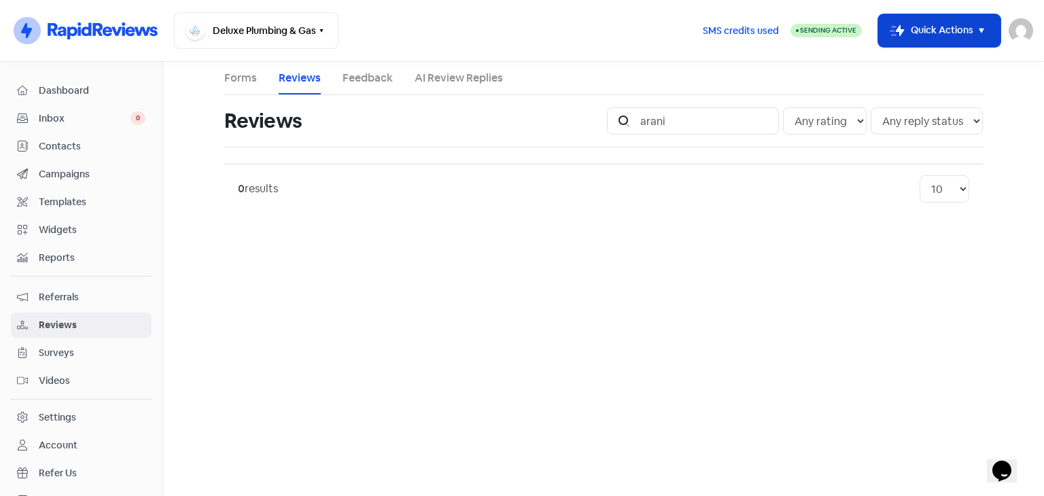
click at [911, 16] on button "Icon For Thunder-move Quick Actions" at bounding box center [939, 30] width 122 height 33
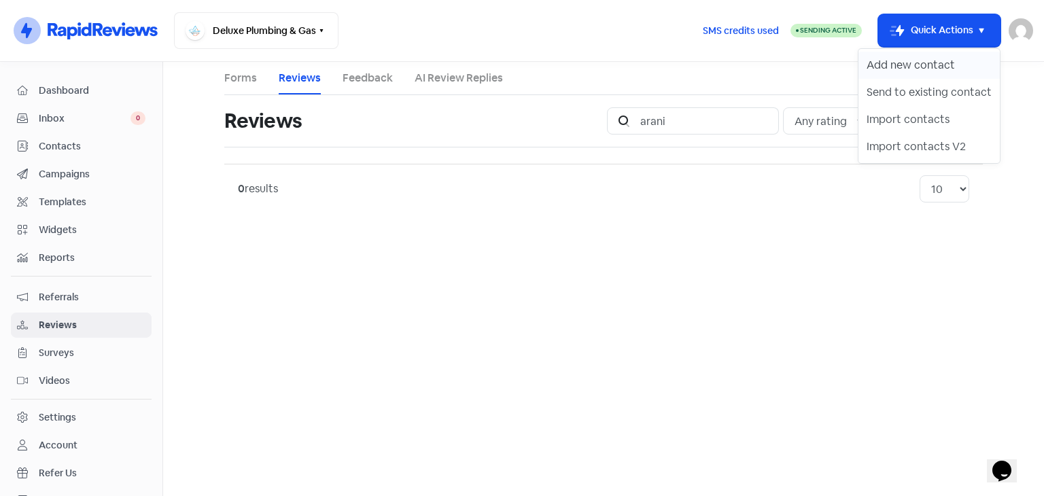
click at [890, 65] on button "Add new contact" at bounding box center [928, 65] width 141 height 27
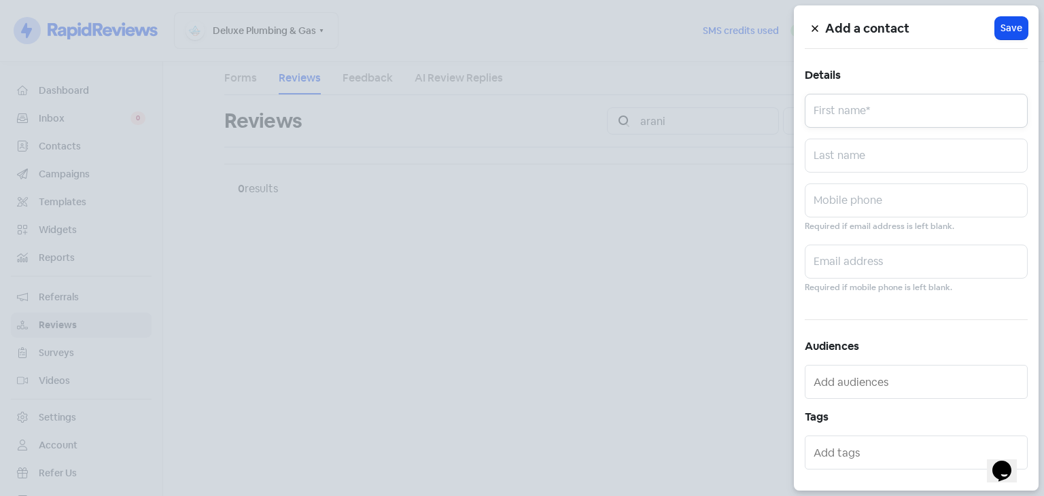
click at [844, 105] on input "text" at bounding box center [916, 111] width 223 height 34
type input "[PERSON_NAME]"
paste input "[PERSON_NAME][EMAIL_ADDRESS][DOMAIN_NAME]"
type input "[PERSON_NAME][EMAIL_ADDRESS][DOMAIN_NAME]"
click at [998, 8] on div "Add a contact Icon For Loading Save Details [PERSON_NAME] First name* Last name…" at bounding box center [916, 247] width 245 height 485
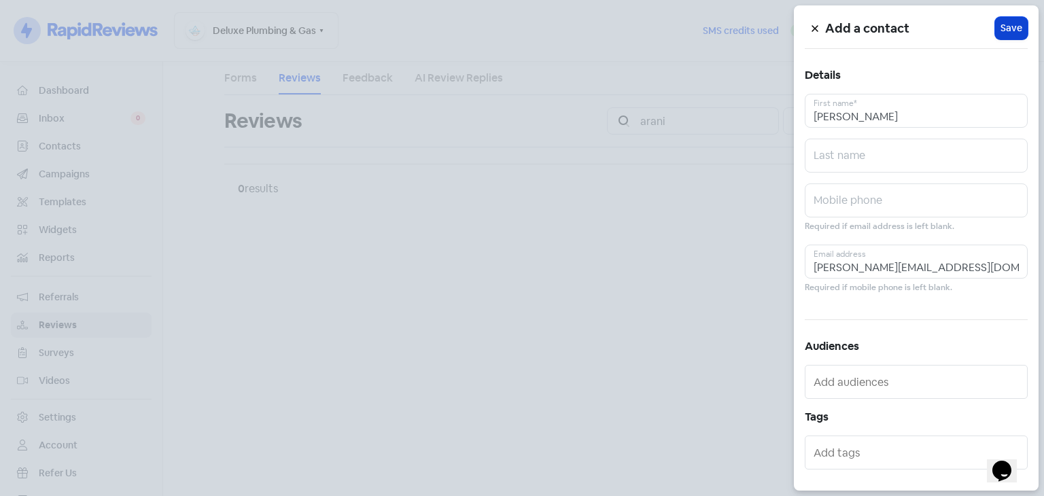
click at [1000, 24] on span "Save" at bounding box center [1011, 28] width 22 height 14
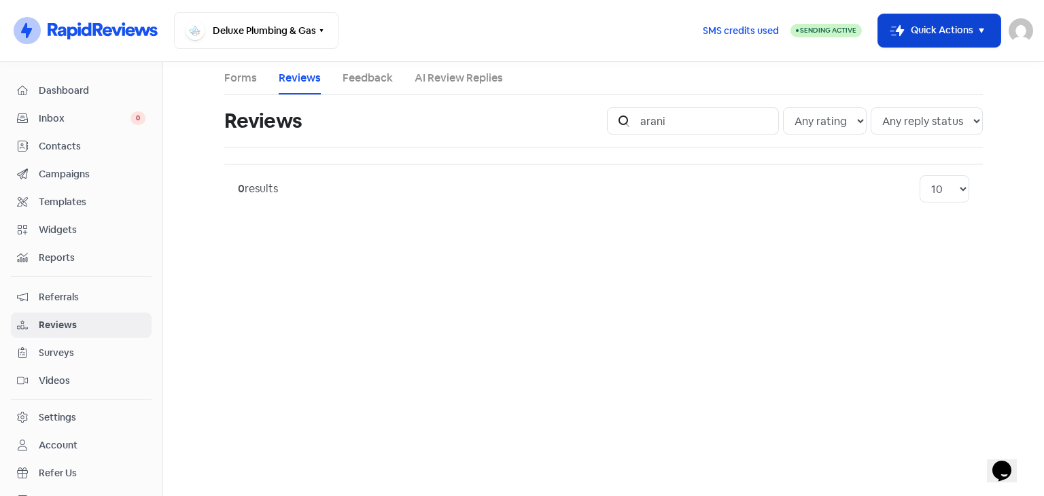
click at [965, 31] on button "Icon For Thunder-move Quick Actions" at bounding box center [939, 30] width 122 height 33
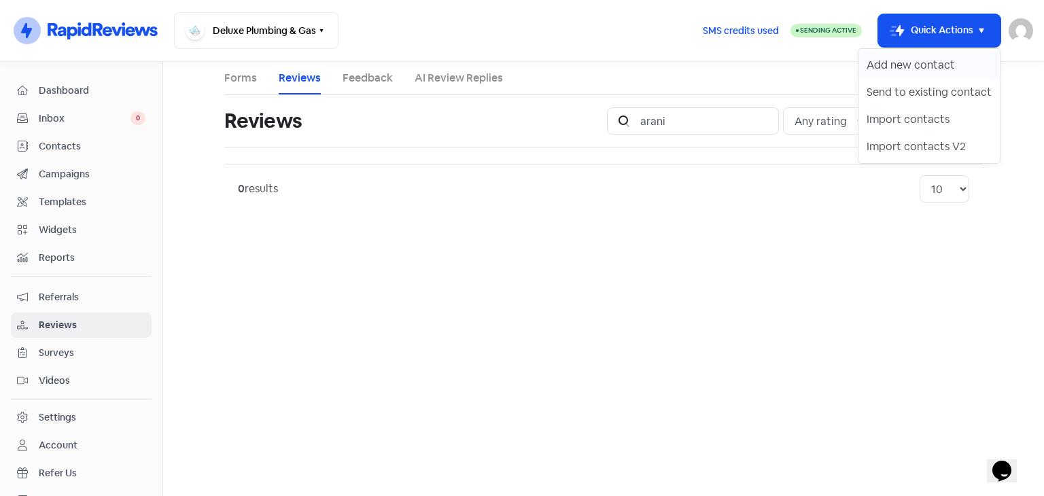
click at [913, 69] on button "Add new contact" at bounding box center [928, 65] width 141 height 27
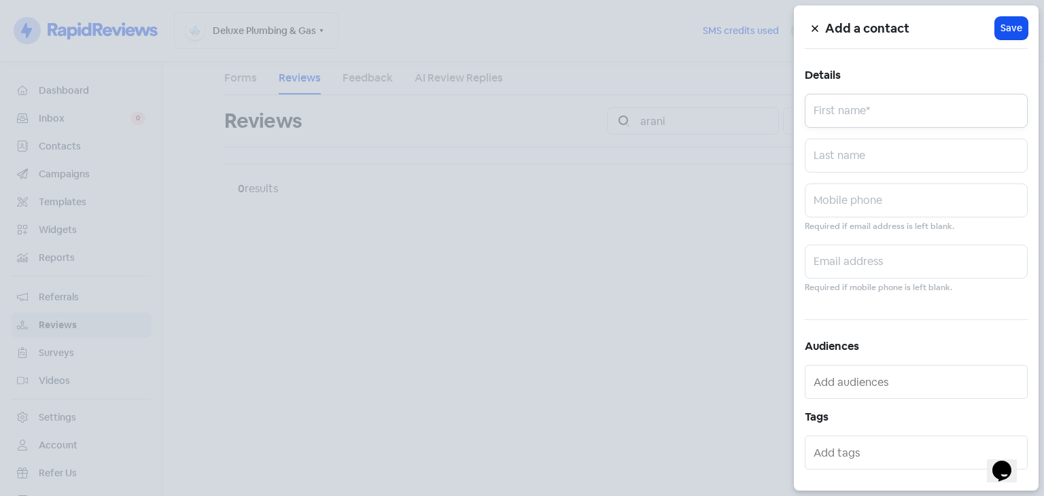
click at [862, 112] on input "text" at bounding box center [916, 111] width 223 height 34
type input "[PERSON_NAME]"
paste input "[EMAIL_ADDRESS][DOMAIN_NAME]"
click at [816, 264] on input "[EMAIL_ADDRESS][DOMAIN_NAME]" at bounding box center [916, 262] width 223 height 34
type input "[EMAIL_ADDRESS][DOMAIN_NAME]"
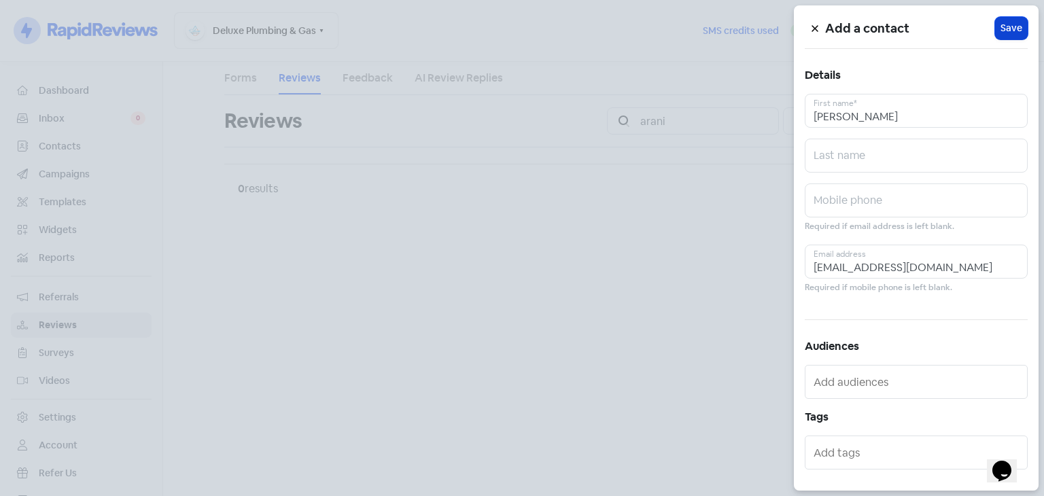
click at [1000, 22] on span "Save" at bounding box center [1011, 28] width 22 height 14
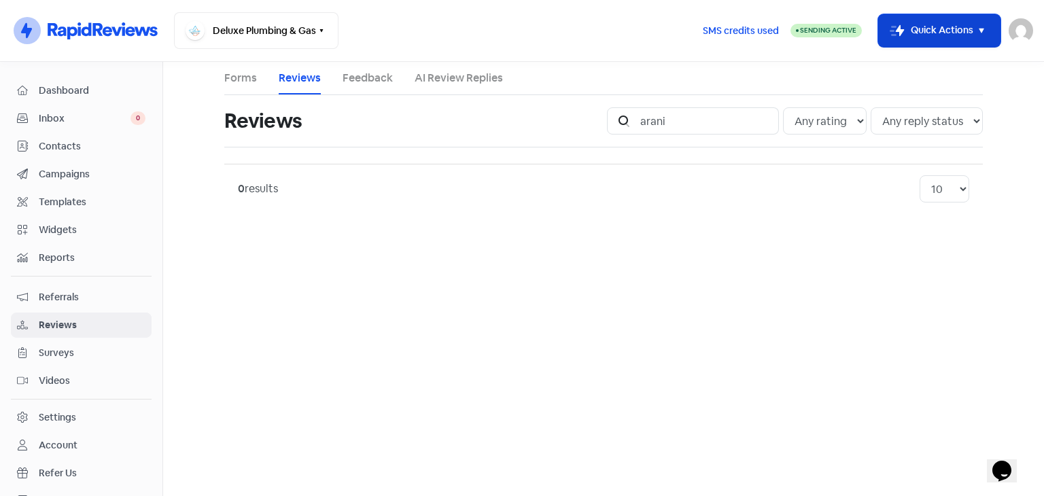
click at [979, 30] on icon "button" at bounding box center [981, 30] width 16 height 16
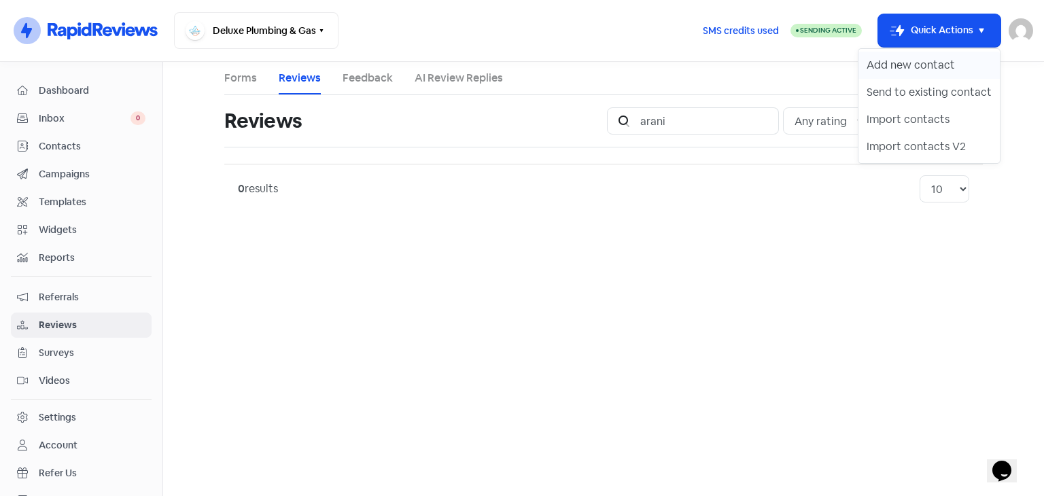
click at [935, 64] on button "Add new contact" at bounding box center [928, 65] width 141 height 27
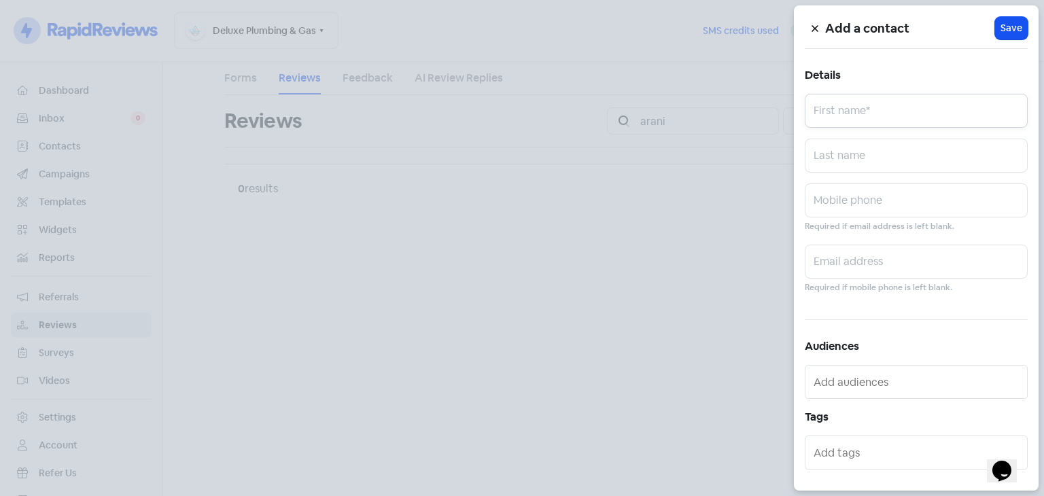
drag, startPoint x: 876, startPoint y: 113, endPoint x: 859, endPoint y: 90, distance: 28.7
click at [873, 111] on input "text" at bounding box center [916, 111] width 223 height 34
type input "Cassie"
paste input "0221934274admin@waves.co.nzinfo@[DOMAIN_NAME]"
click at [873, 265] on input "[EMAIL_ADDRESS][DOMAIN_NAME]" at bounding box center [916, 262] width 223 height 34
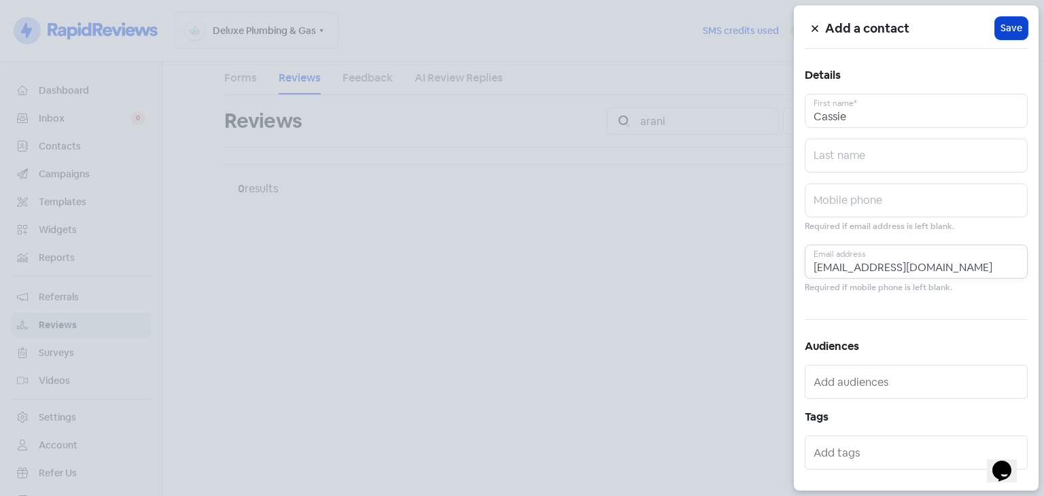
type input "[EMAIL_ADDRESS][DOMAIN_NAME]"
click at [1001, 22] on span "Save" at bounding box center [1011, 28] width 22 height 14
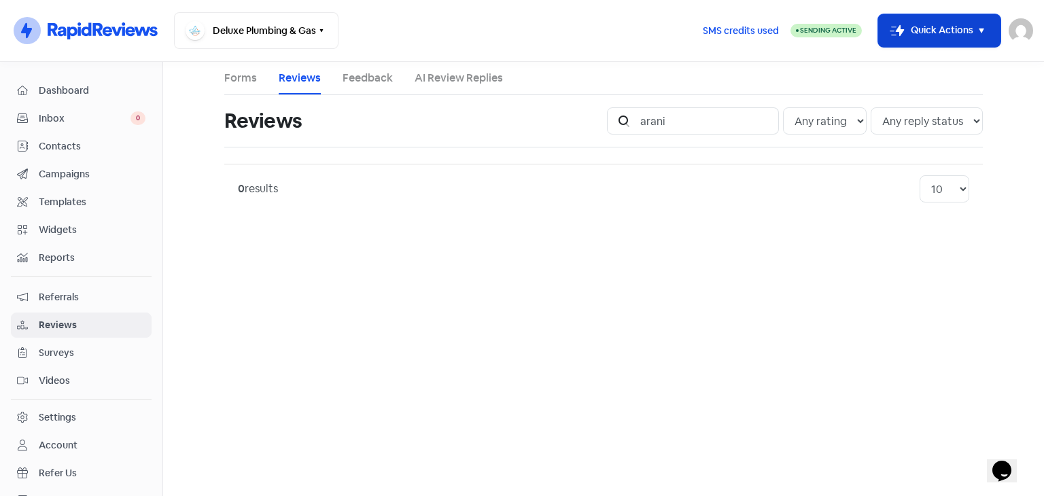
click at [956, 22] on button "Icon For Thunder-move Quick Actions" at bounding box center [939, 30] width 122 height 33
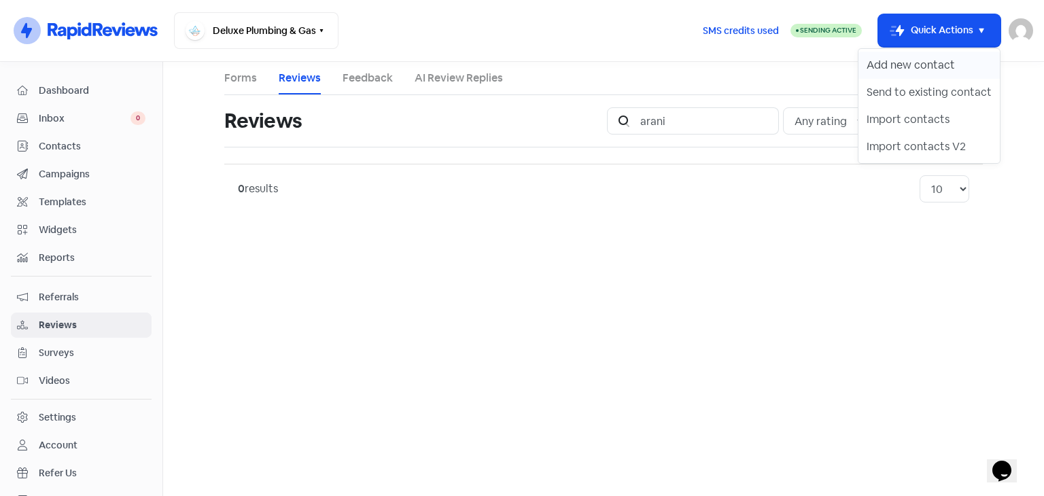
click at [913, 62] on button "Add new contact" at bounding box center [928, 65] width 141 height 27
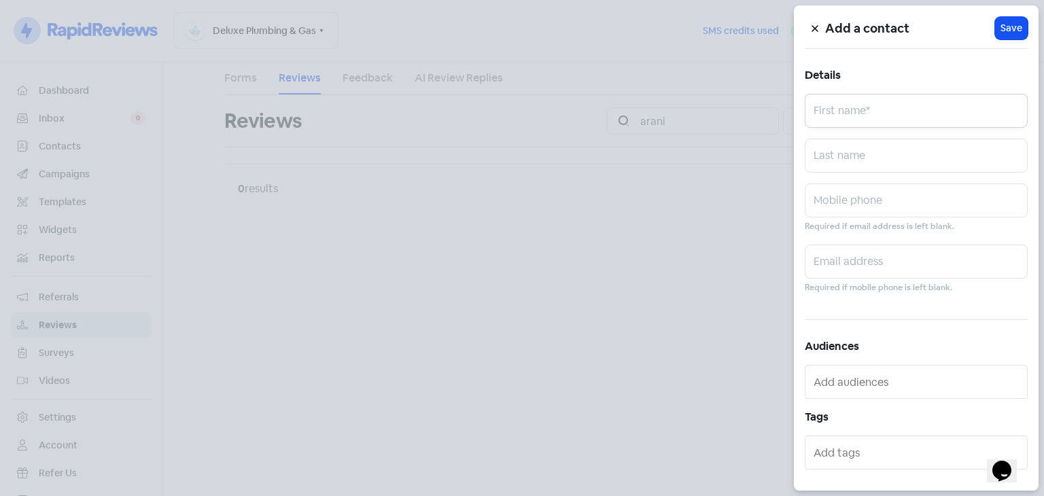
click at [873, 115] on input "text" at bounding box center [916, 111] width 223 height 34
type input "[PERSON_NAME]"
paste input "[EMAIL_ADDRESS]"
click at [811, 262] on input "[EMAIL_ADDRESS]" at bounding box center [916, 262] width 223 height 34
click at [948, 260] on input "[EMAIL_ADDRESS]" at bounding box center [916, 262] width 223 height 34
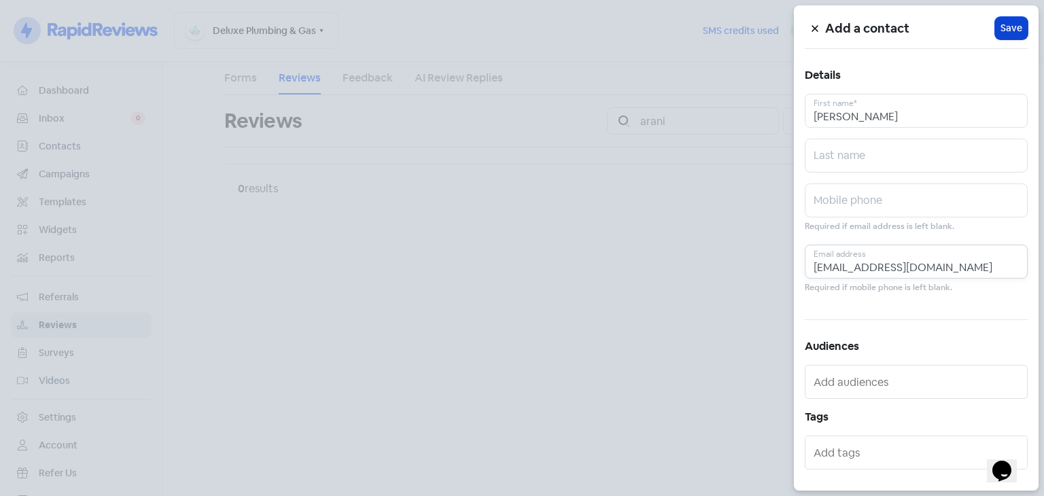
type input "[EMAIL_ADDRESS][DOMAIN_NAME]"
click at [1002, 21] on span "Save" at bounding box center [1011, 28] width 22 height 14
